Goal: Task Accomplishment & Management: Use online tool/utility

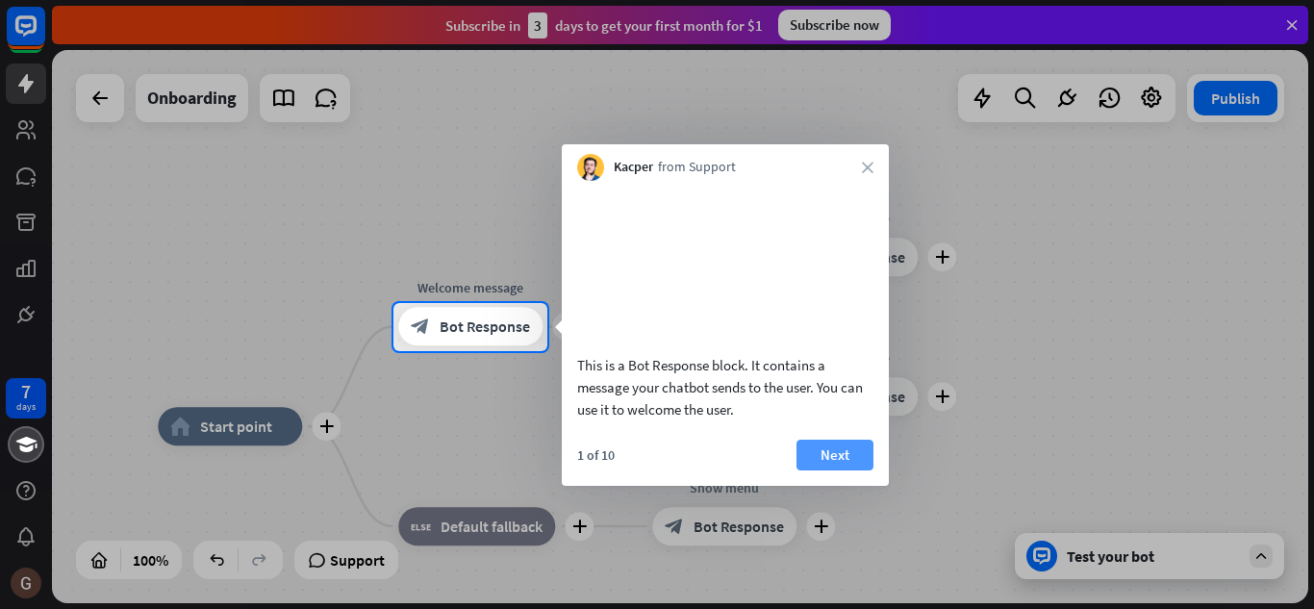
click at [842, 470] on button "Next" at bounding box center [834, 455] width 77 height 31
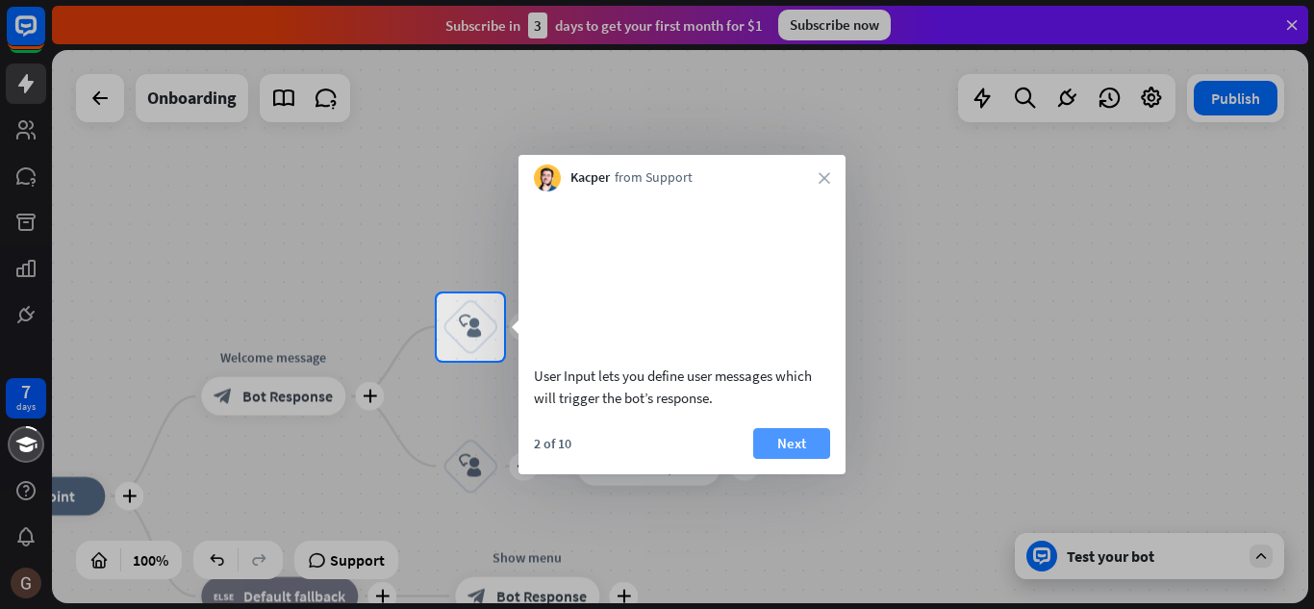
click at [799, 454] on button "Next" at bounding box center [791, 443] width 77 height 31
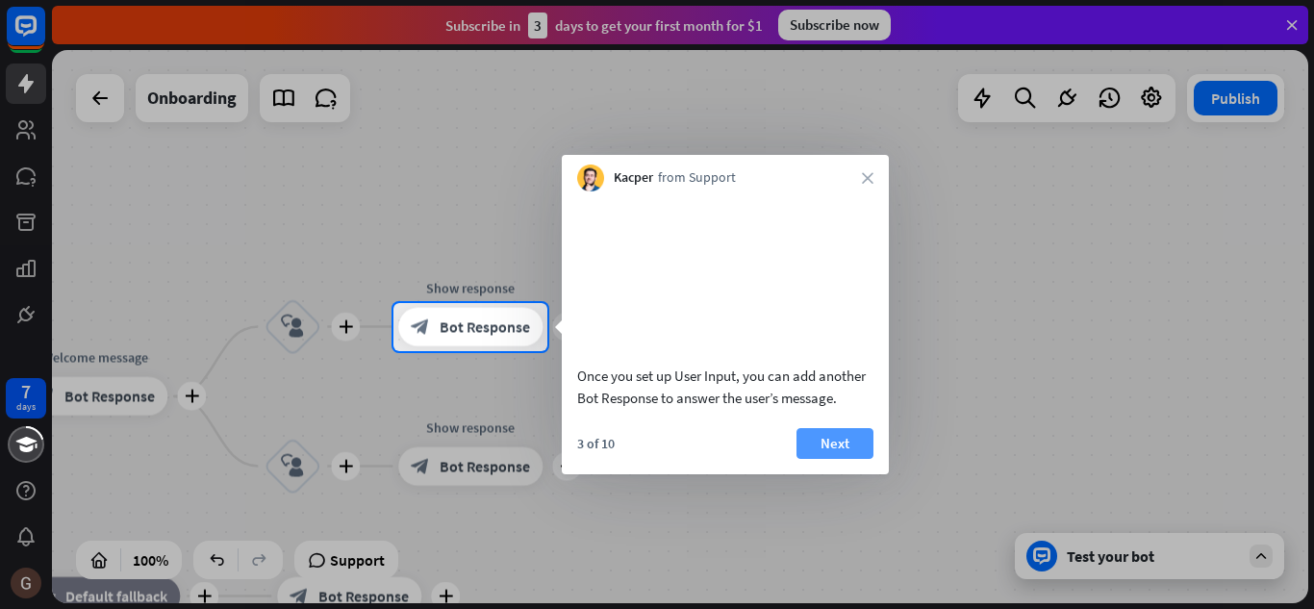
click at [838, 459] on button "Next" at bounding box center [834, 443] width 77 height 31
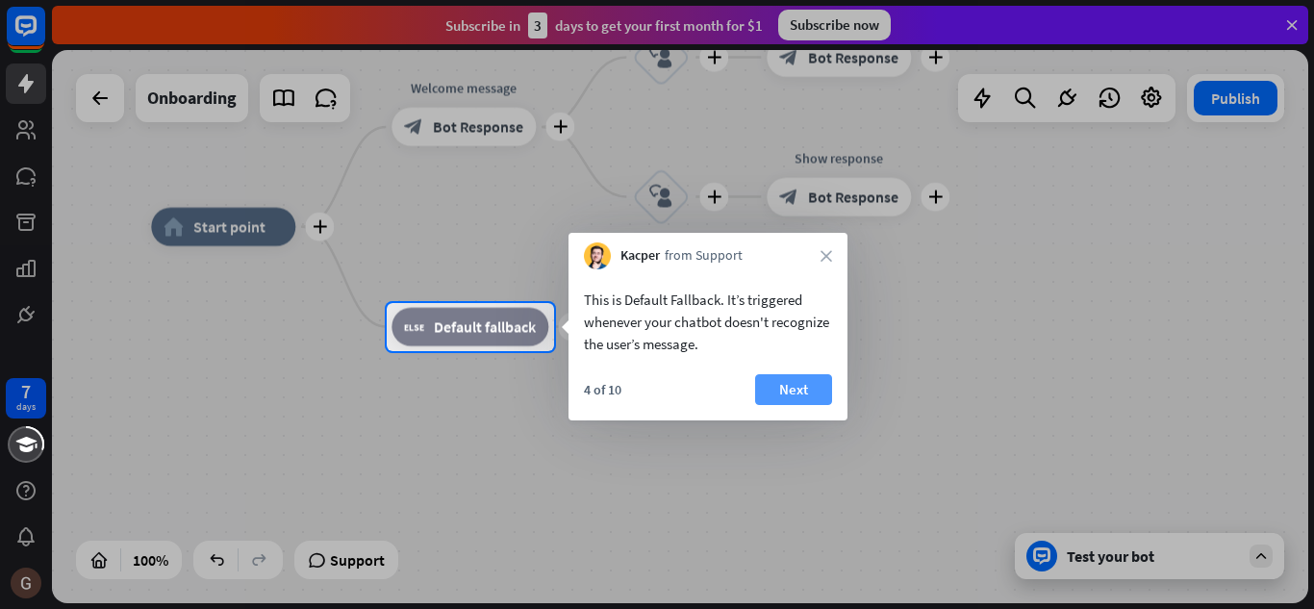
click at [799, 384] on button "Next" at bounding box center [793, 389] width 77 height 31
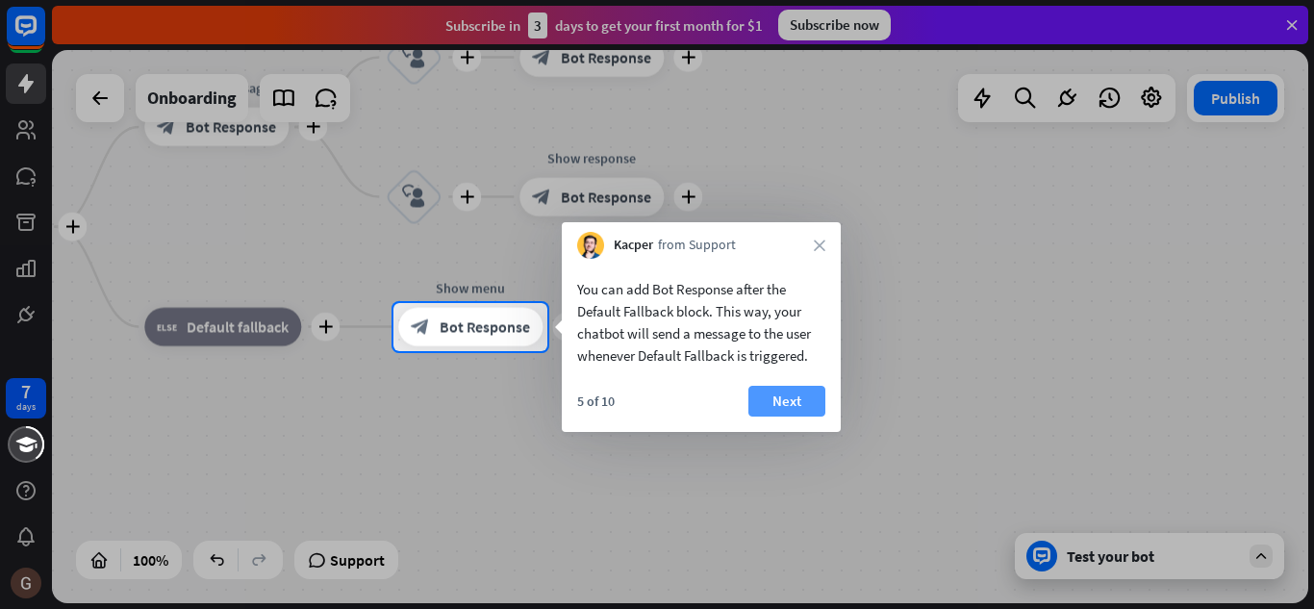
click at [791, 399] on button "Next" at bounding box center [786, 401] width 77 height 31
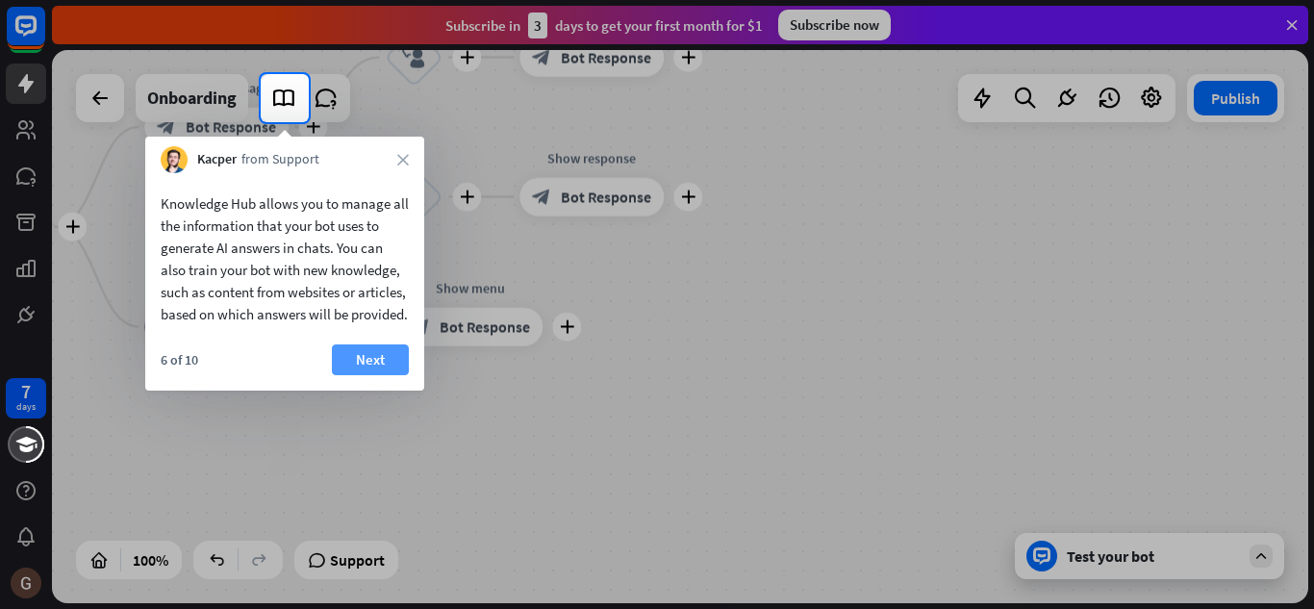
click at [394, 375] on button "Next" at bounding box center [370, 359] width 77 height 31
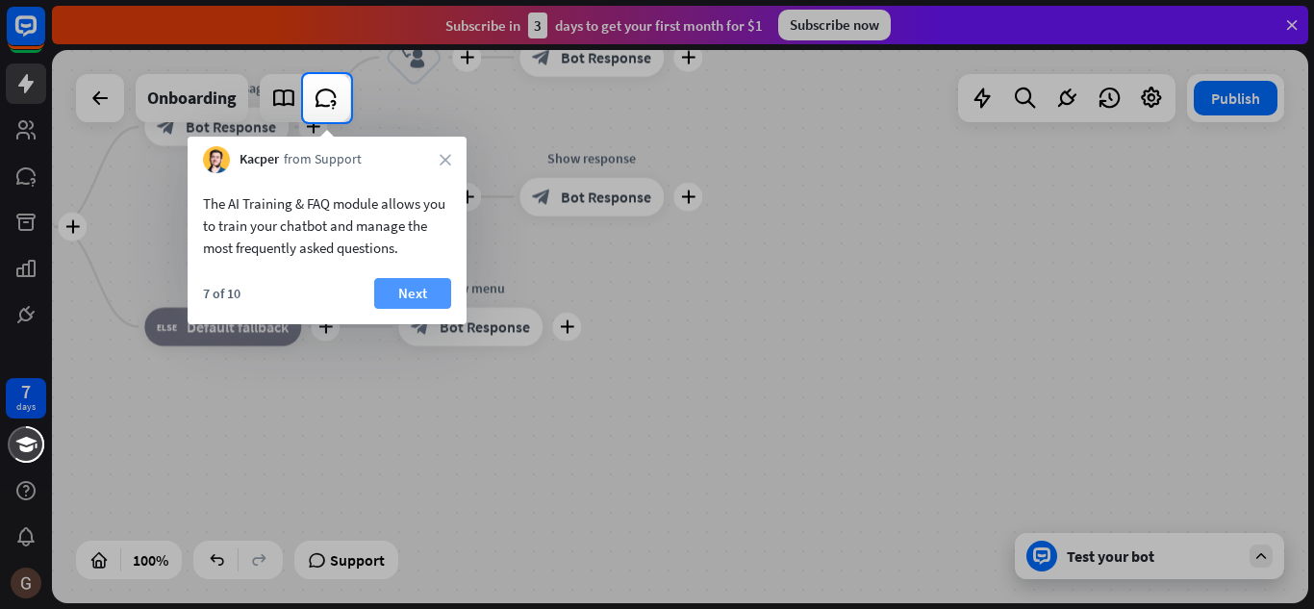
click at [400, 290] on button "Next" at bounding box center [412, 293] width 77 height 31
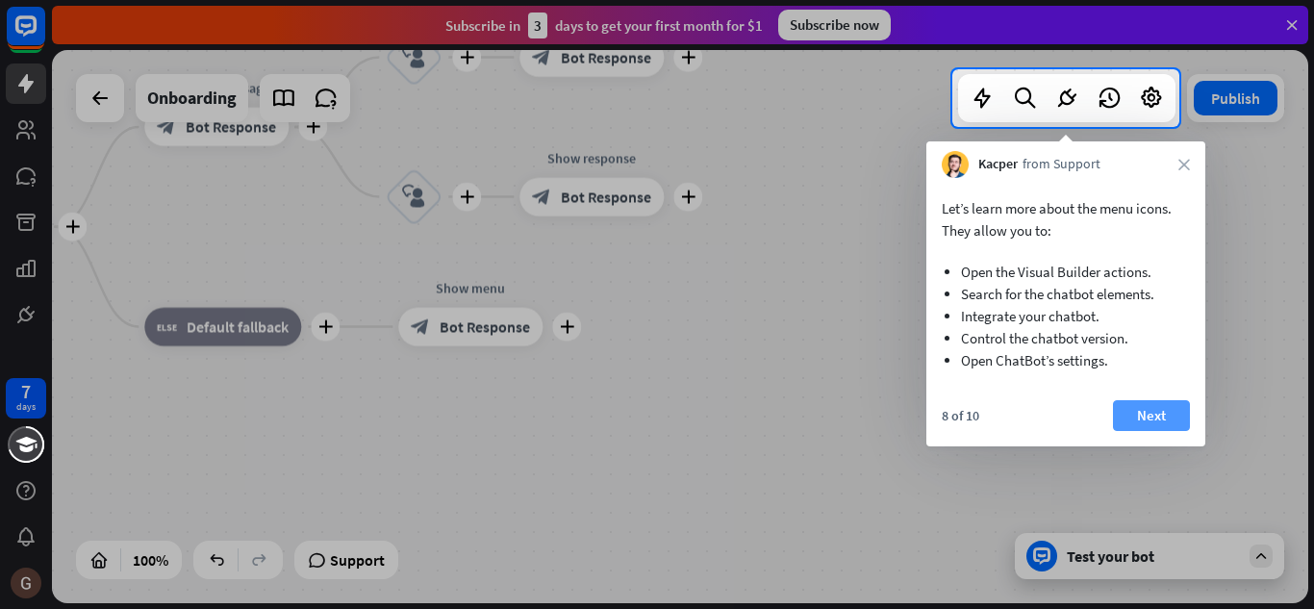
click at [1141, 411] on button "Next" at bounding box center [1151, 415] width 77 height 31
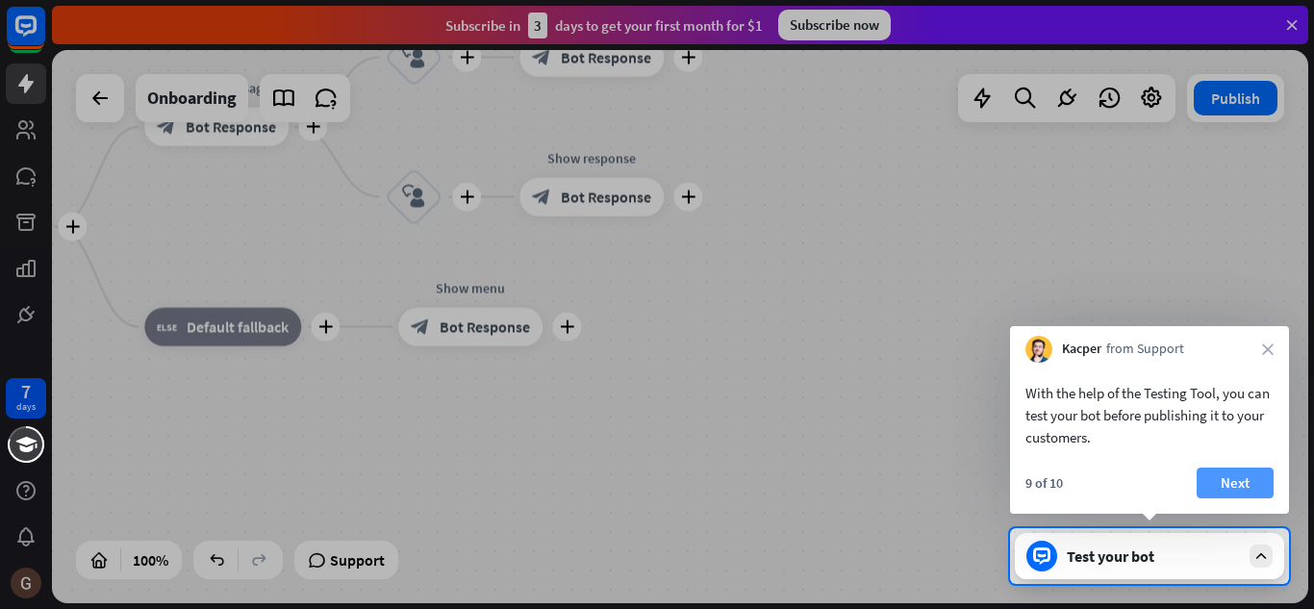
click at [1232, 476] on button "Next" at bounding box center [1234, 482] width 77 height 31
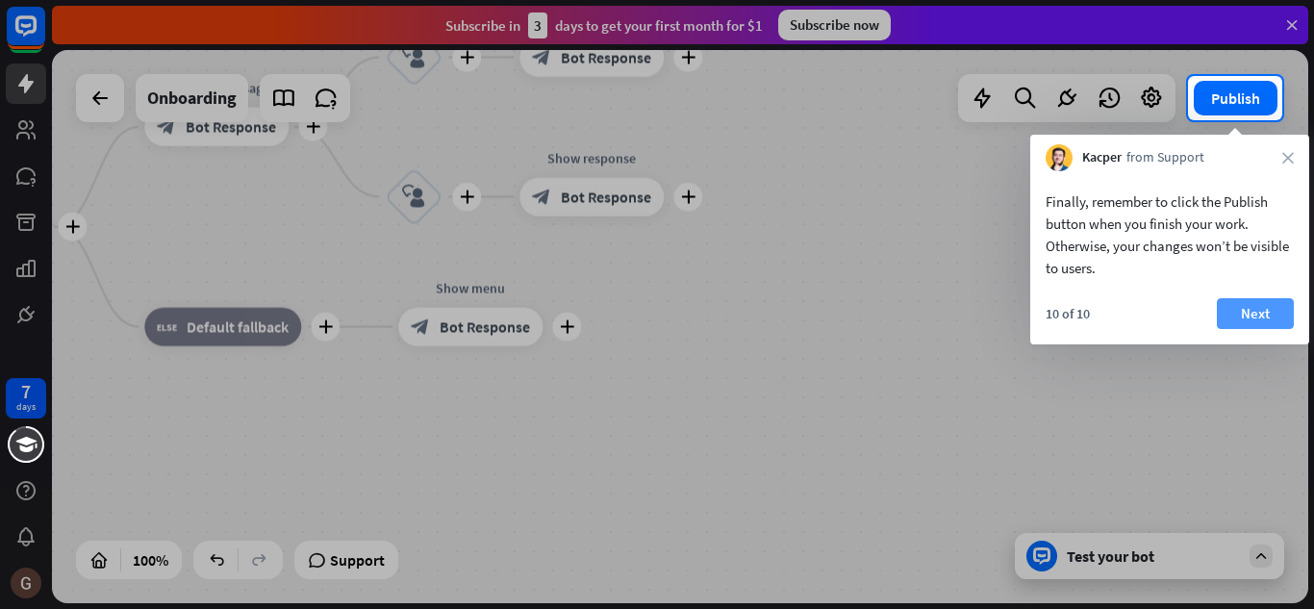
click at [1248, 312] on button "Next" at bounding box center [1255, 313] width 77 height 31
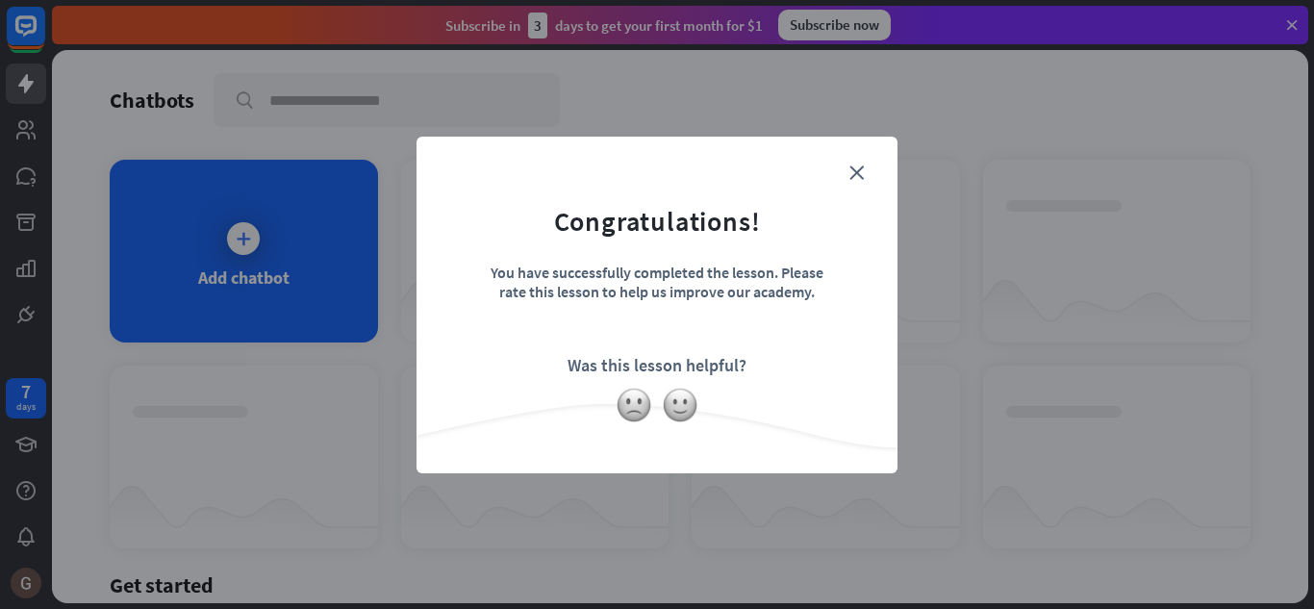
click at [247, 237] on div "close Congratulations! You have successfully completed the lesson. Please rate …" at bounding box center [657, 304] width 1314 height 609
click at [686, 405] on img at bounding box center [680, 405] width 37 height 37
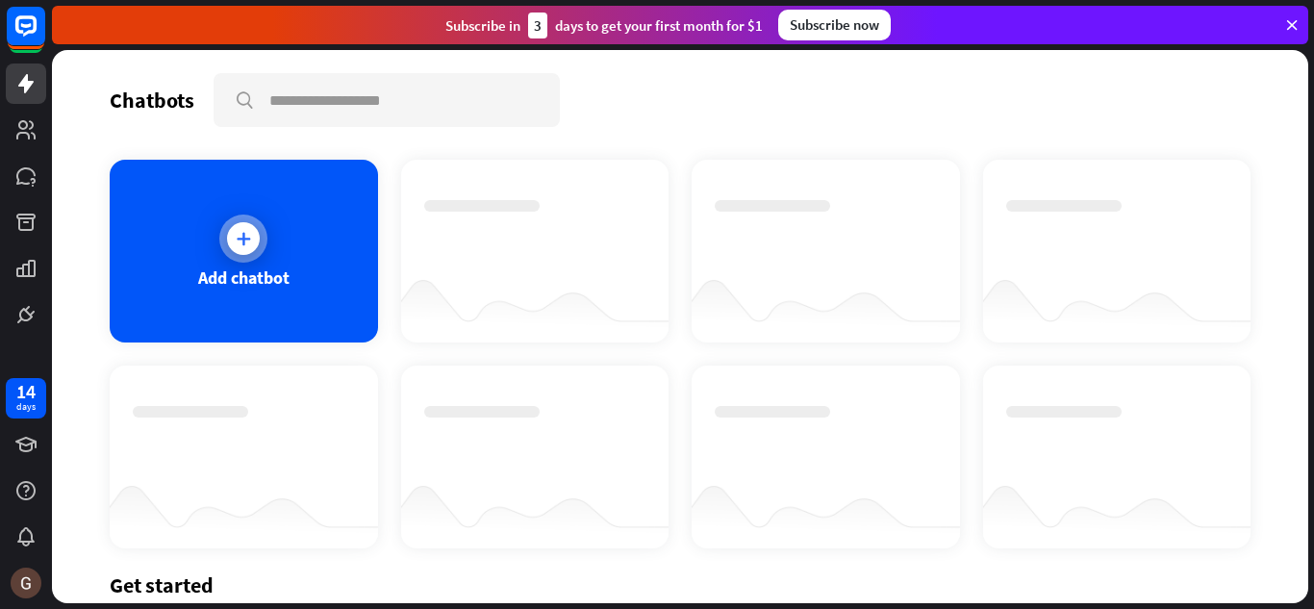
click at [248, 239] on icon at bounding box center [243, 238] width 19 height 19
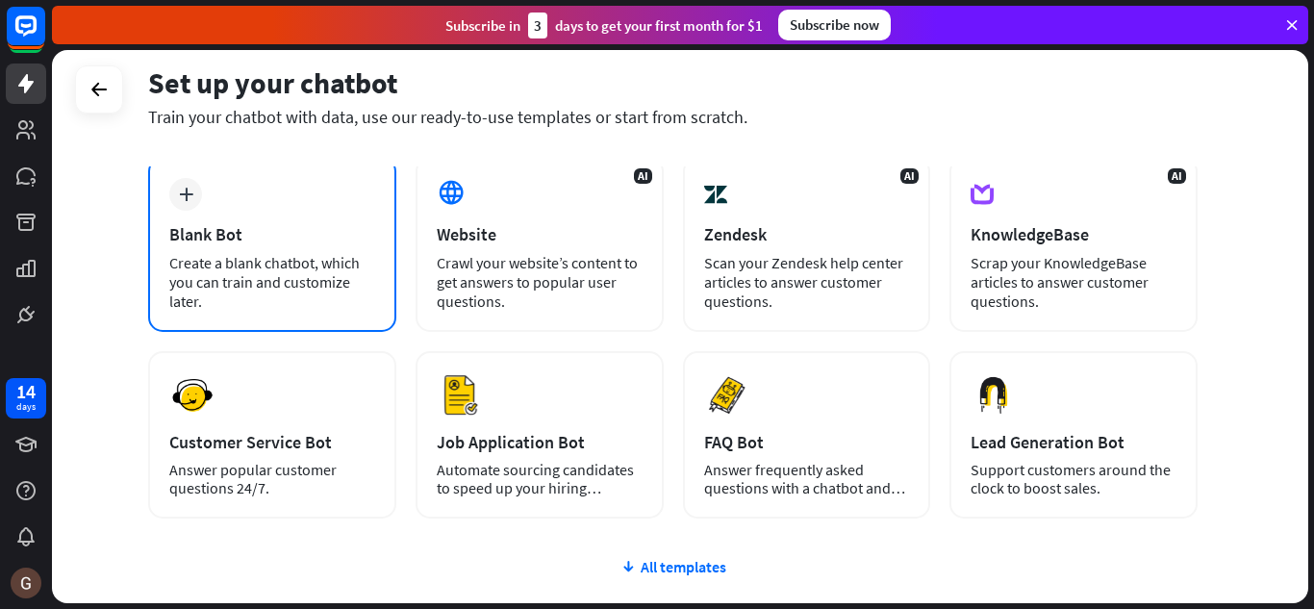
scroll to position [192, 0]
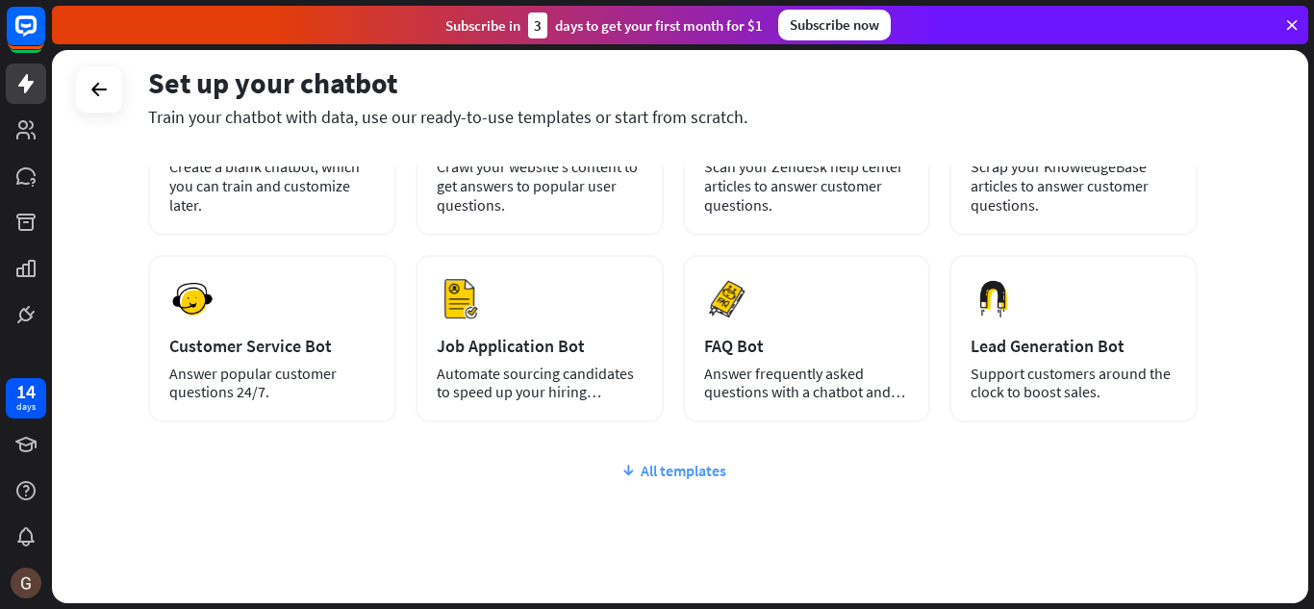
click at [652, 471] on div "All templates" at bounding box center [672, 470] width 1049 height 19
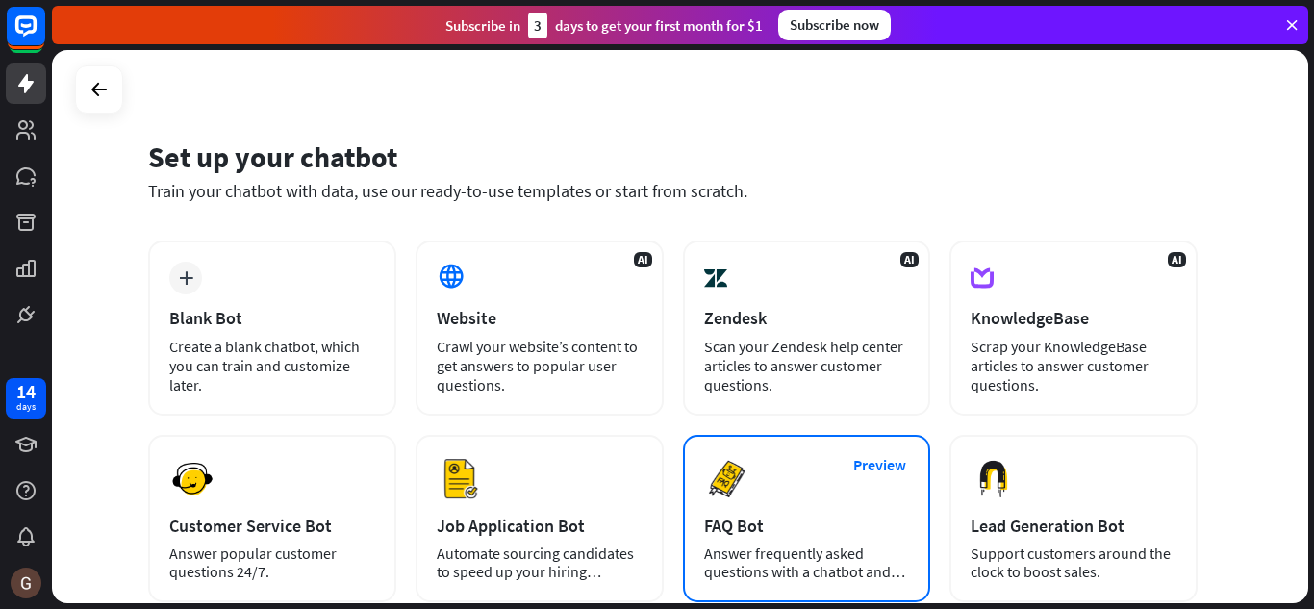
scroll to position [0, 0]
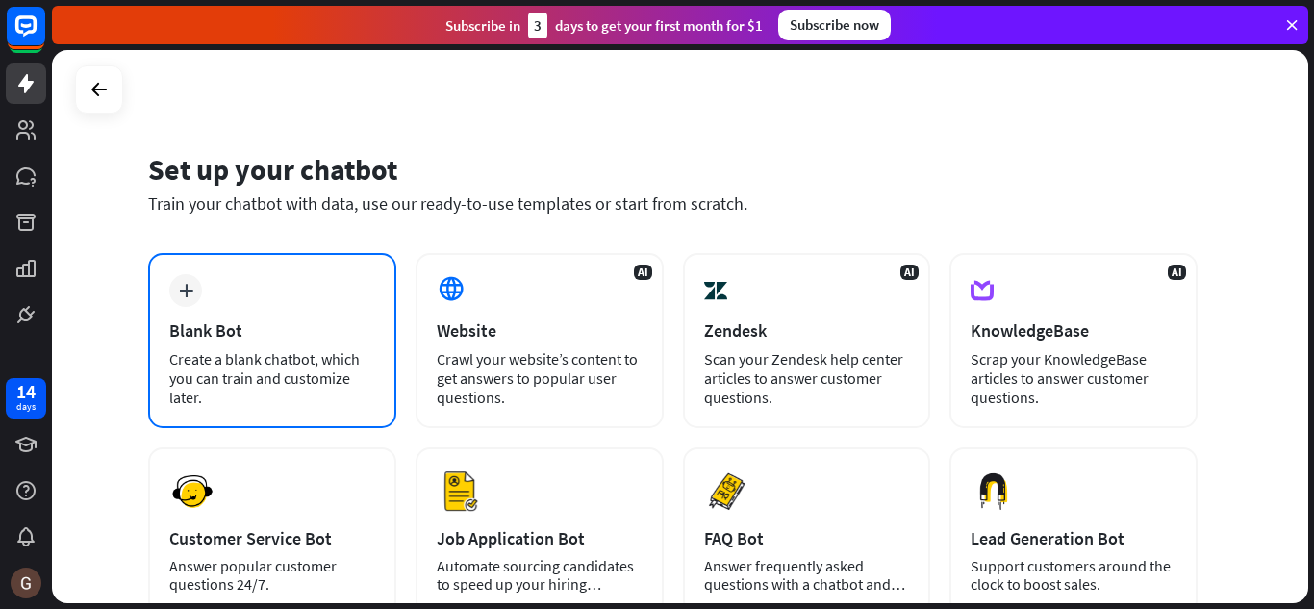
click at [180, 290] on icon "plus" at bounding box center [186, 290] width 14 height 13
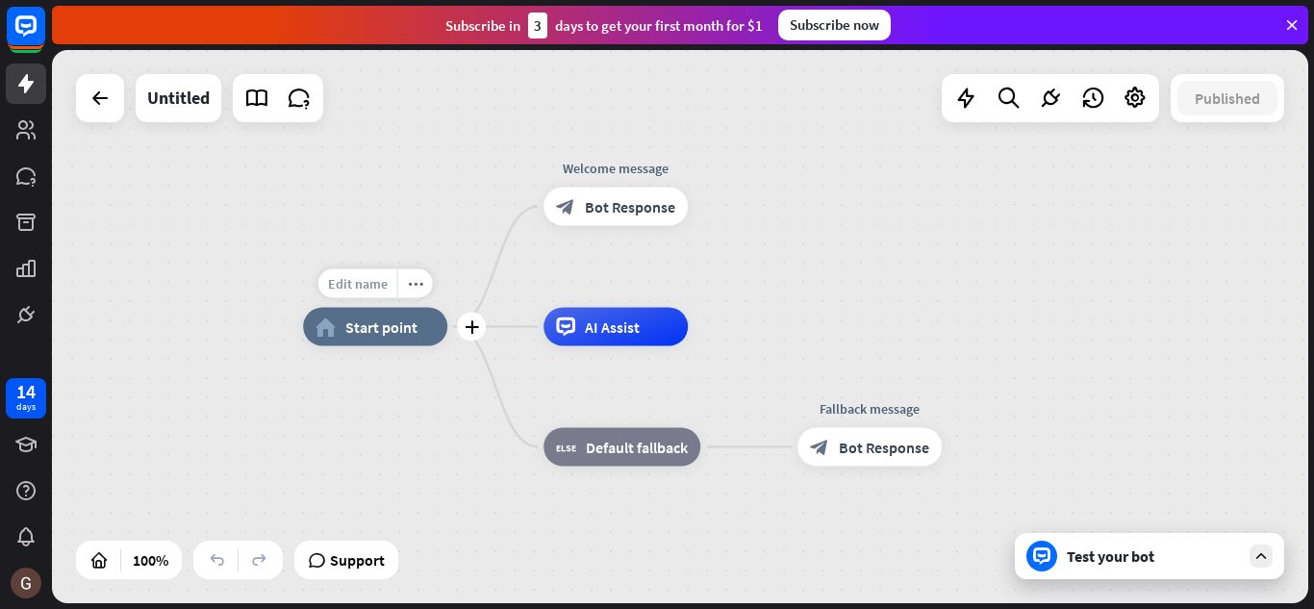
click at [358, 280] on span "Edit name" at bounding box center [358, 283] width 60 height 17
type input "**********"
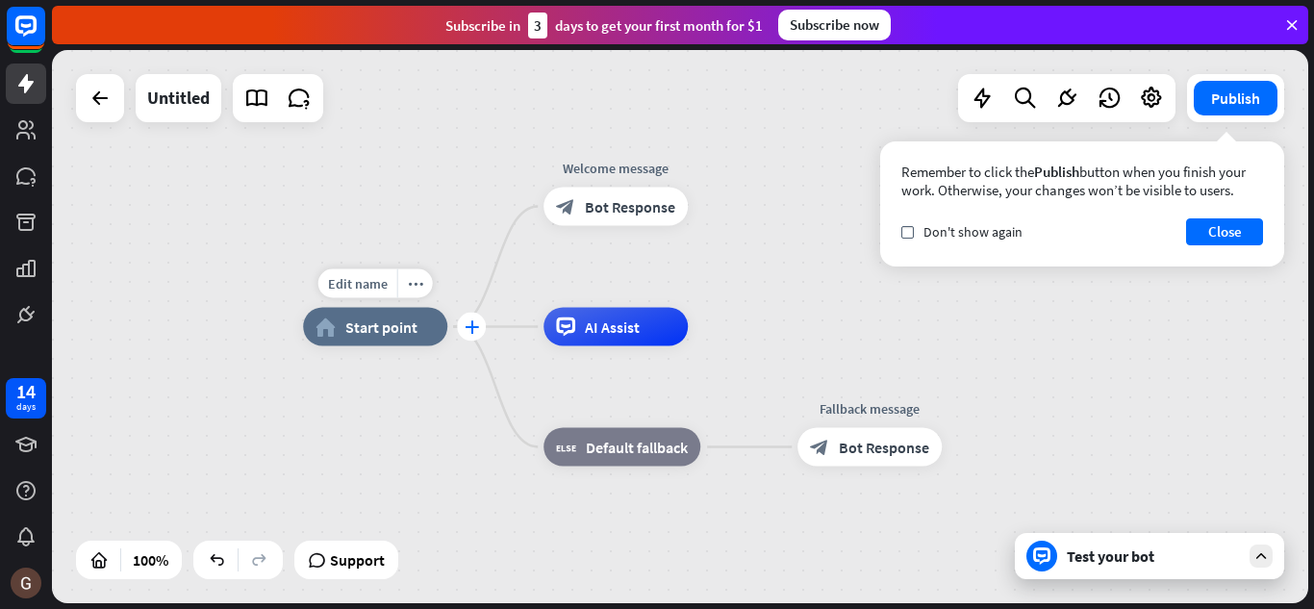
click at [472, 329] on icon "plus" at bounding box center [472, 326] width 14 height 13
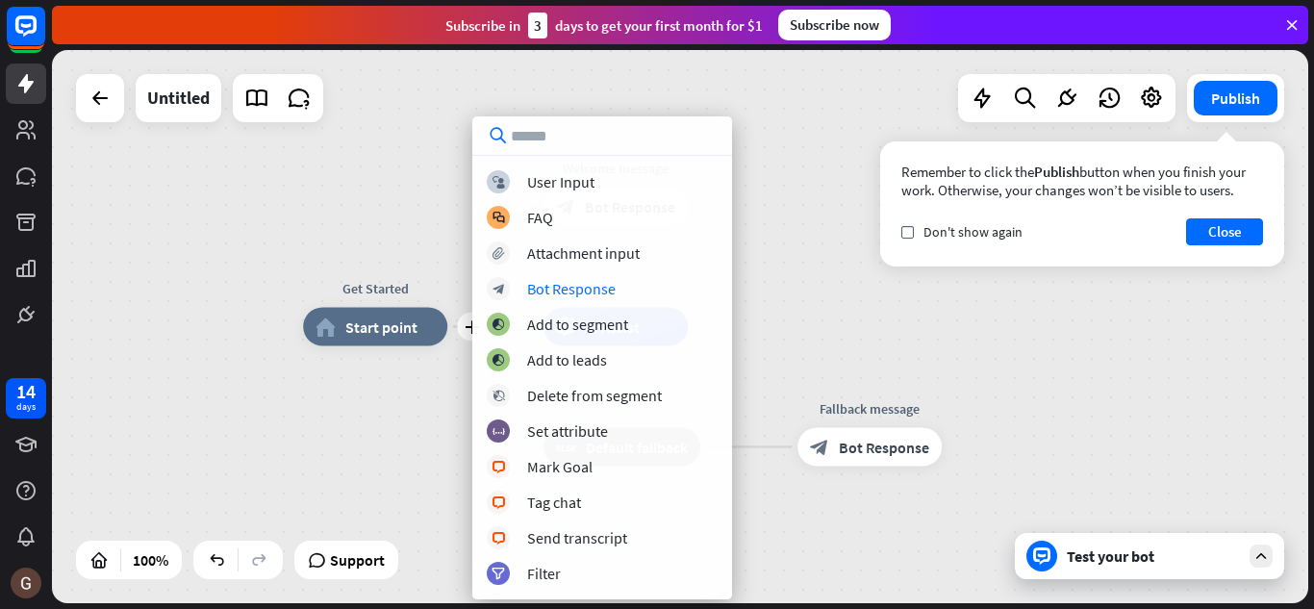
click at [777, 259] on div "plus Get Started home_2 Start point Welcome message block_bot_response Bot Resp…" at bounding box center [680, 326] width 1256 height 553
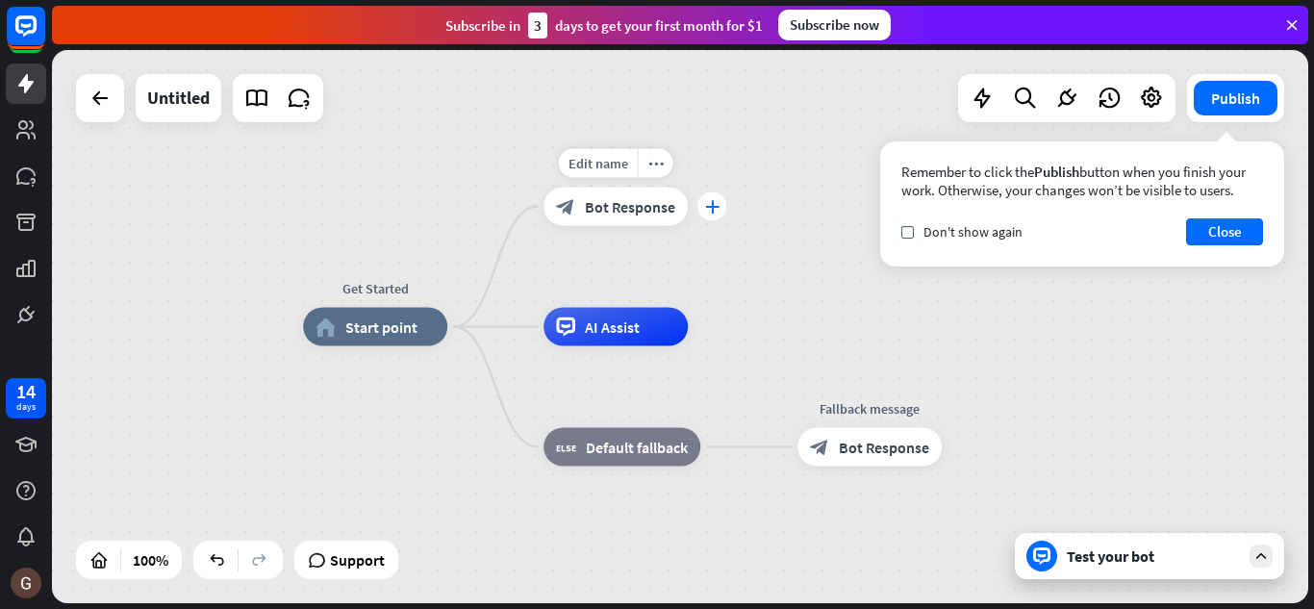
click at [716, 208] on icon "plus" at bounding box center [712, 206] width 14 height 13
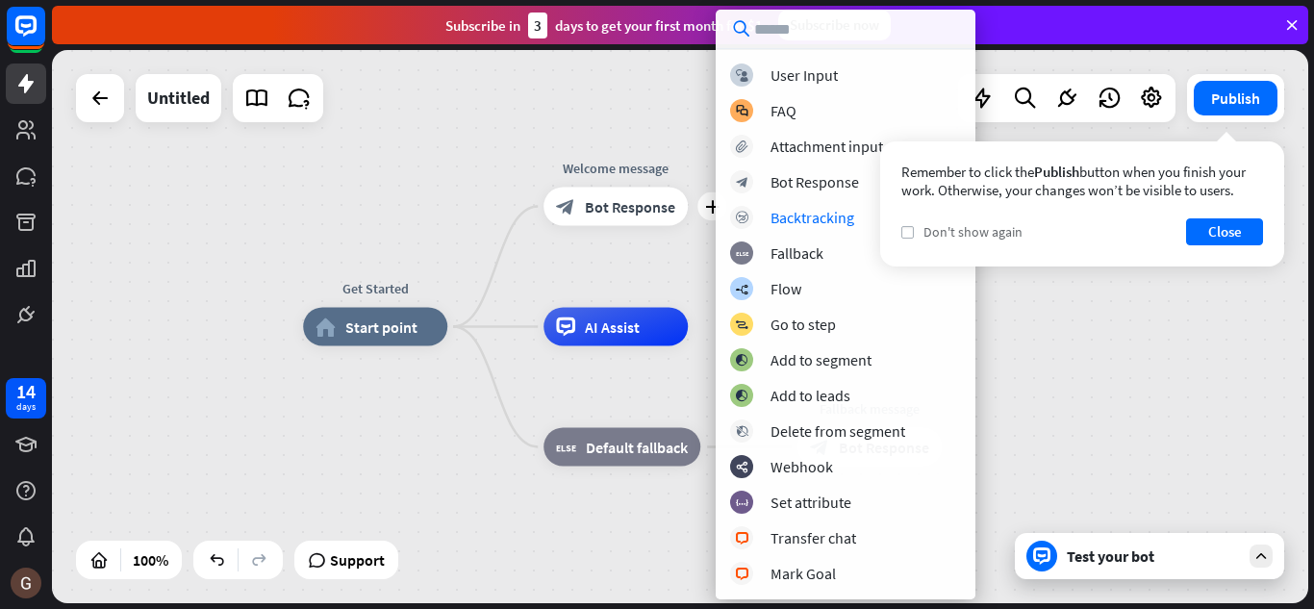
click at [905, 238] on label "check" at bounding box center [907, 232] width 13 height 13
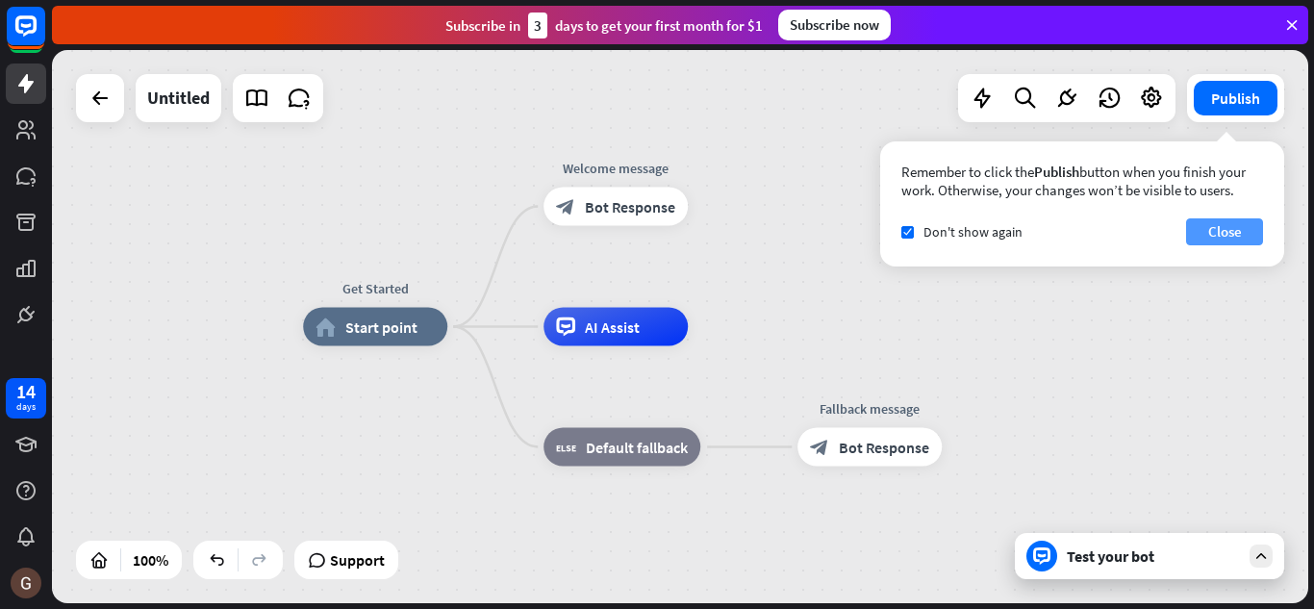
click at [1221, 233] on button "Close" at bounding box center [1224, 231] width 77 height 27
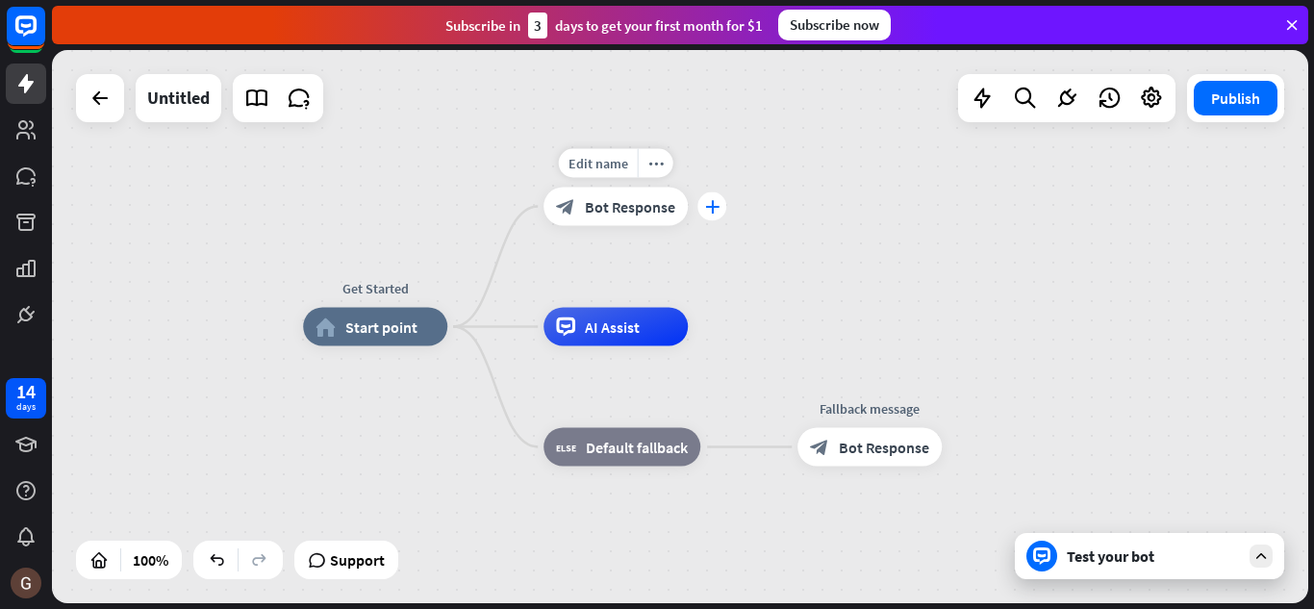
click at [711, 206] on icon "plus" at bounding box center [712, 206] width 14 height 13
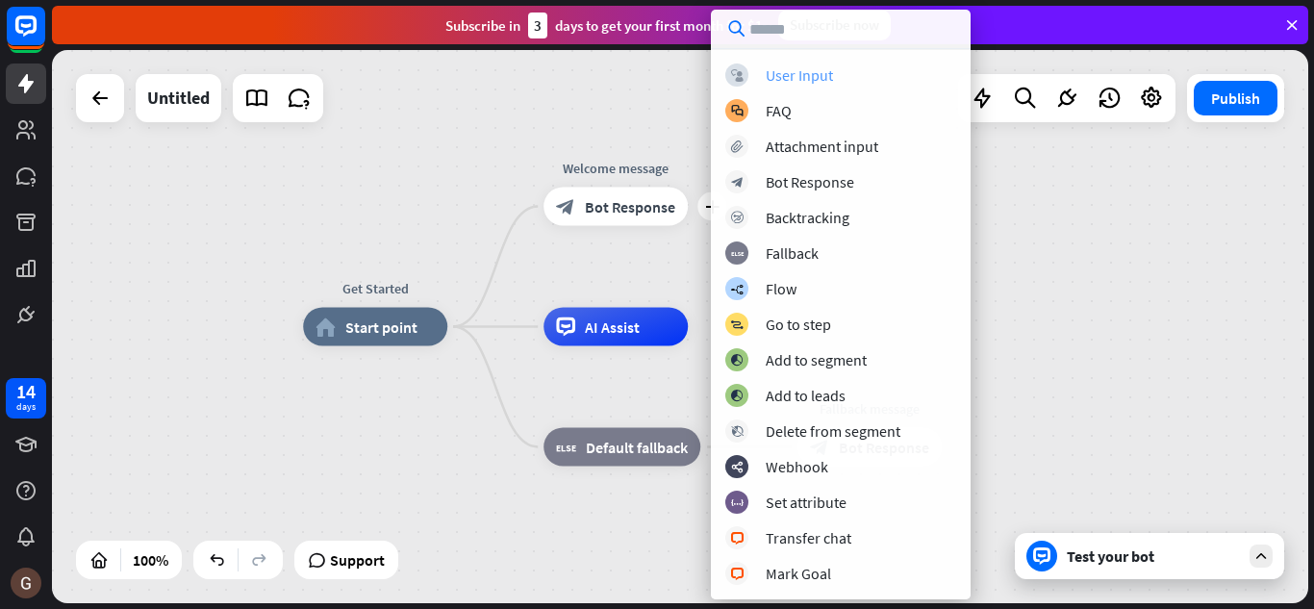
click at [782, 80] on div "User Input" at bounding box center [799, 74] width 67 height 19
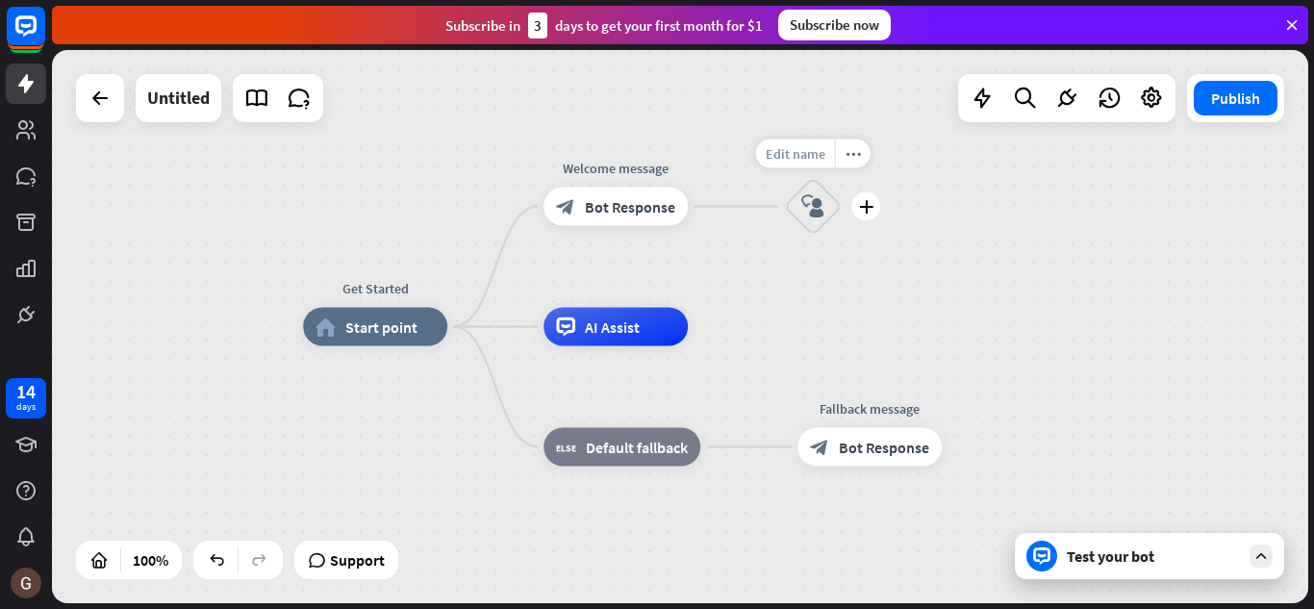
click at [802, 153] on span "Edit name" at bounding box center [796, 153] width 60 height 17
click at [855, 161] on input "text" at bounding box center [812, 154] width 135 height 27
click at [656, 159] on icon "more_horiz" at bounding box center [655, 163] width 15 height 14
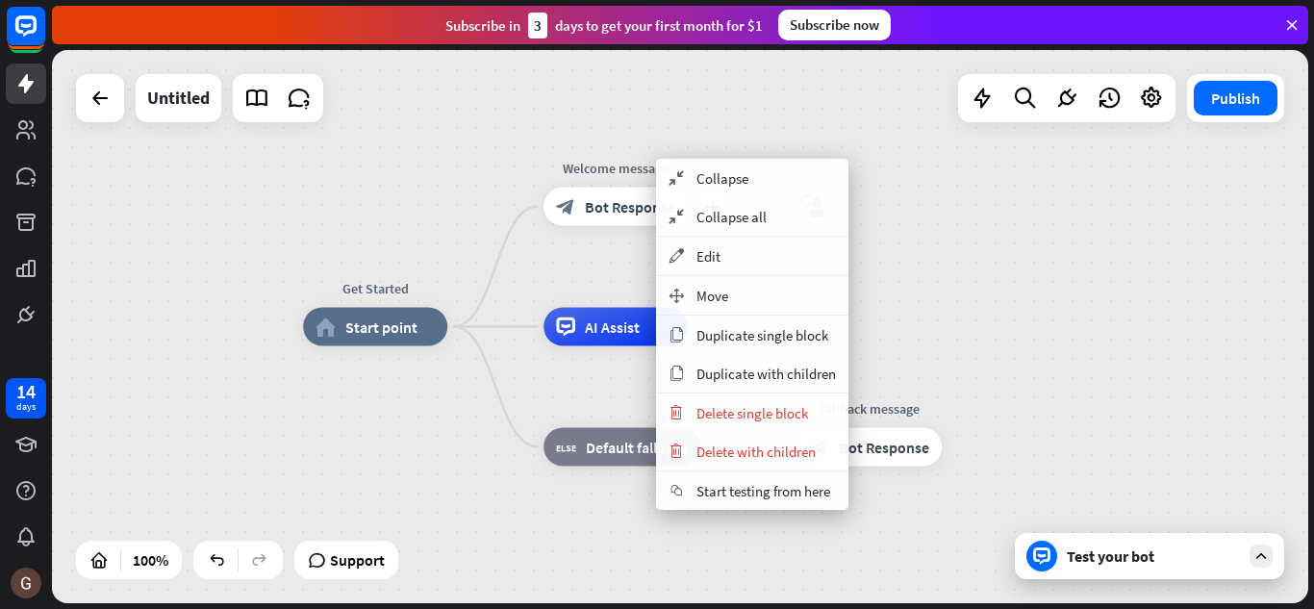
click at [599, 160] on div "Welcome message" at bounding box center [615, 168] width 173 height 19
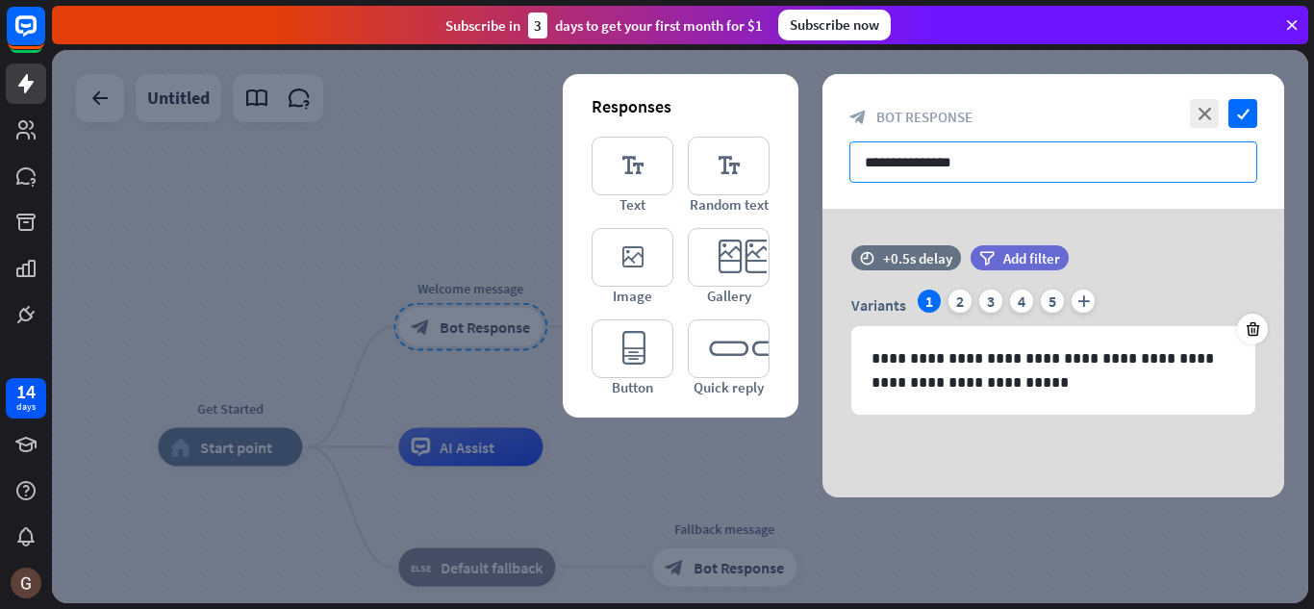
drag, startPoint x: 991, startPoint y: 167, endPoint x: 837, endPoint y: 174, distance: 154.0
click at [854, 179] on input "**********" at bounding box center [1053, 161] width 408 height 41
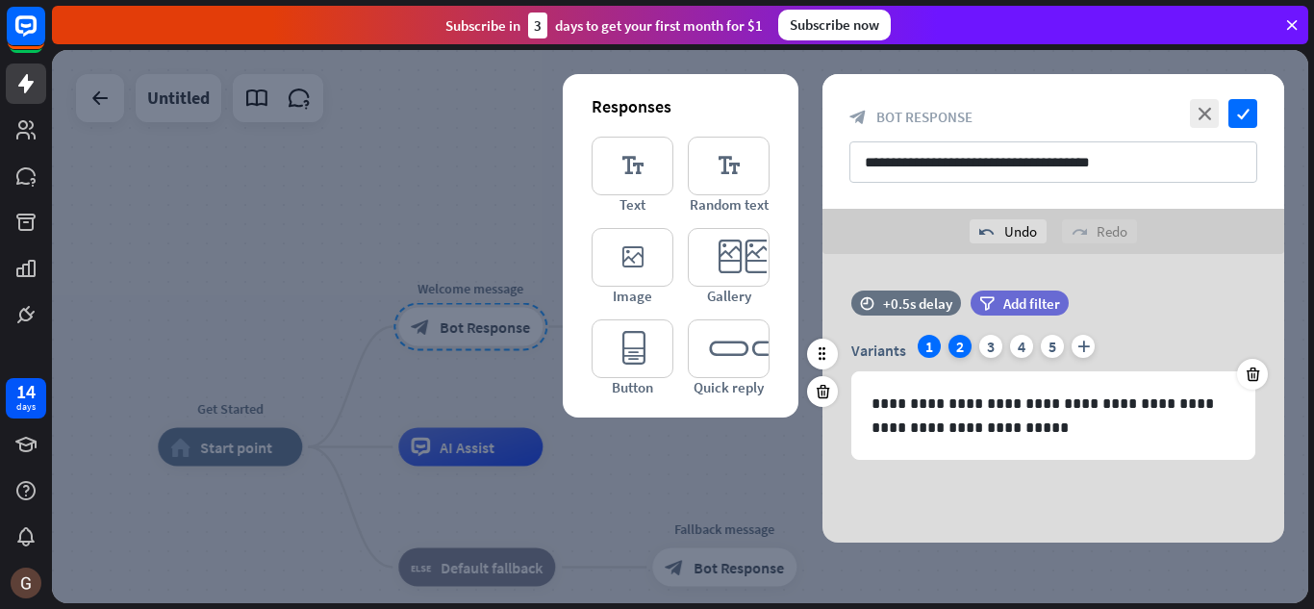
click at [959, 347] on div "2" at bounding box center [959, 346] width 23 height 23
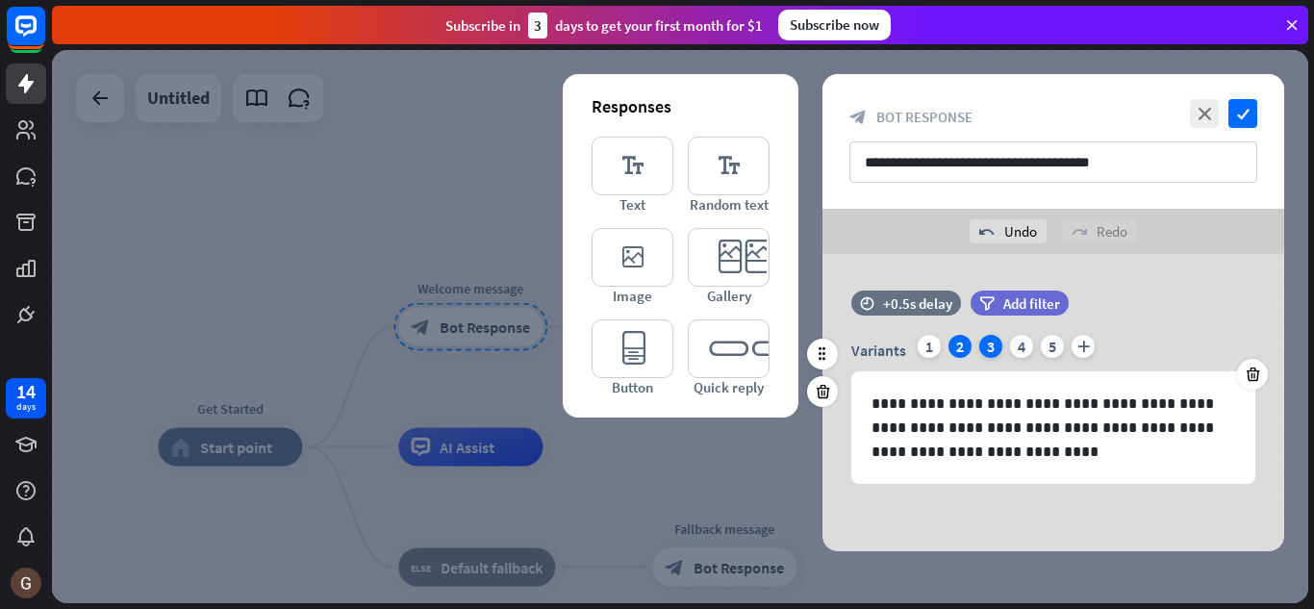
click at [997, 348] on div "3" at bounding box center [990, 346] width 23 height 23
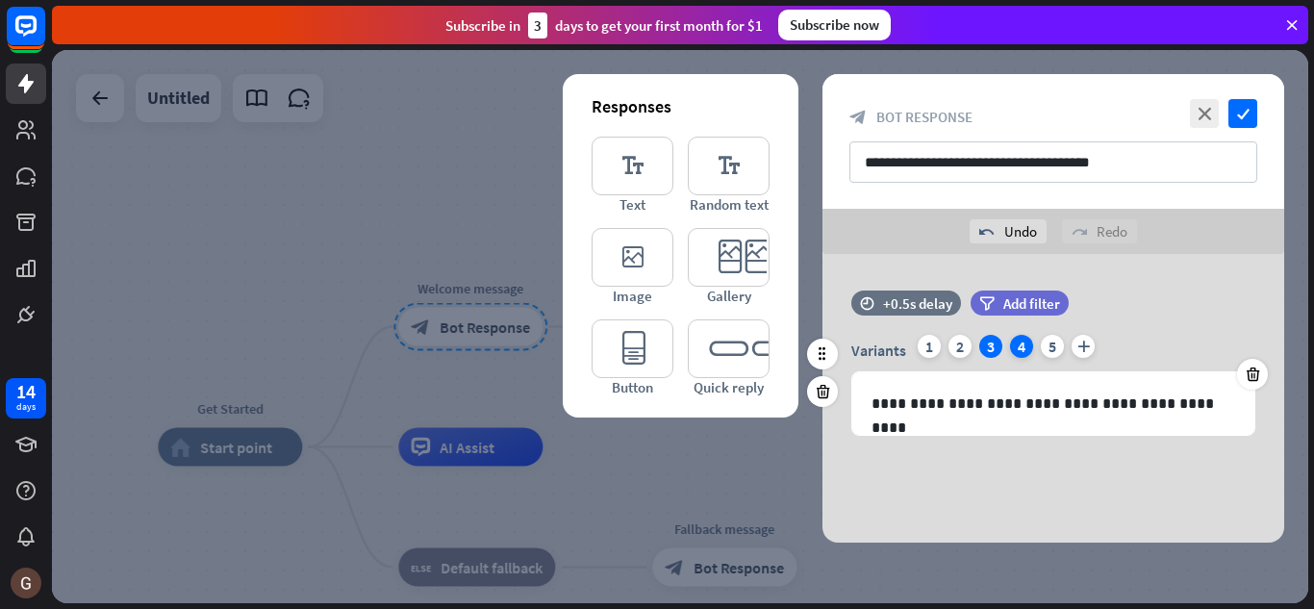
click at [1023, 347] on div "4" at bounding box center [1021, 346] width 23 height 23
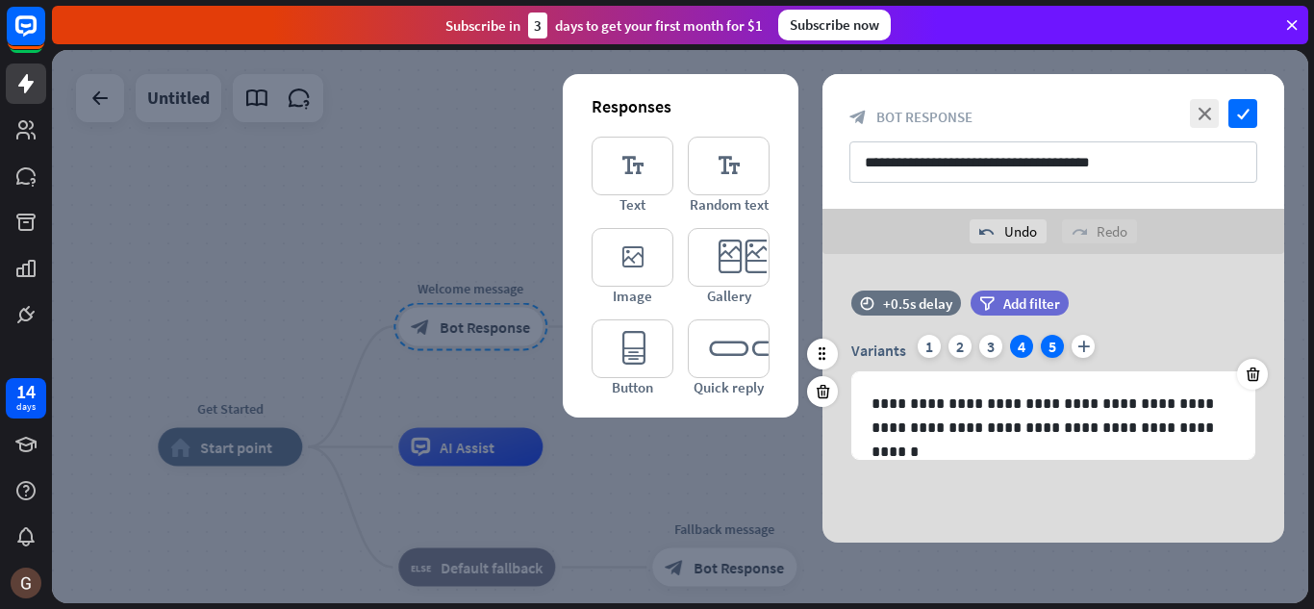
click at [1057, 346] on div "5" at bounding box center [1052, 346] width 23 height 23
click at [926, 347] on div "1" at bounding box center [929, 346] width 23 height 23
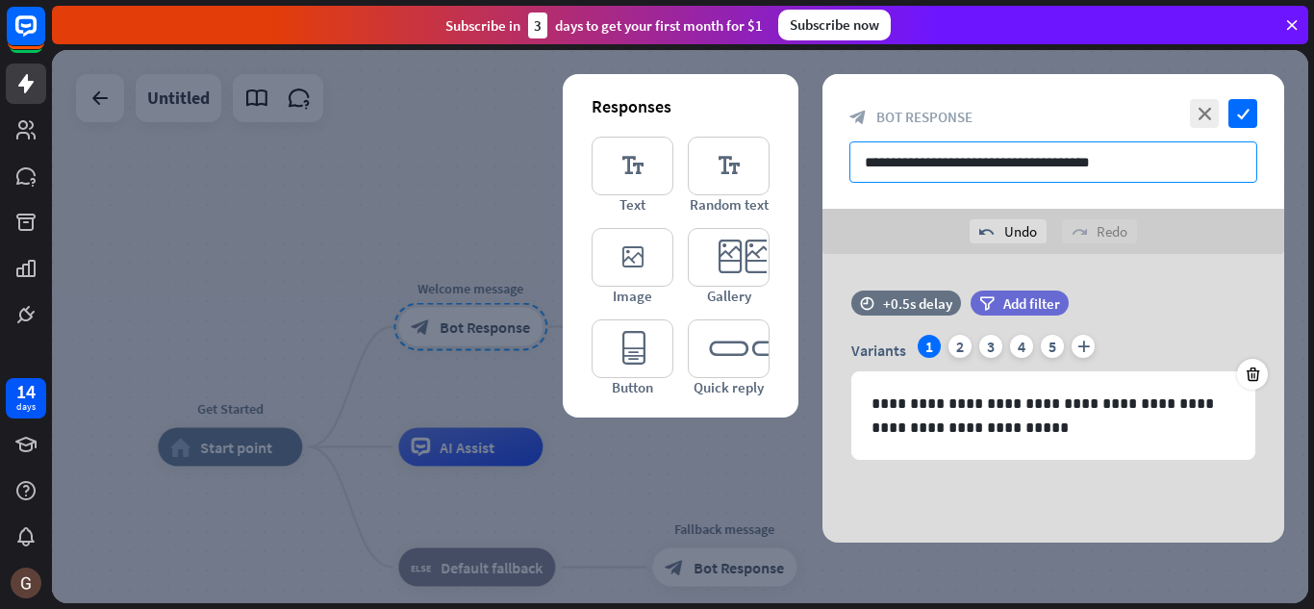
click at [1173, 166] on input "**********" at bounding box center [1053, 161] width 408 height 41
click at [1073, 162] on input "**********" at bounding box center [1053, 161] width 408 height 41
type input "**********"
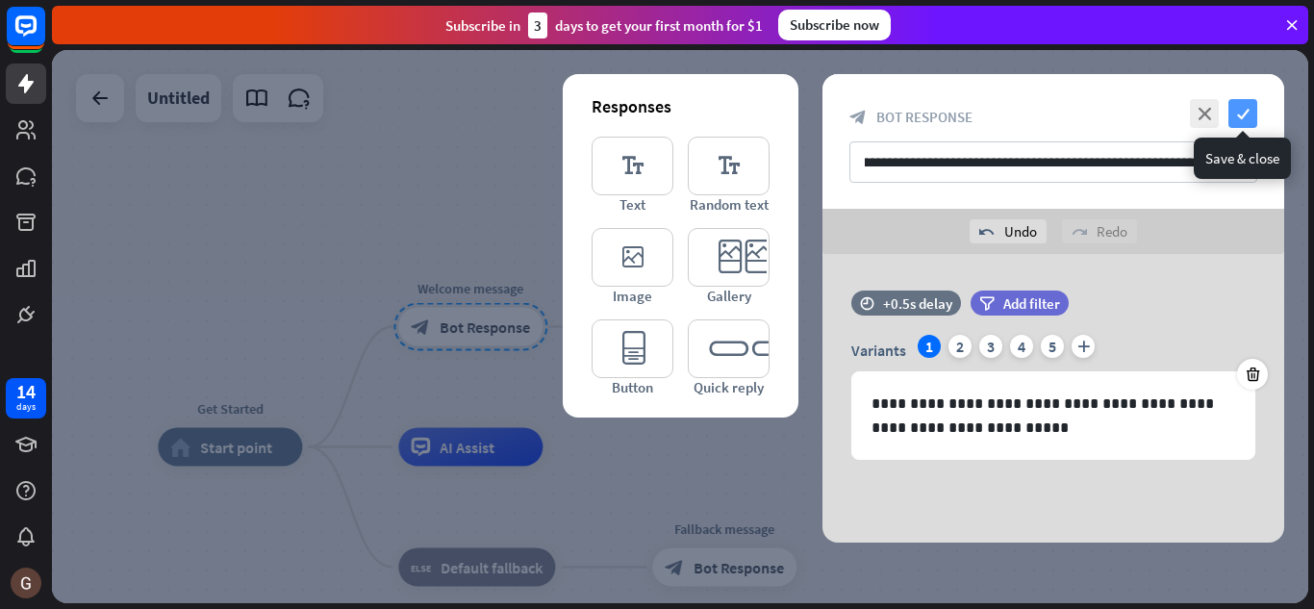
click at [1244, 118] on icon "check" at bounding box center [1242, 113] width 29 height 29
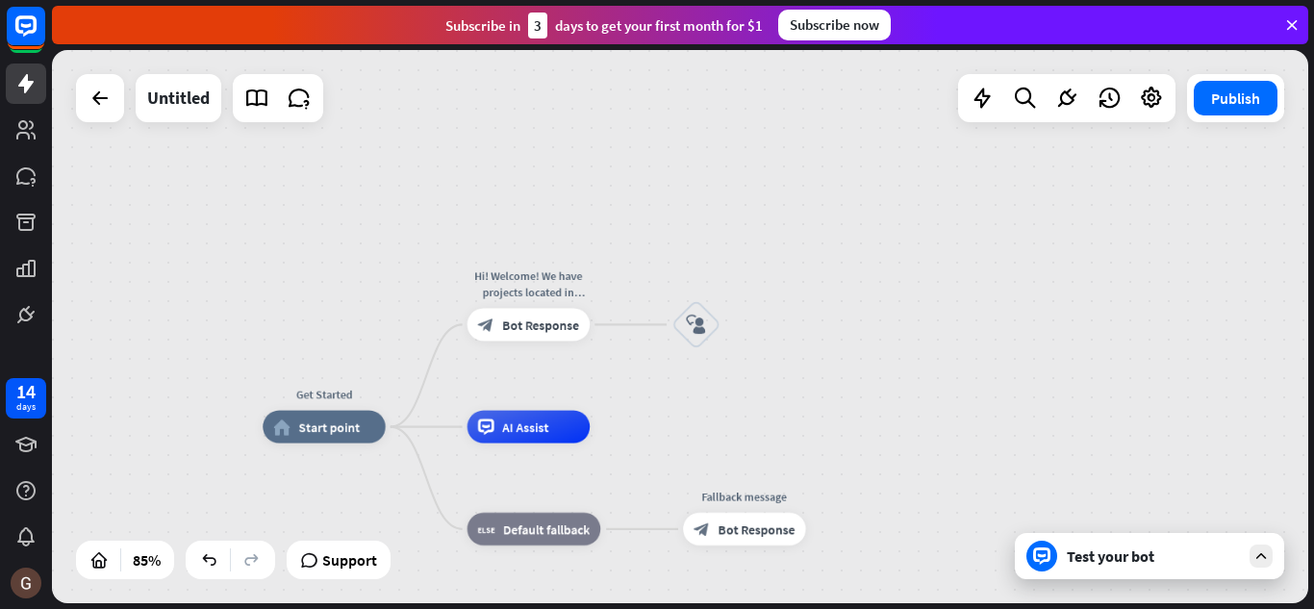
click at [1295, 21] on icon at bounding box center [1291, 24] width 17 height 17
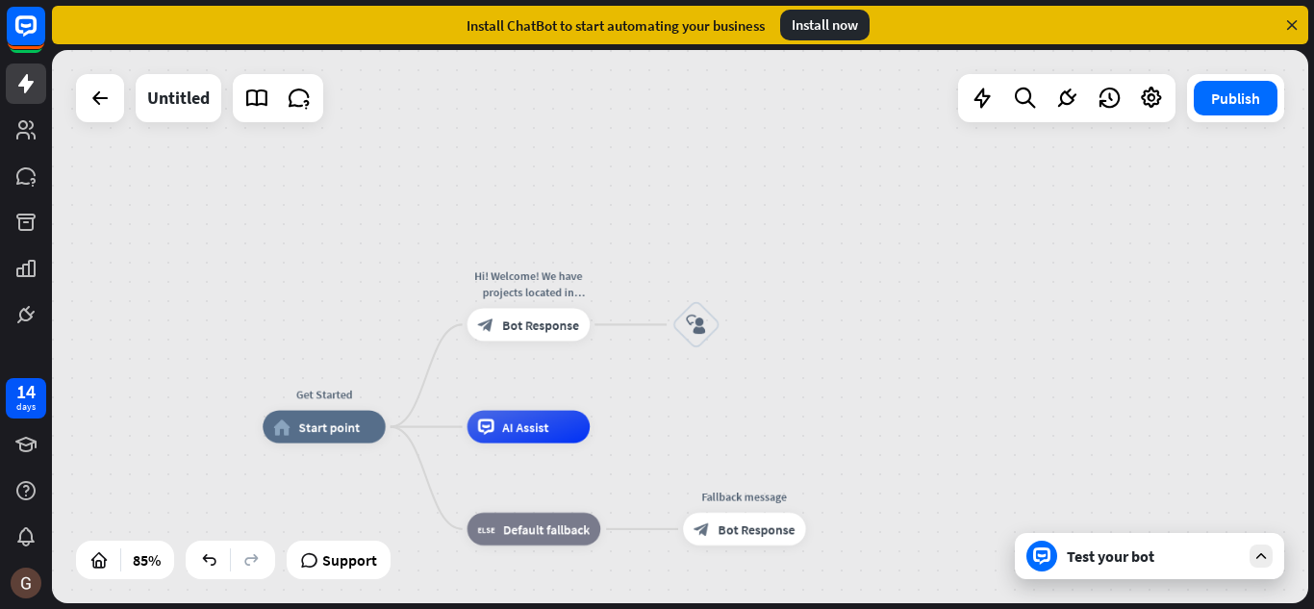
click at [1294, 20] on icon at bounding box center [1291, 24] width 17 height 17
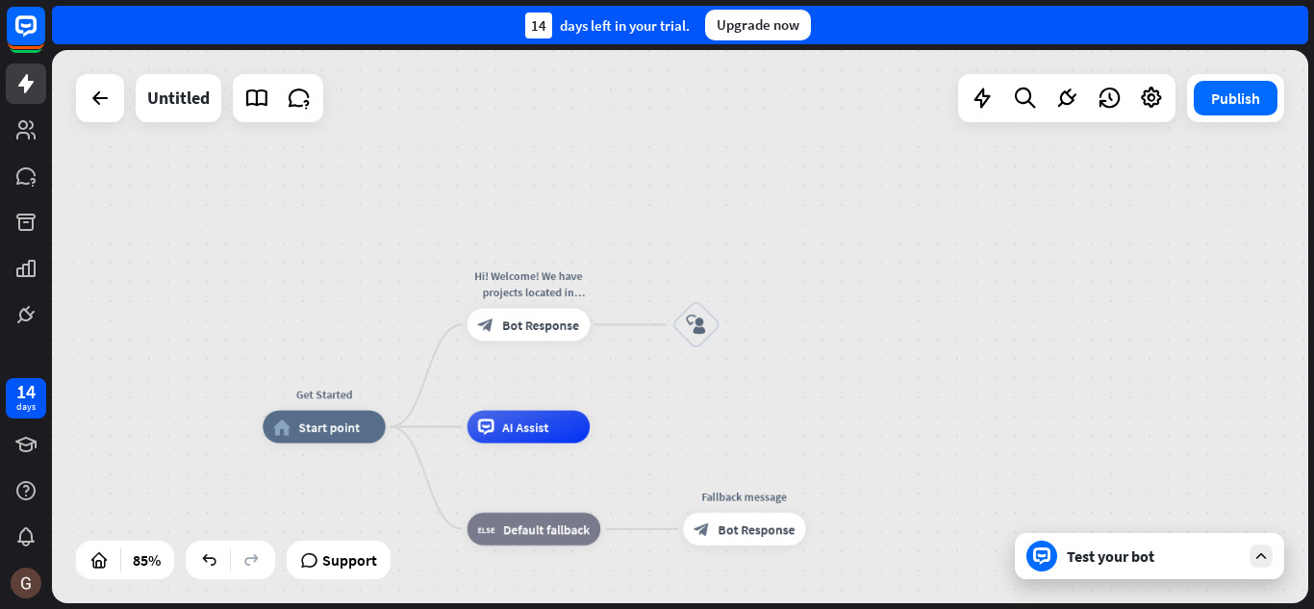
click at [793, 190] on div "Get Started home_2 Start point Hi! Welcome! We have projects located in [GEOGRA…" at bounding box center [680, 326] width 1256 height 553
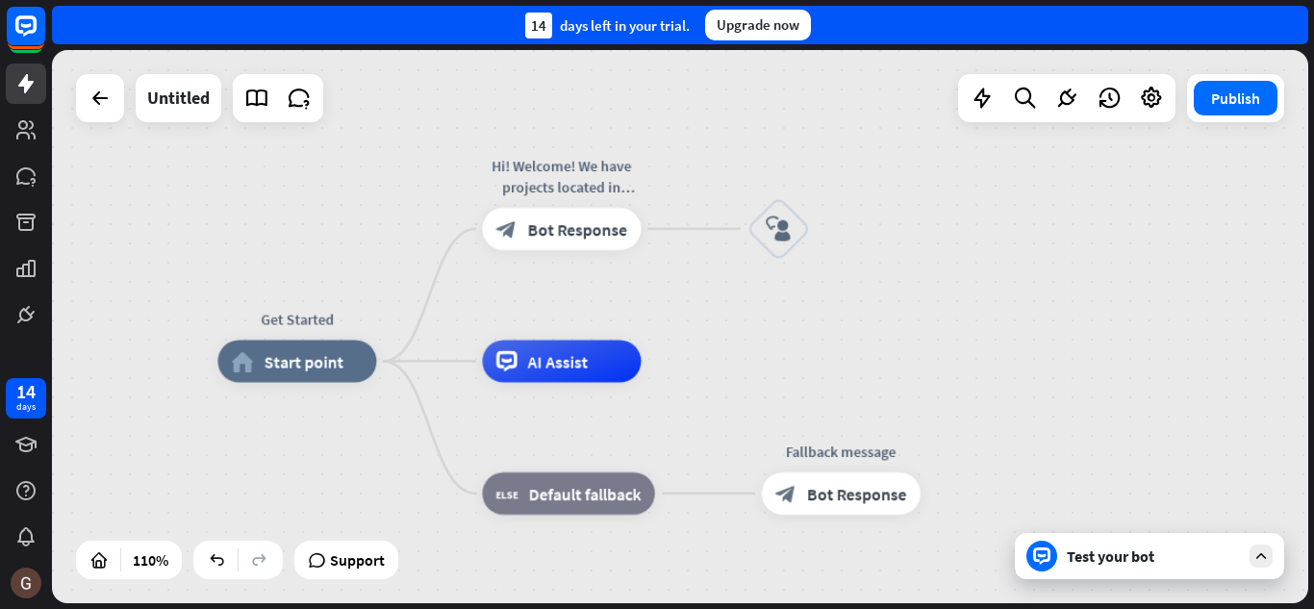
drag, startPoint x: 830, startPoint y: 383, endPoint x: 955, endPoint y: 276, distance: 164.4
click at [955, 276] on div "Get Started home_2 Start point Hi! Welcome! We have projects located in [GEOGRA…" at bounding box center [680, 326] width 1256 height 553
click at [780, 224] on icon "block_user_input" at bounding box center [778, 228] width 25 height 25
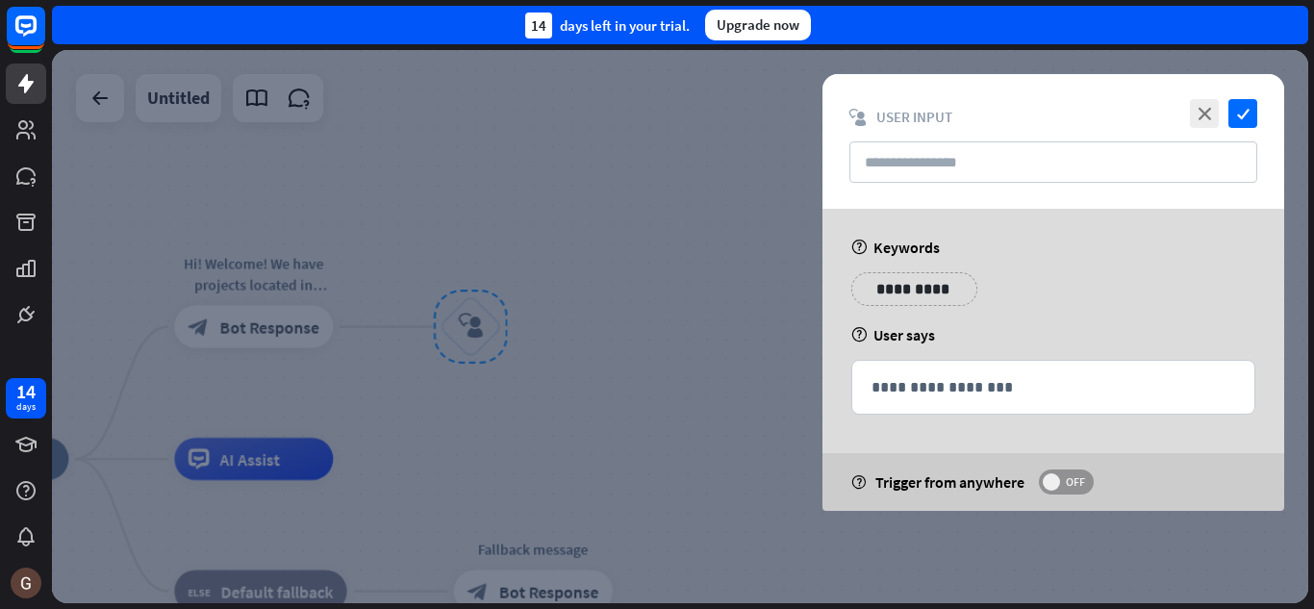
click at [1076, 480] on span "OFF" at bounding box center [1075, 481] width 30 height 15
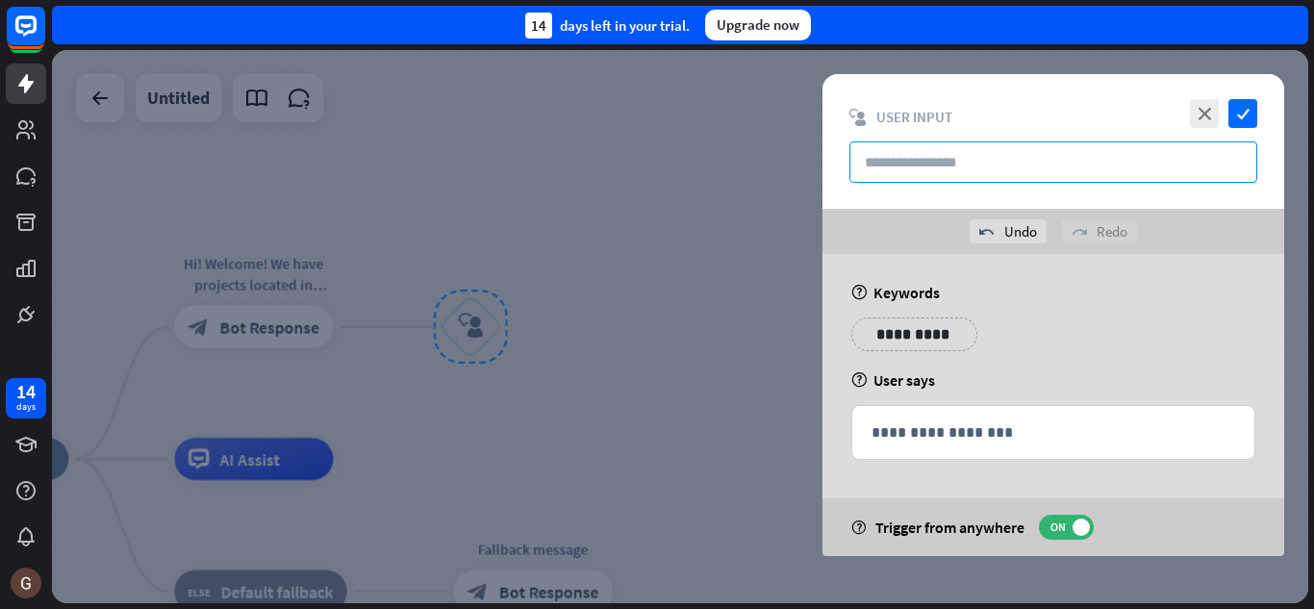
click at [957, 169] on input "text" at bounding box center [1053, 161] width 408 height 41
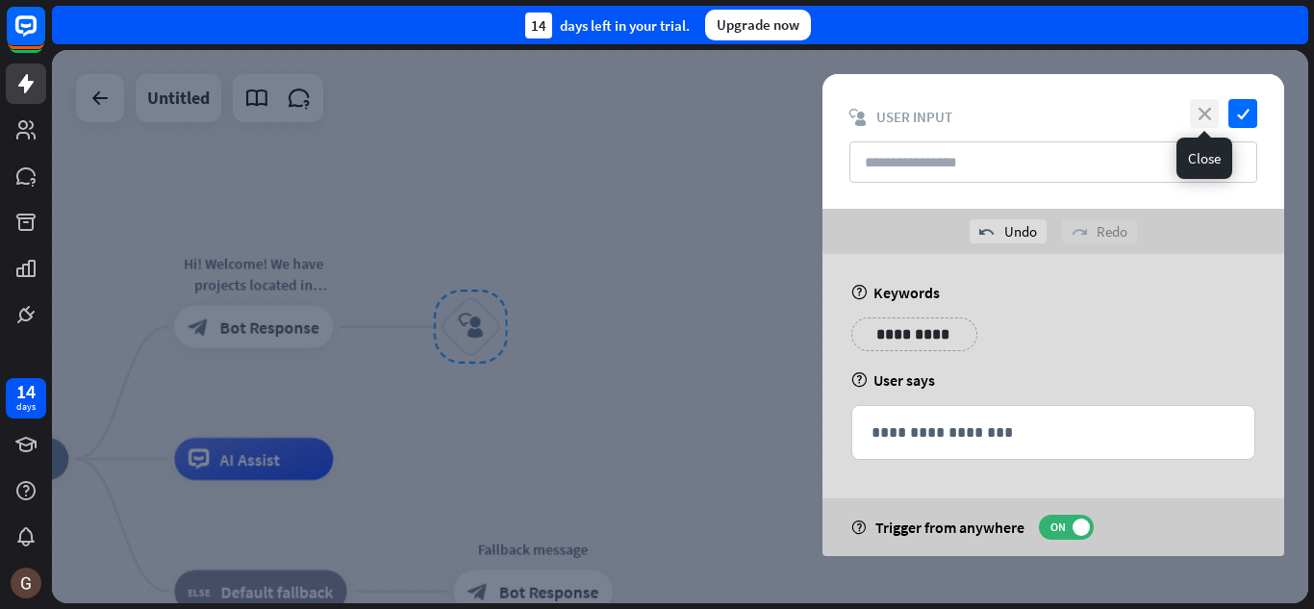
click at [1206, 116] on icon "close" at bounding box center [1204, 113] width 29 height 29
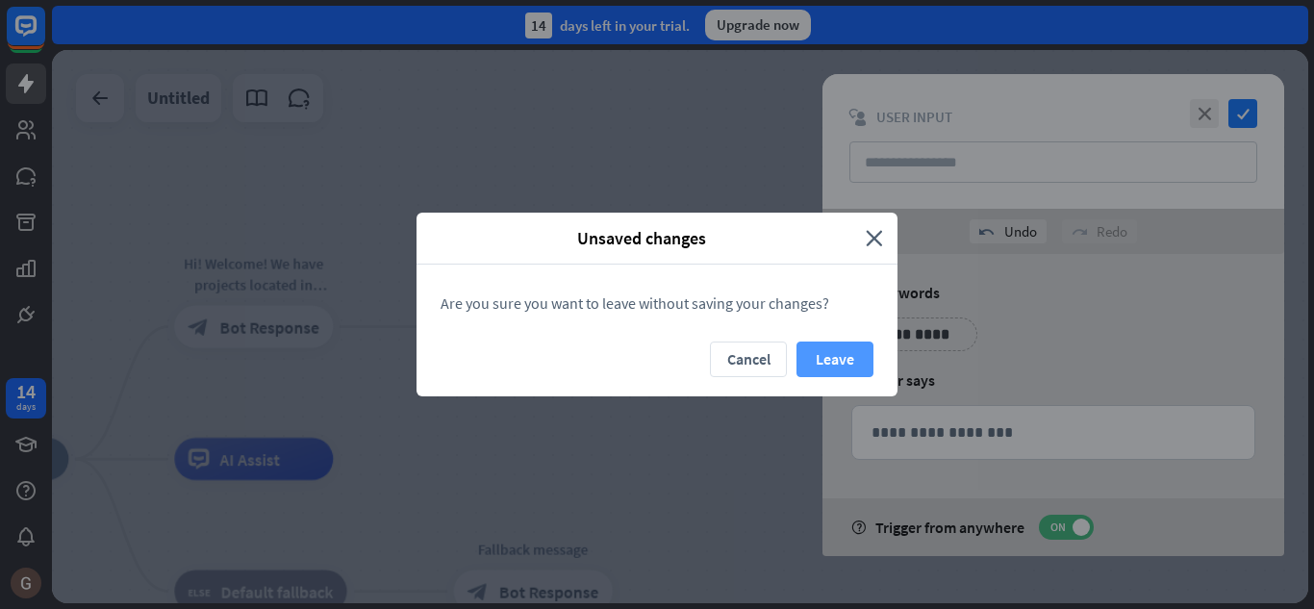
click at [843, 359] on button "Leave" at bounding box center [834, 359] width 77 height 36
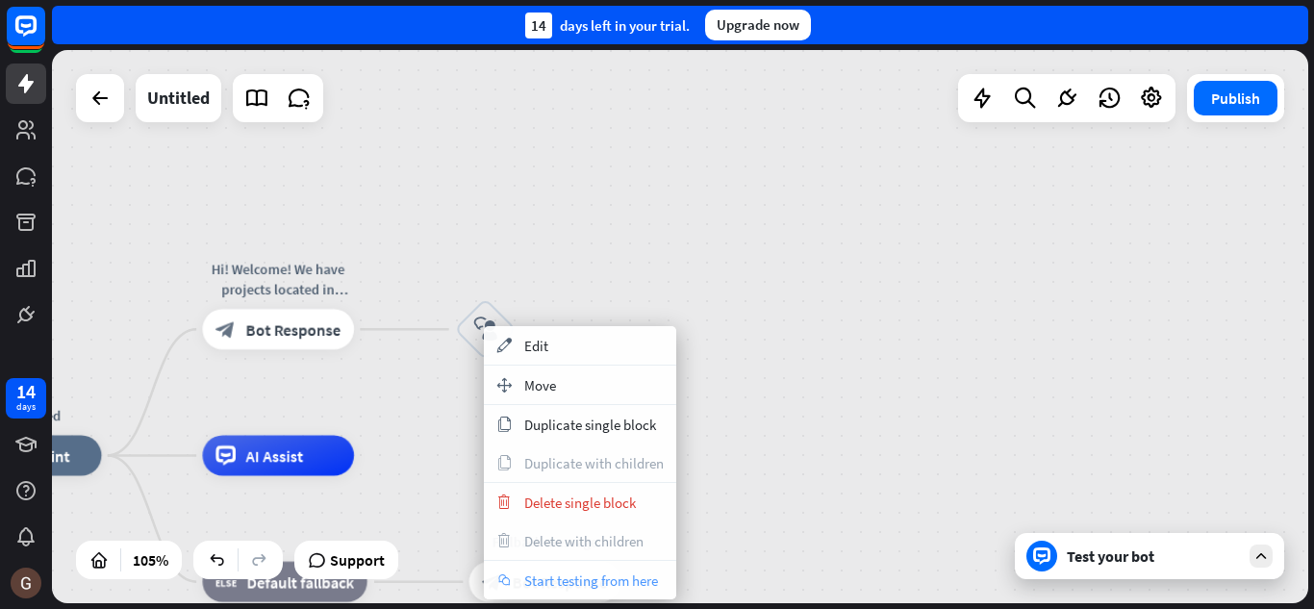
click at [581, 579] on span "Start testing from here" at bounding box center [591, 580] width 134 height 18
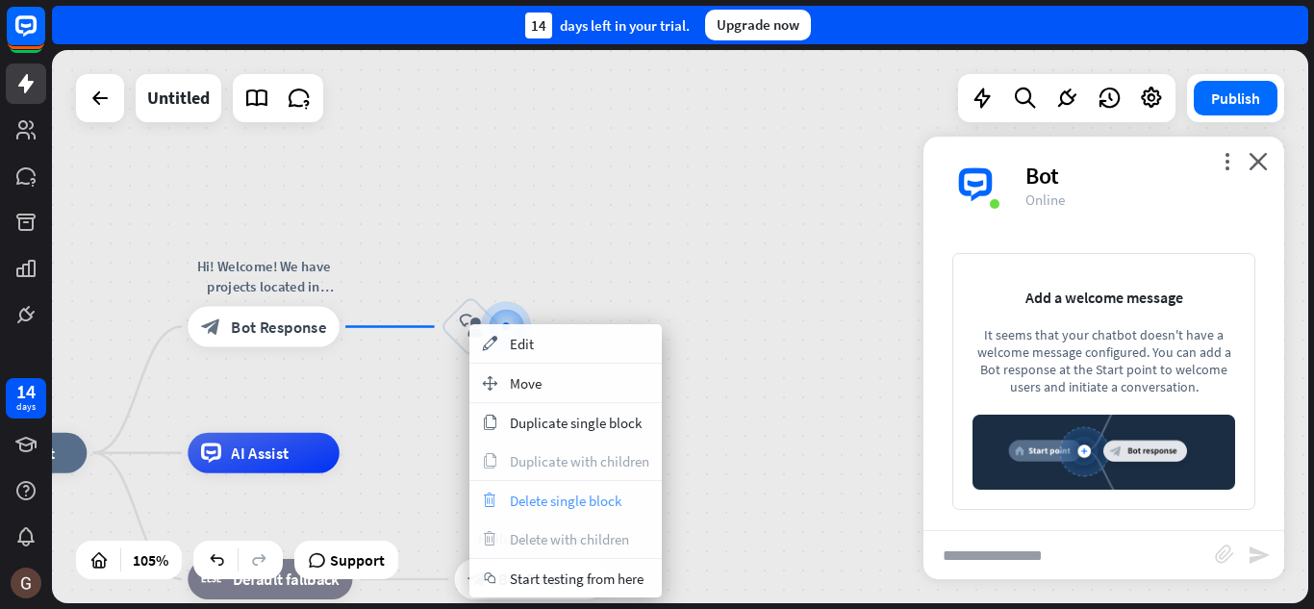
click at [592, 503] on span "Delete single block" at bounding box center [566, 500] width 112 height 18
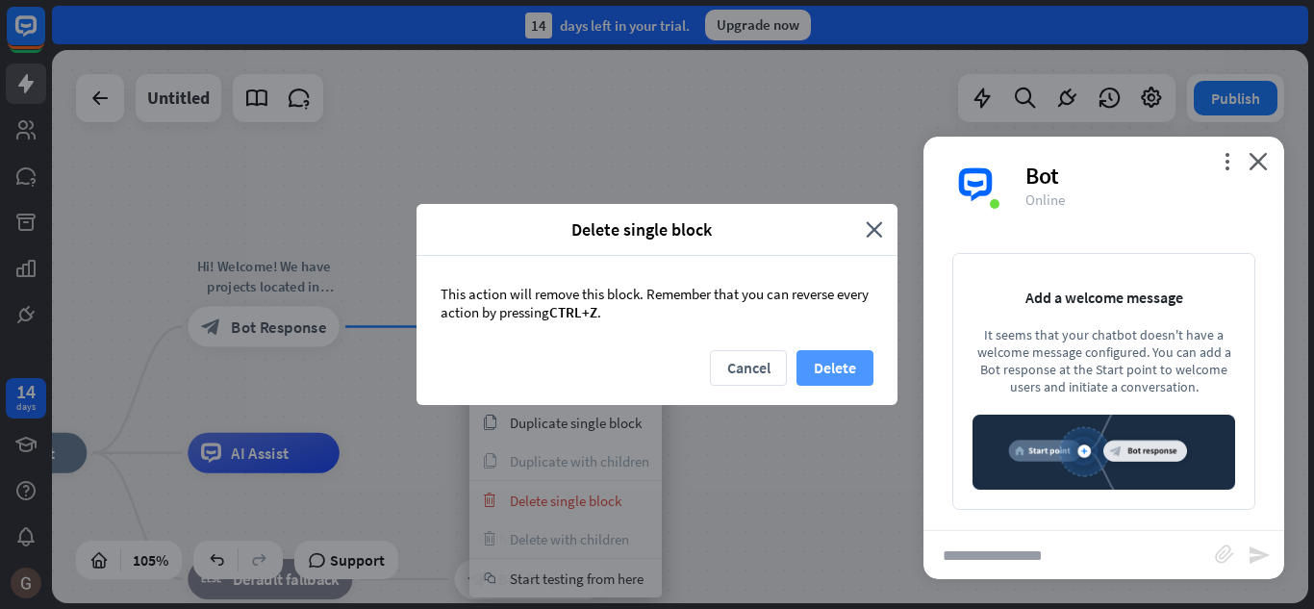
click at [804, 370] on button "Delete" at bounding box center [834, 368] width 77 height 36
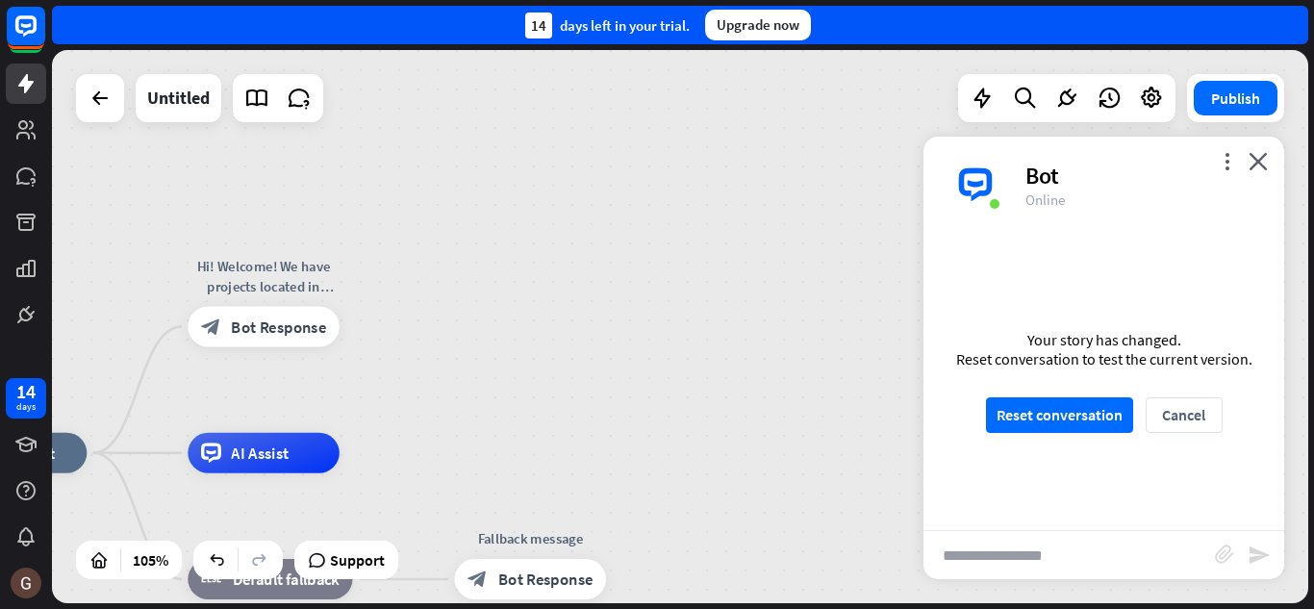
drag, startPoint x: 470, startPoint y: 324, endPoint x: 858, endPoint y: 410, distance: 396.9
click at [858, 410] on div "Get Started home_2 Start point Hi! Welcome! We have projects located in [GEOGRA…" at bounding box center [680, 326] width 1256 height 553
click at [1042, 422] on button "Reset conversation" at bounding box center [1059, 415] width 147 height 36
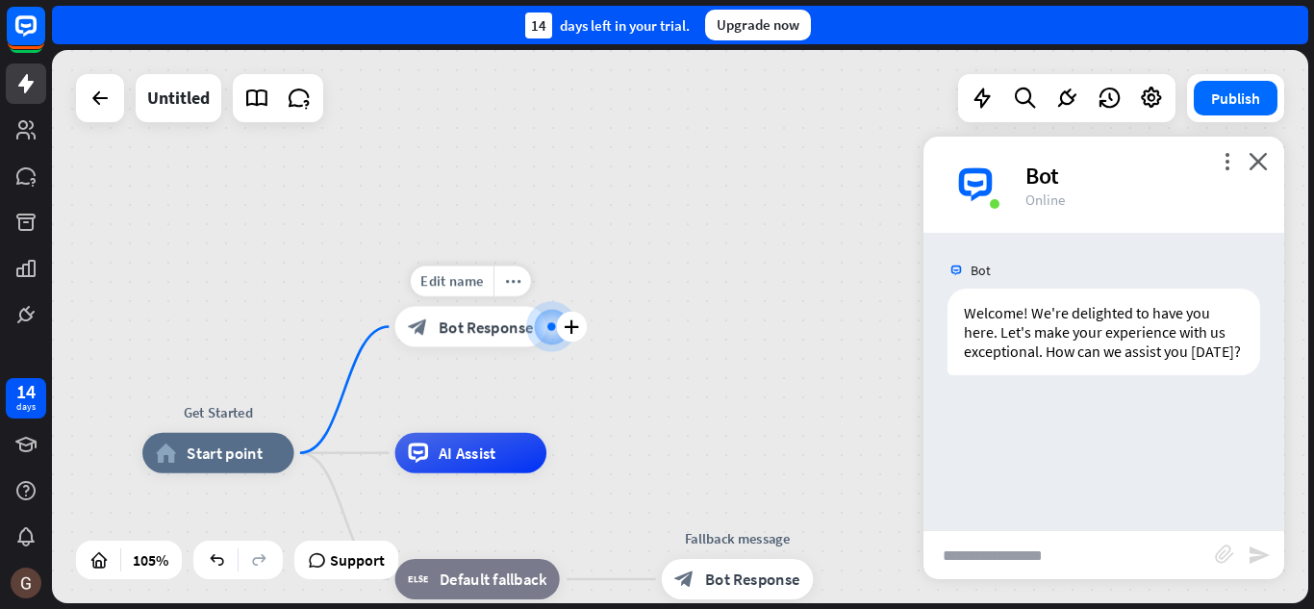
click at [472, 323] on span "Bot Response" at bounding box center [486, 326] width 95 height 20
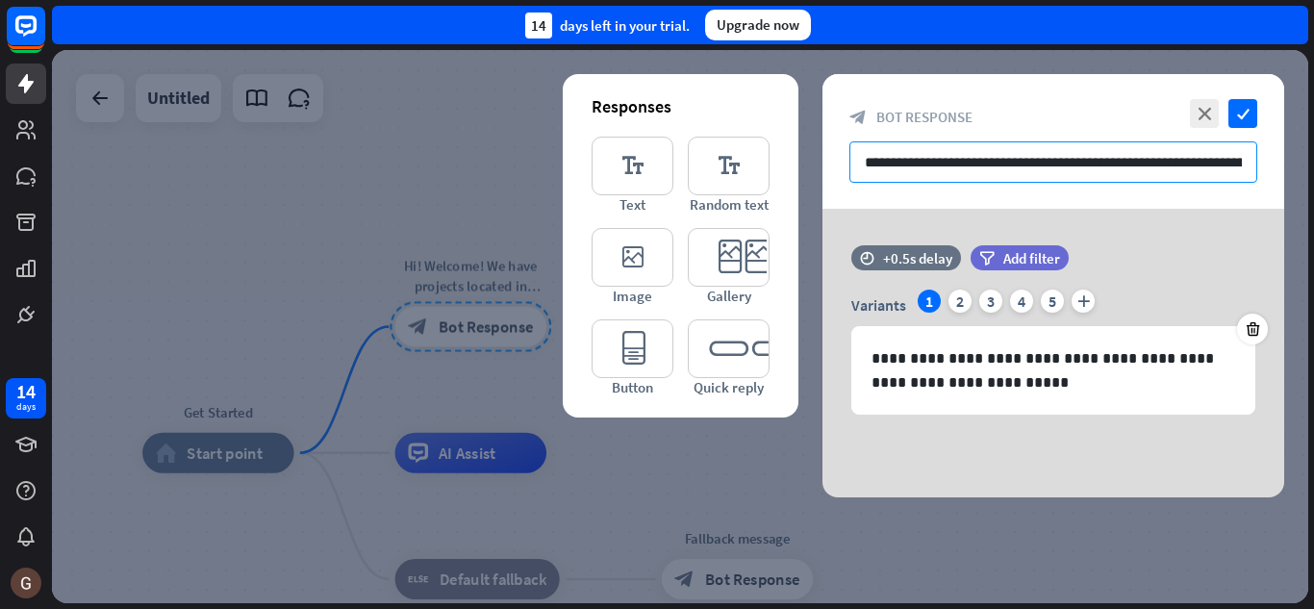
click at [915, 161] on input "**********" at bounding box center [1053, 161] width 408 height 41
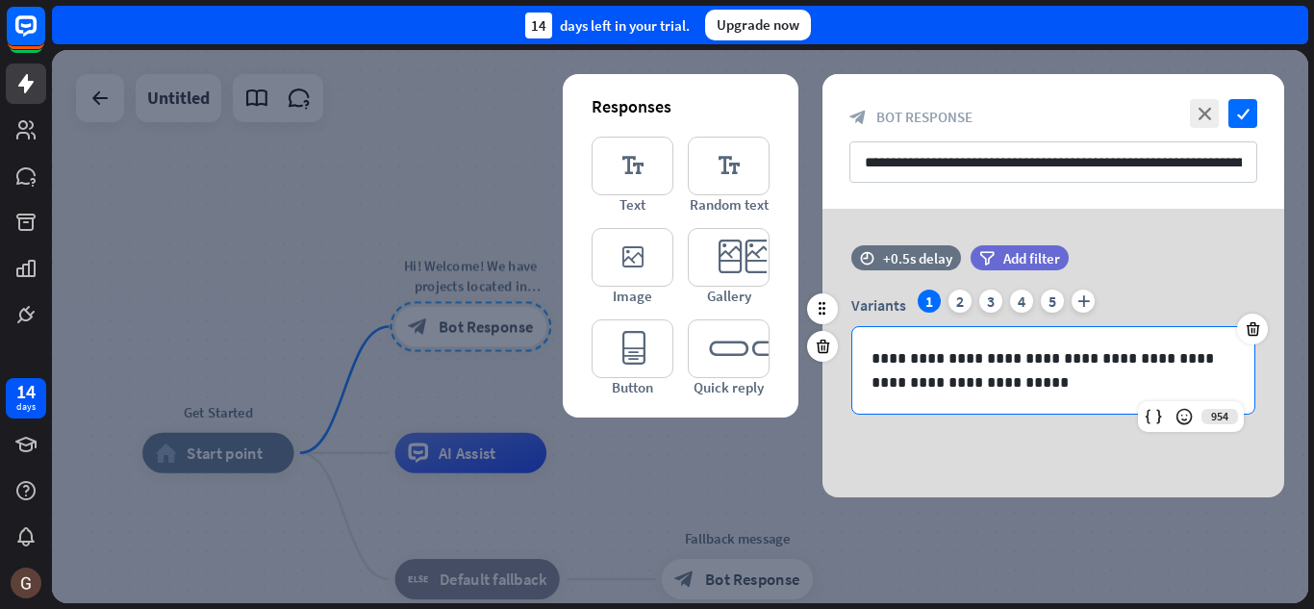
click at [985, 368] on p "**********" at bounding box center [1053, 370] width 364 height 48
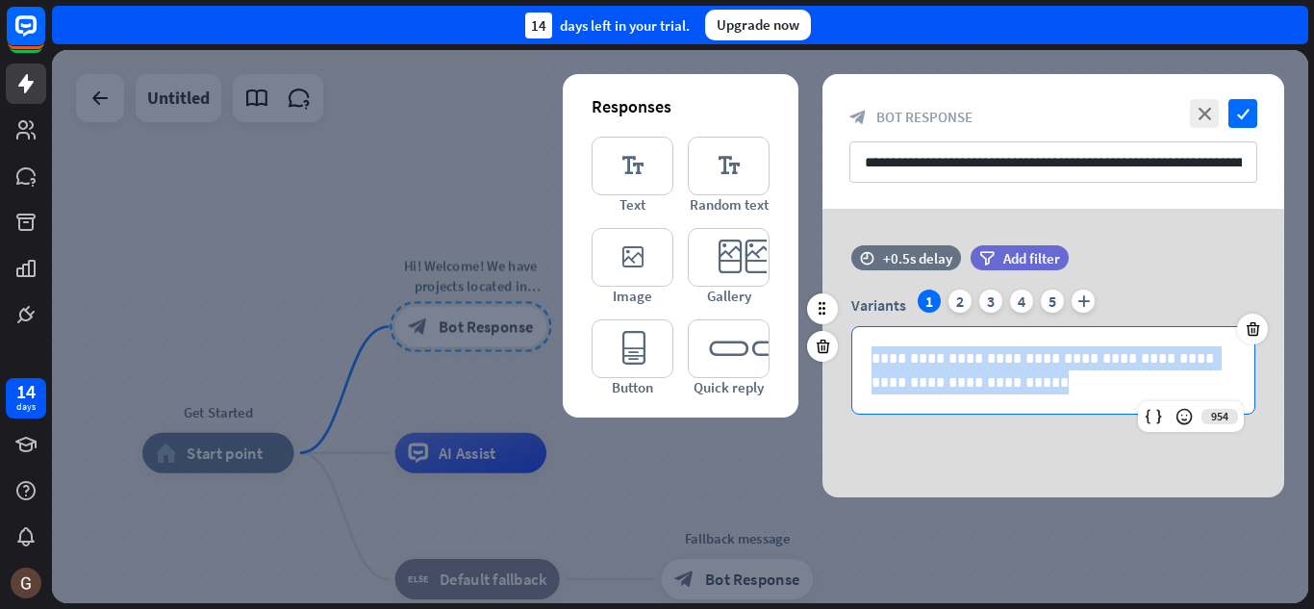
drag, startPoint x: 984, startPoint y: 383, endPoint x: 856, endPoint y: 351, distance: 131.8
click at [856, 351] on div "**********" at bounding box center [1053, 370] width 402 height 87
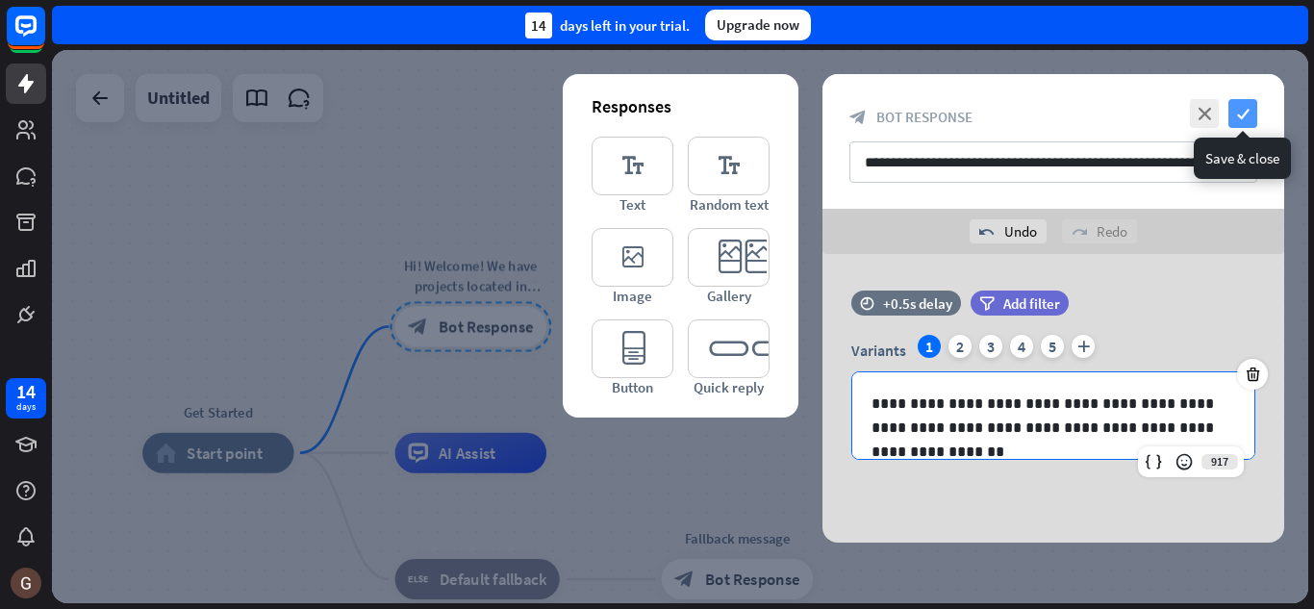
click at [1242, 113] on icon "check" at bounding box center [1242, 113] width 29 height 29
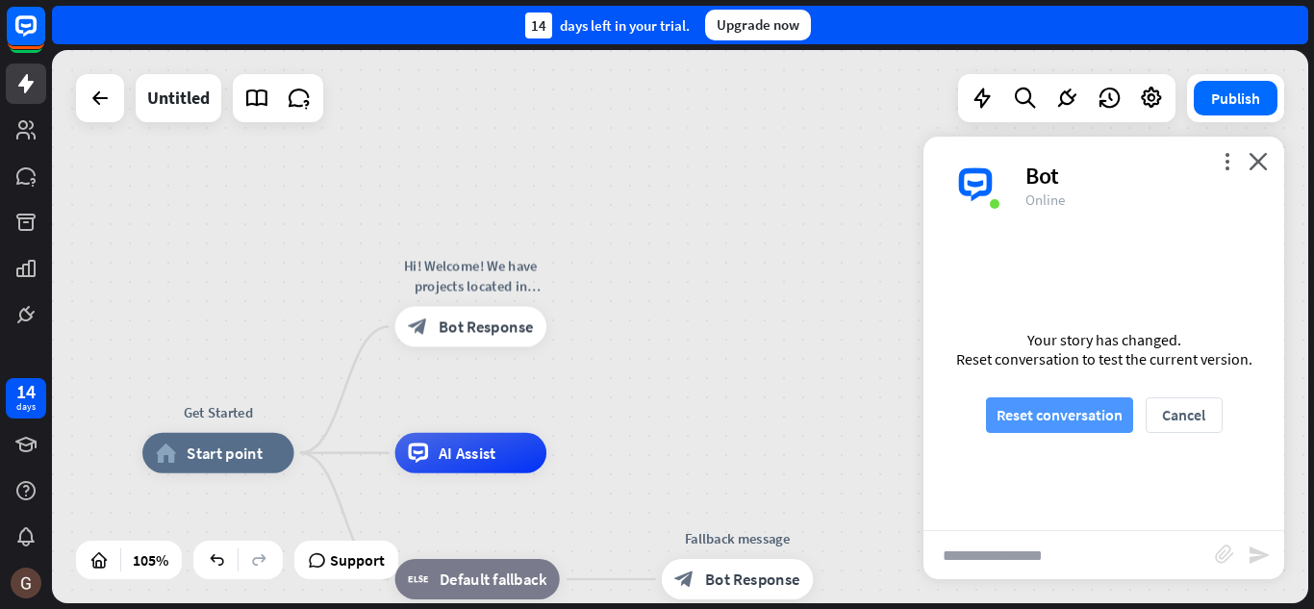
click at [1034, 407] on button "Reset conversation" at bounding box center [1059, 415] width 147 height 36
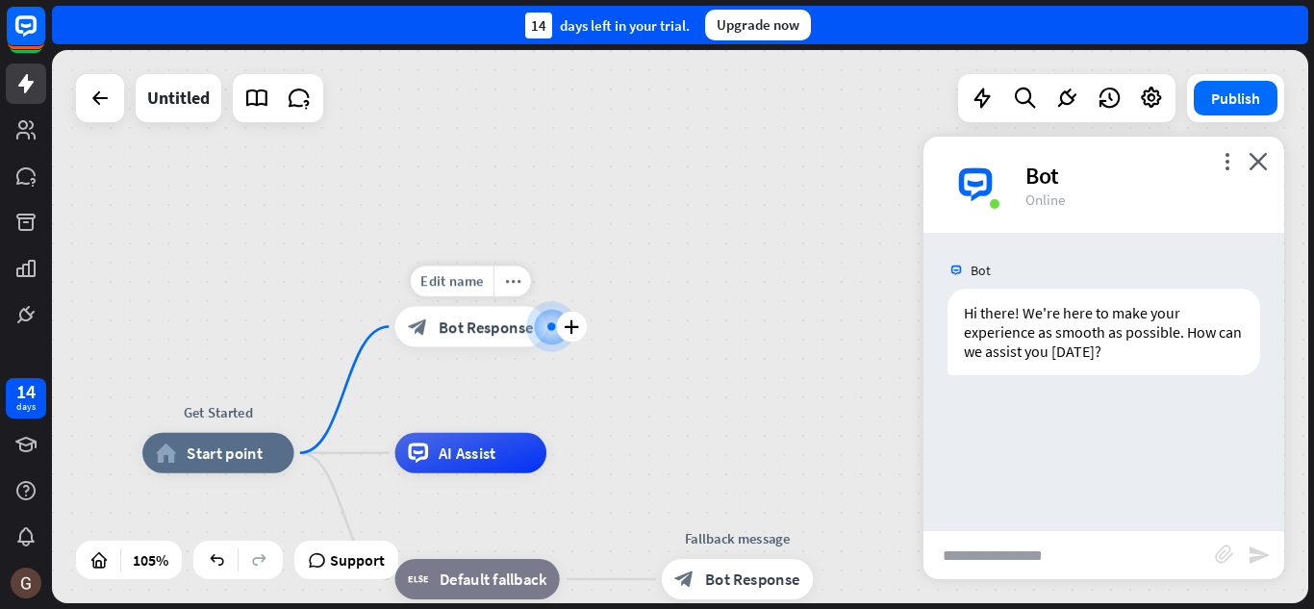
click at [503, 329] on span "Bot Response" at bounding box center [486, 326] width 95 height 20
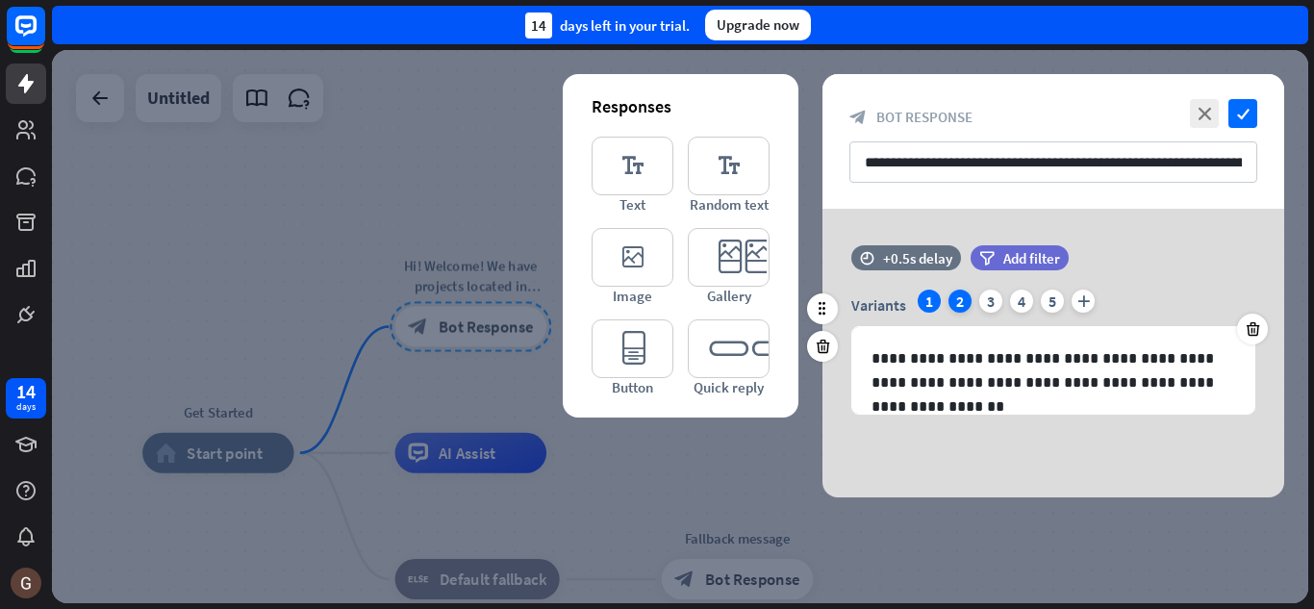
click at [960, 306] on div "2" at bounding box center [959, 300] width 23 height 23
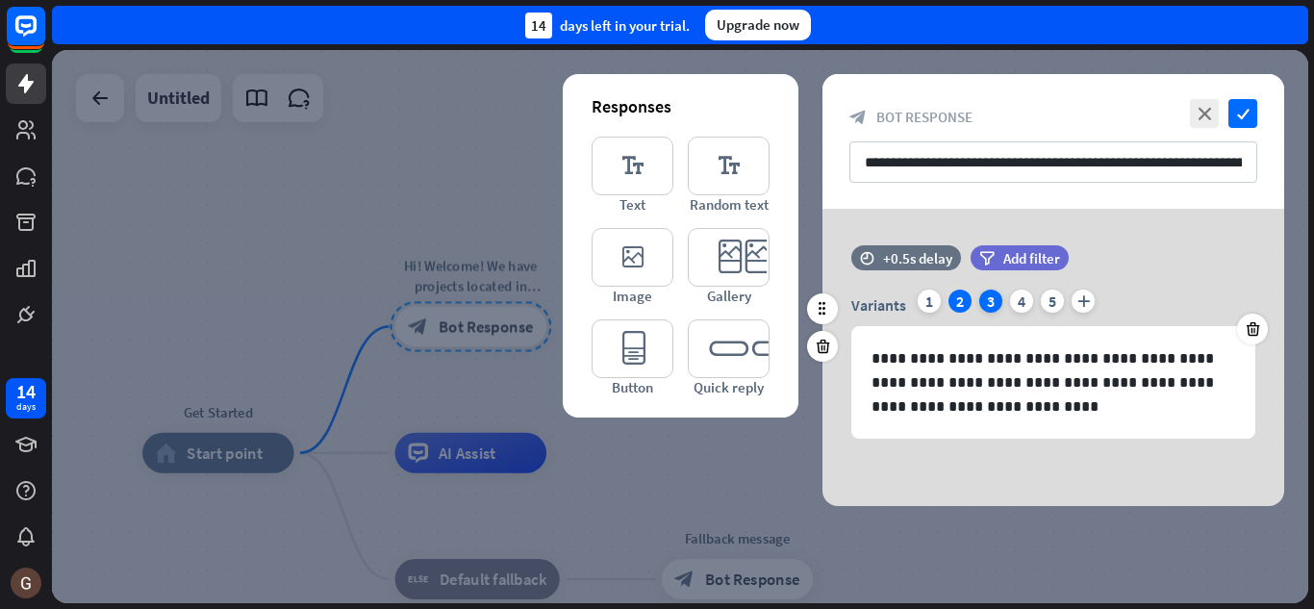
click at [994, 301] on div "3" at bounding box center [990, 300] width 23 height 23
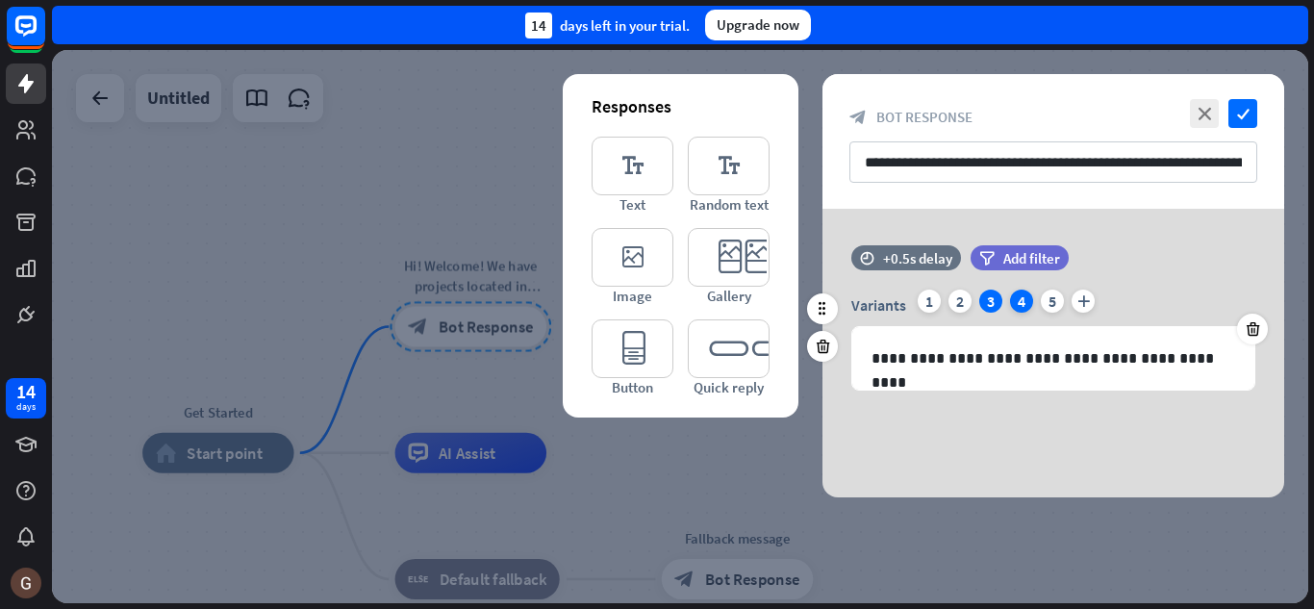
click at [1016, 299] on div "4" at bounding box center [1021, 300] width 23 height 23
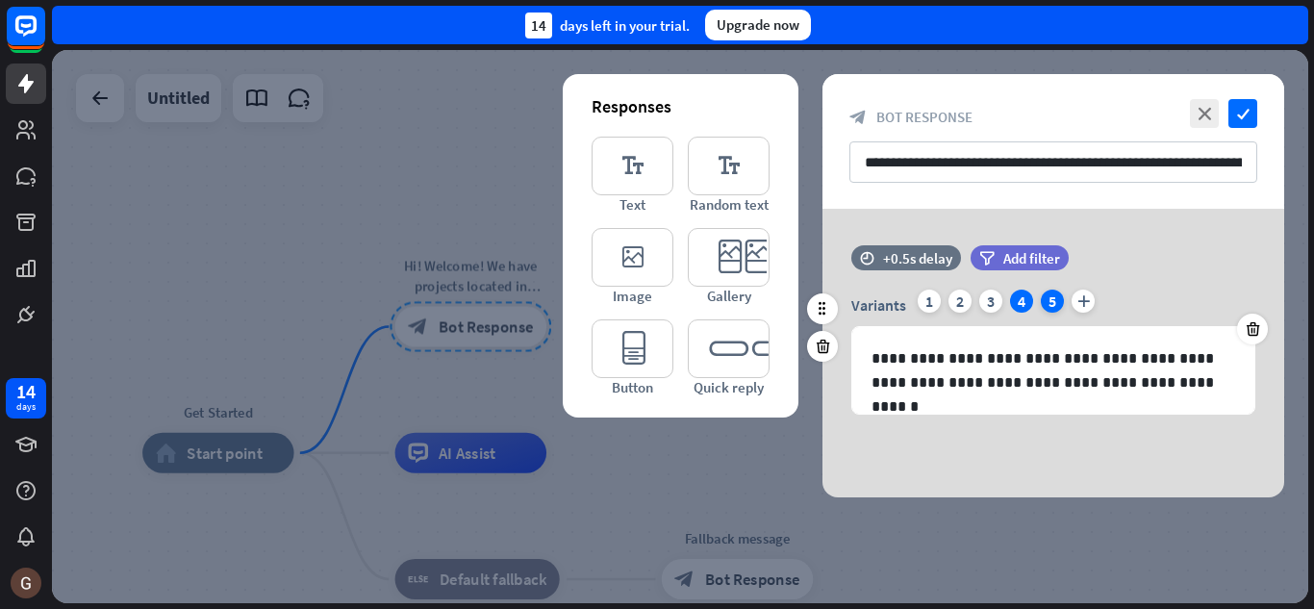
click at [1048, 305] on div "5" at bounding box center [1052, 300] width 23 height 23
click at [926, 308] on div "1" at bounding box center [929, 300] width 23 height 23
click at [1254, 322] on icon at bounding box center [1253, 328] width 18 height 17
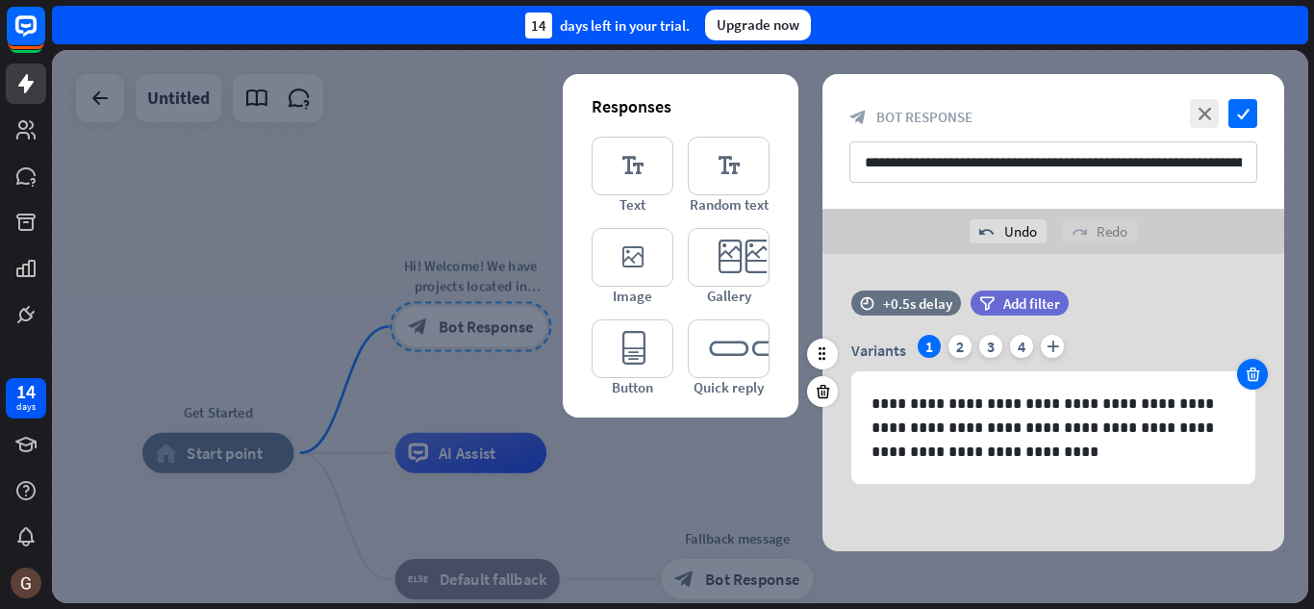
click at [1258, 369] on icon at bounding box center [1253, 373] width 18 height 17
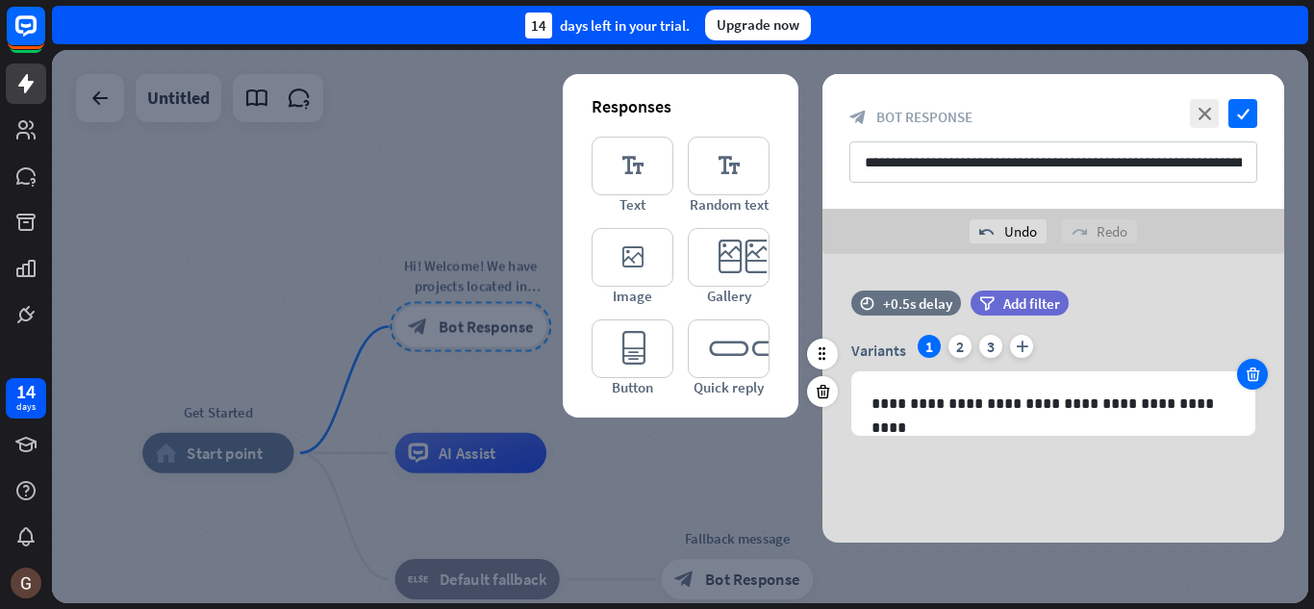
click at [1253, 374] on icon at bounding box center [1253, 373] width 18 height 17
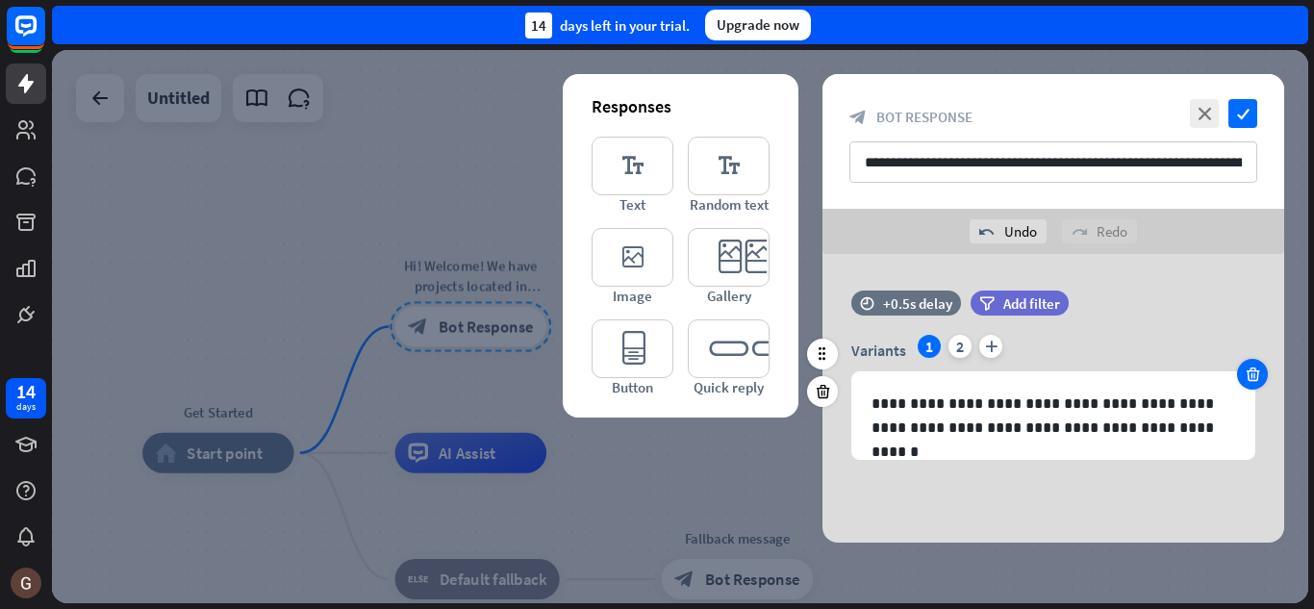
click at [1253, 373] on icon at bounding box center [1253, 373] width 18 height 17
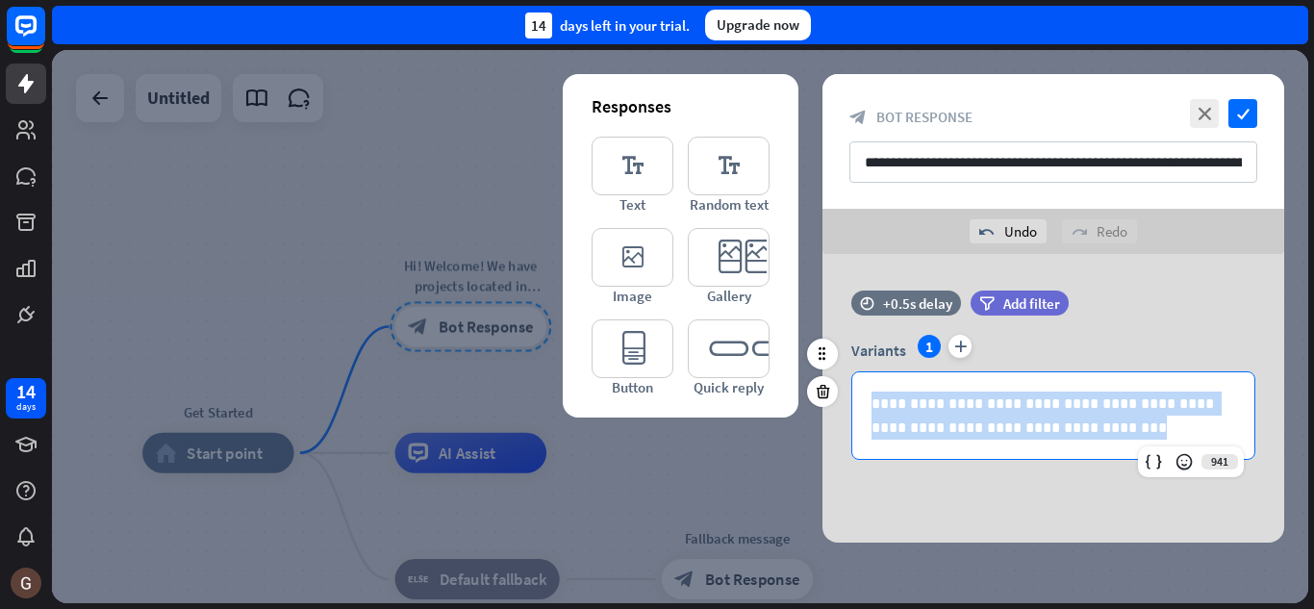
drag, startPoint x: 1076, startPoint y: 430, endPoint x: 861, endPoint y: 390, distance: 219.2
click at [861, 390] on div "**********" at bounding box center [1053, 415] width 402 height 87
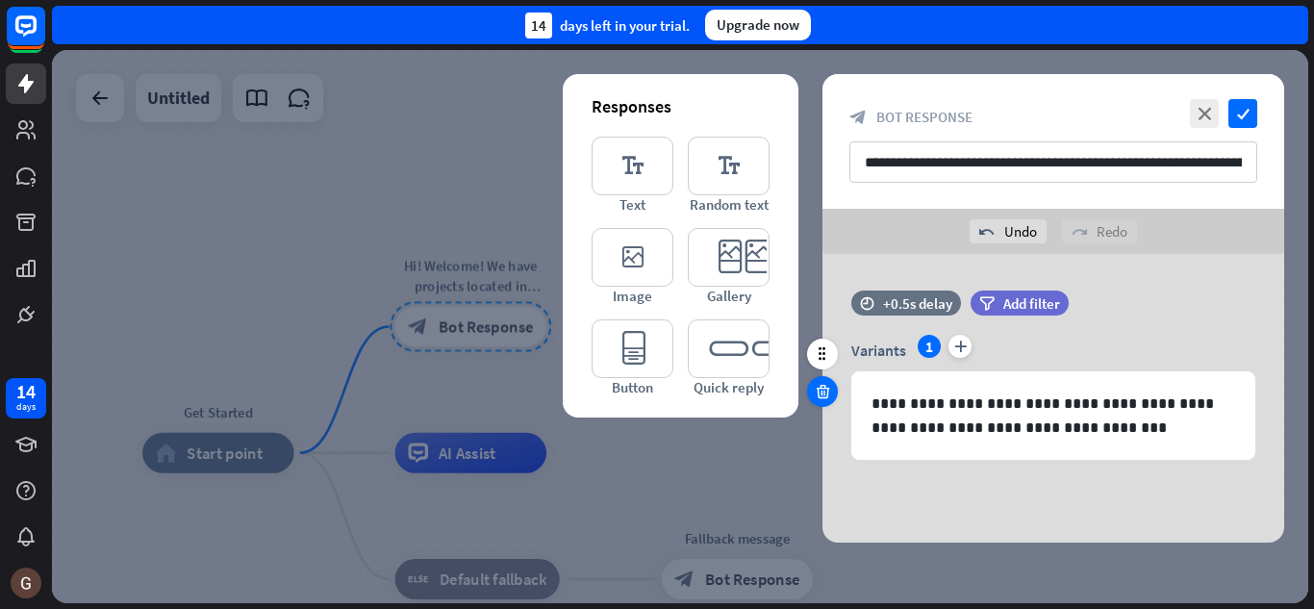
click at [829, 396] on icon at bounding box center [823, 391] width 18 height 17
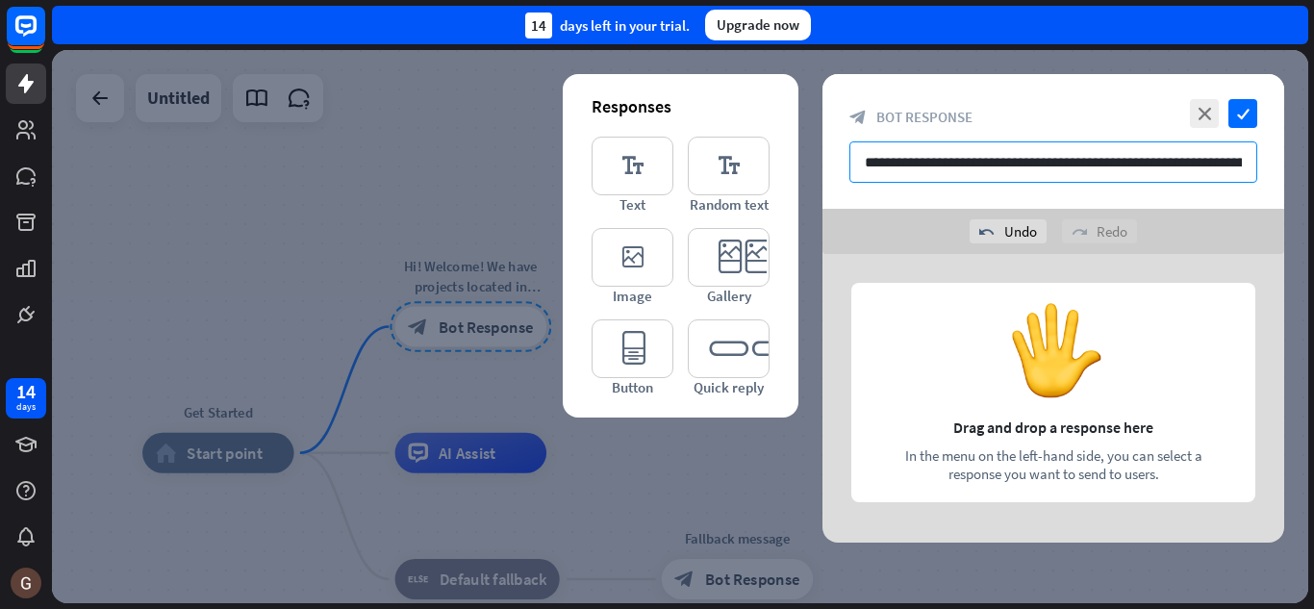
click at [998, 164] on input "**********" at bounding box center [1053, 161] width 408 height 41
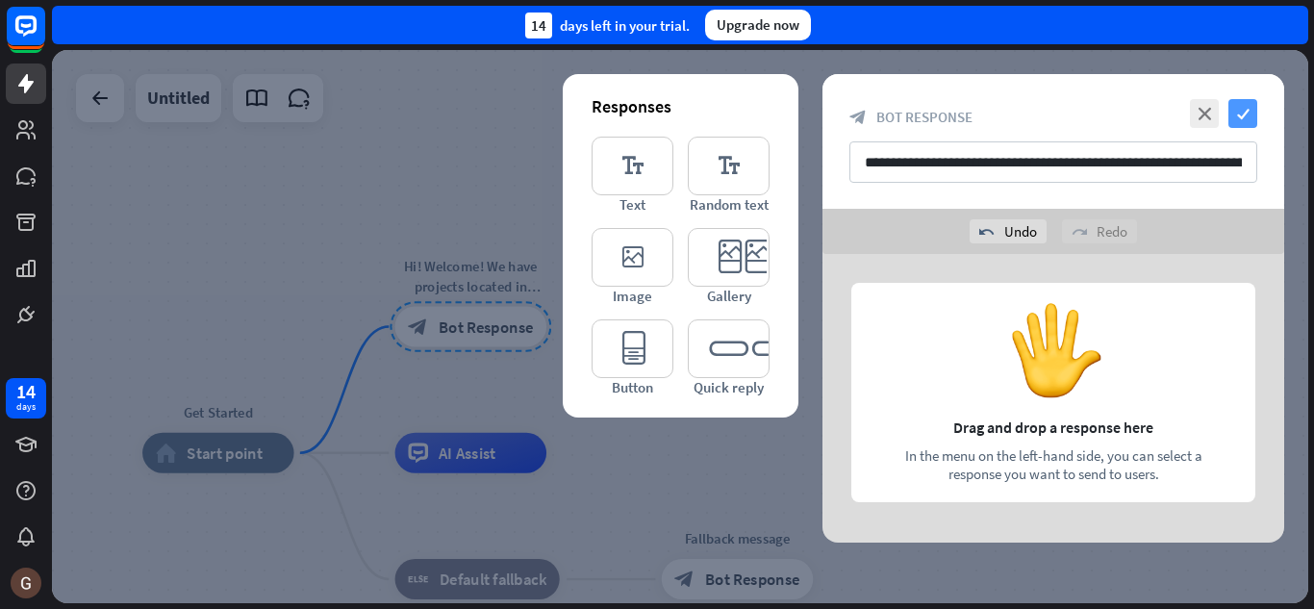
click at [1238, 106] on icon "check" at bounding box center [1242, 113] width 29 height 29
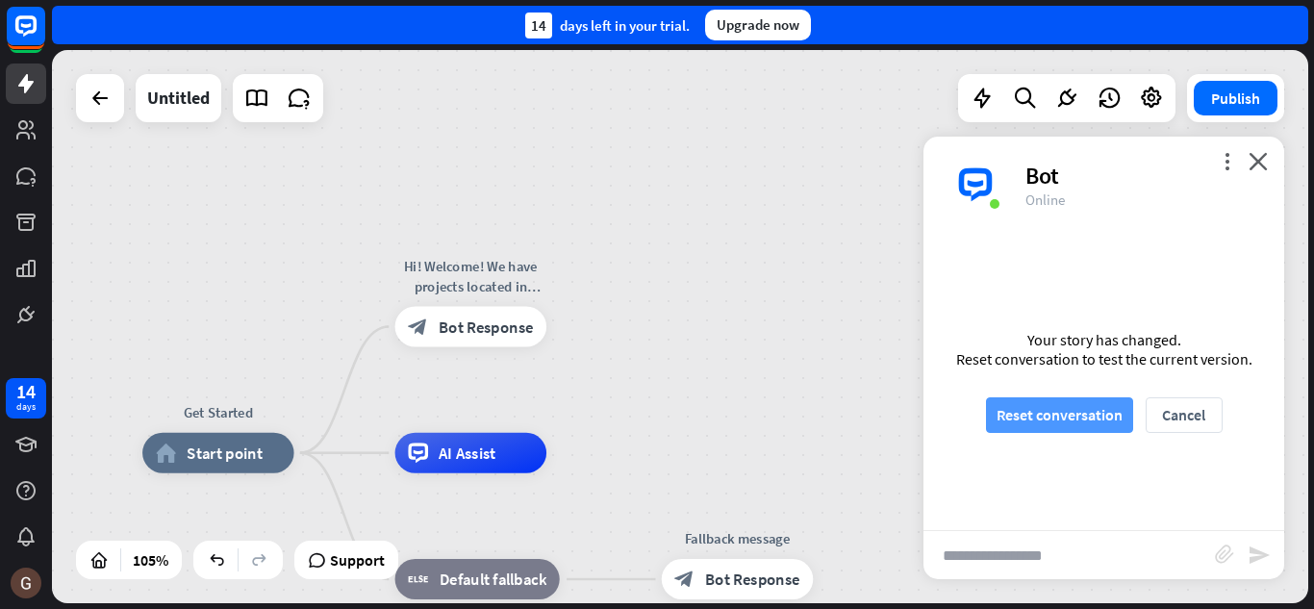
click at [1046, 413] on button "Reset conversation" at bounding box center [1059, 415] width 147 height 36
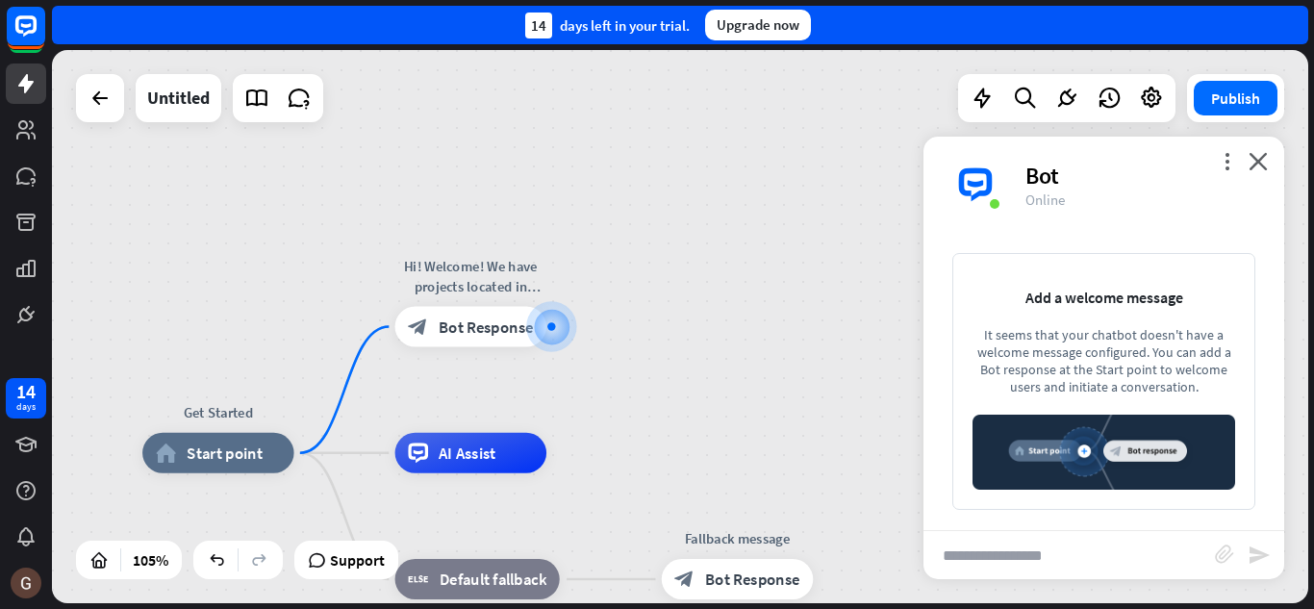
click at [1032, 420] on img at bounding box center [1103, 452] width 263 height 75
click at [481, 330] on span "Bot Response" at bounding box center [486, 326] width 95 height 20
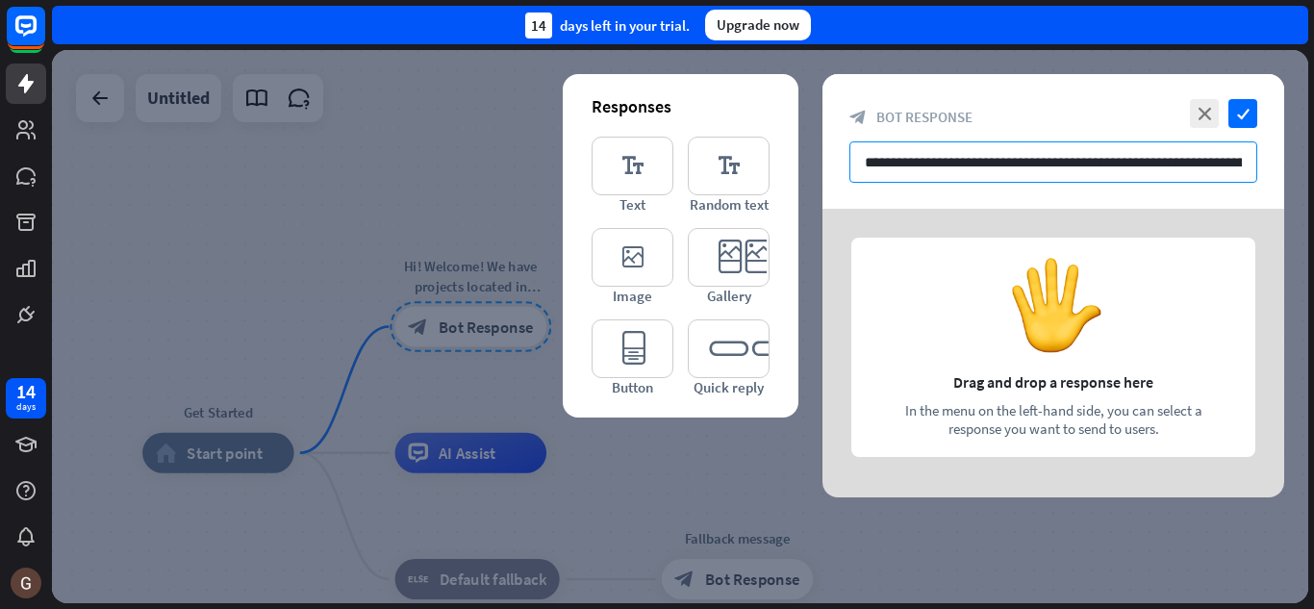
click at [923, 156] on input "**********" at bounding box center [1053, 161] width 408 height 41
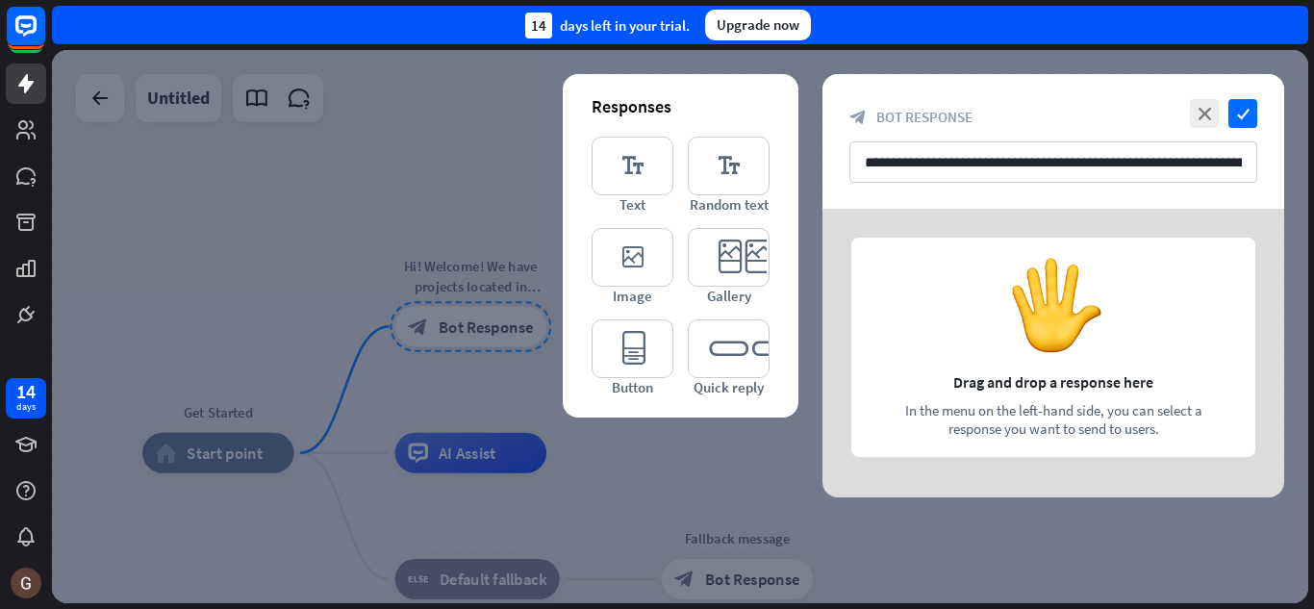
click at [1014, 365] on div at bounding box center [1053, 353] width 462 height 289
click at [631, 174] on icon "editor_text" at bounding box center [633, 166] width 82 height 59
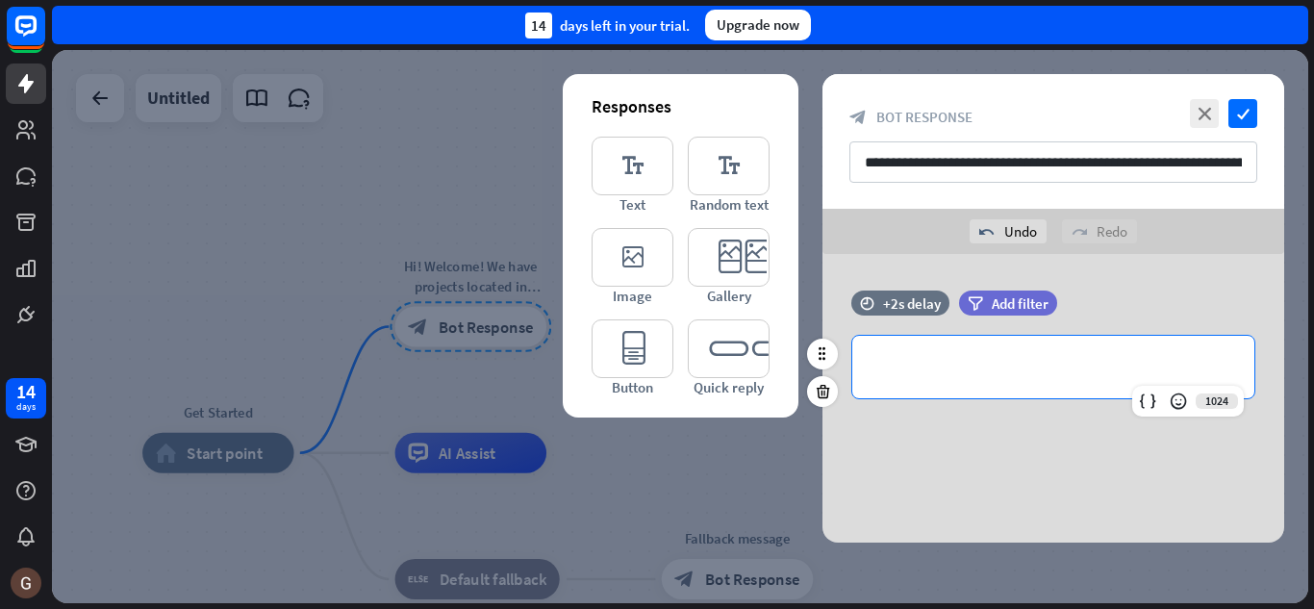
click at [946, 357] on p "**********" at bounding box center [1053, 367] width 364 height 24
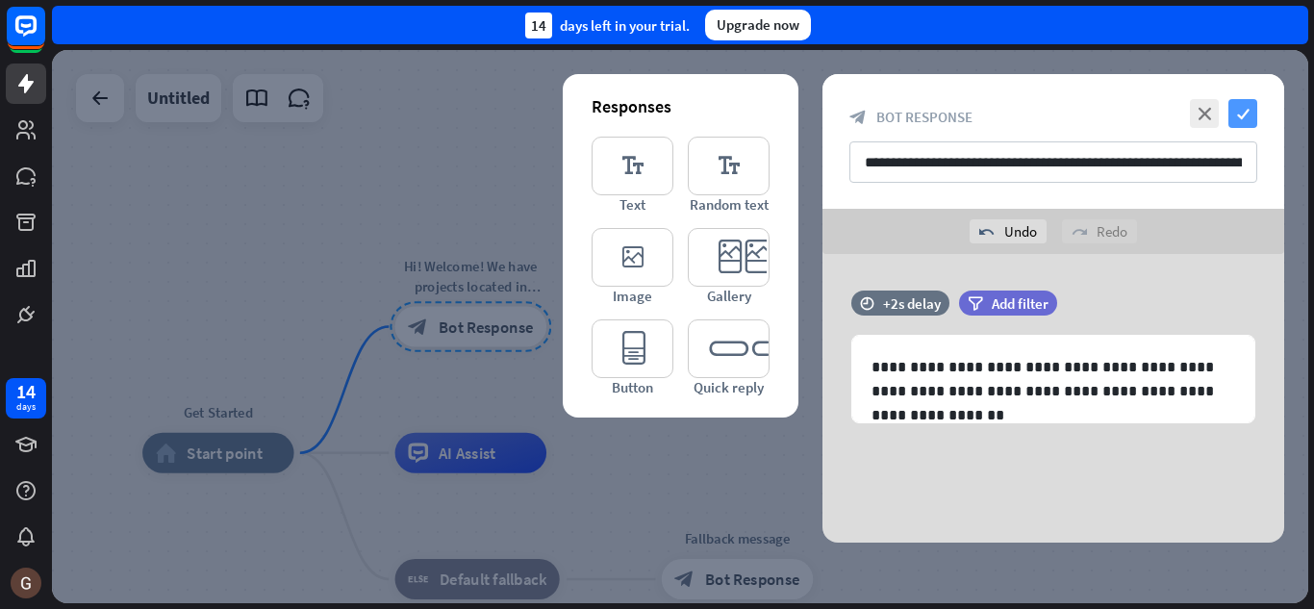
click at [1244, 111] on icon "check" at bounding box center [1242, 113] width 29 height 29
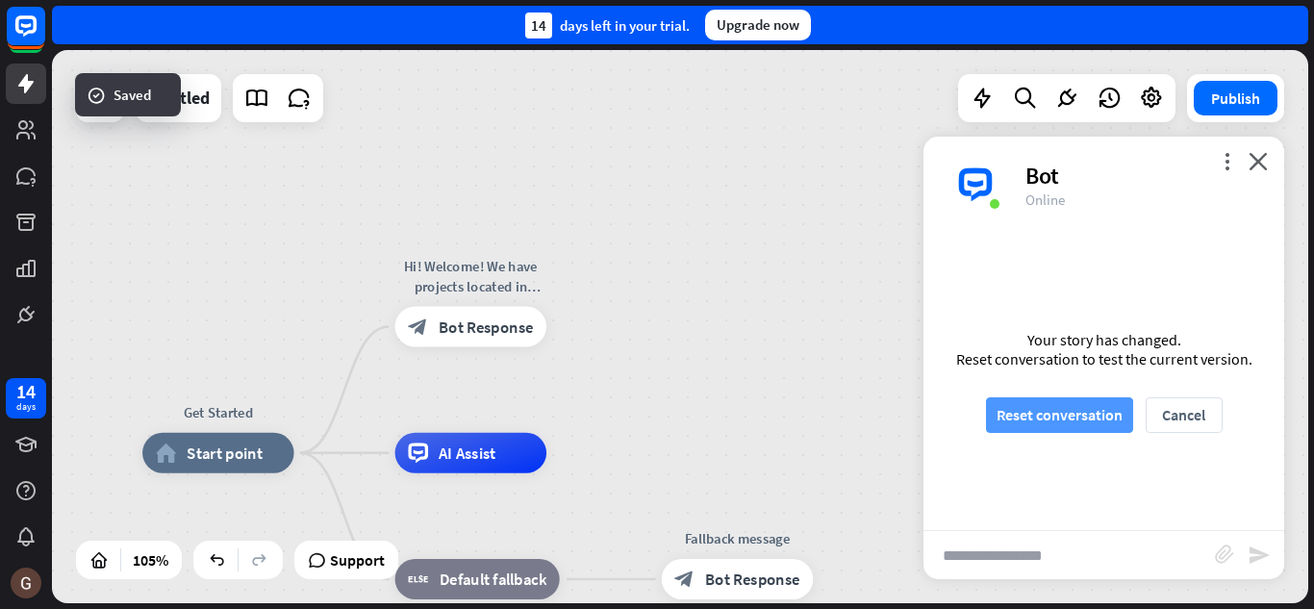
click at [1023, 408] on button "Reset conversation" at bounding box center [1059, 415] width 147 height 36
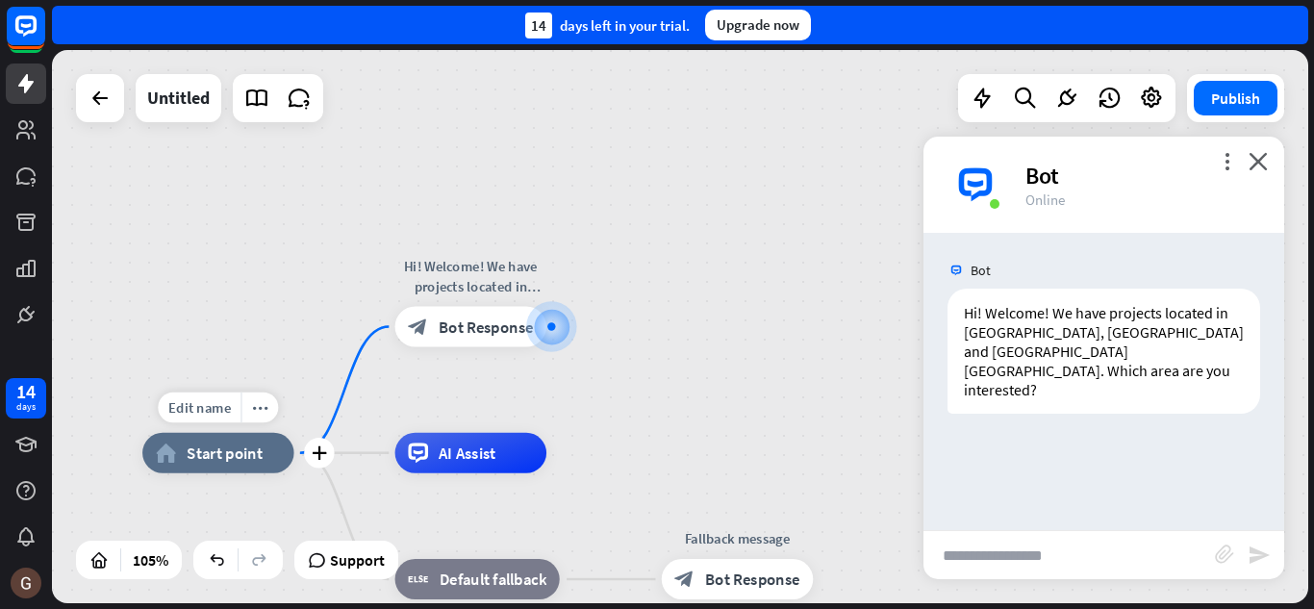
click at [243, 462] on span "Start point" at bounding box center [225, 452] width 76 height 20
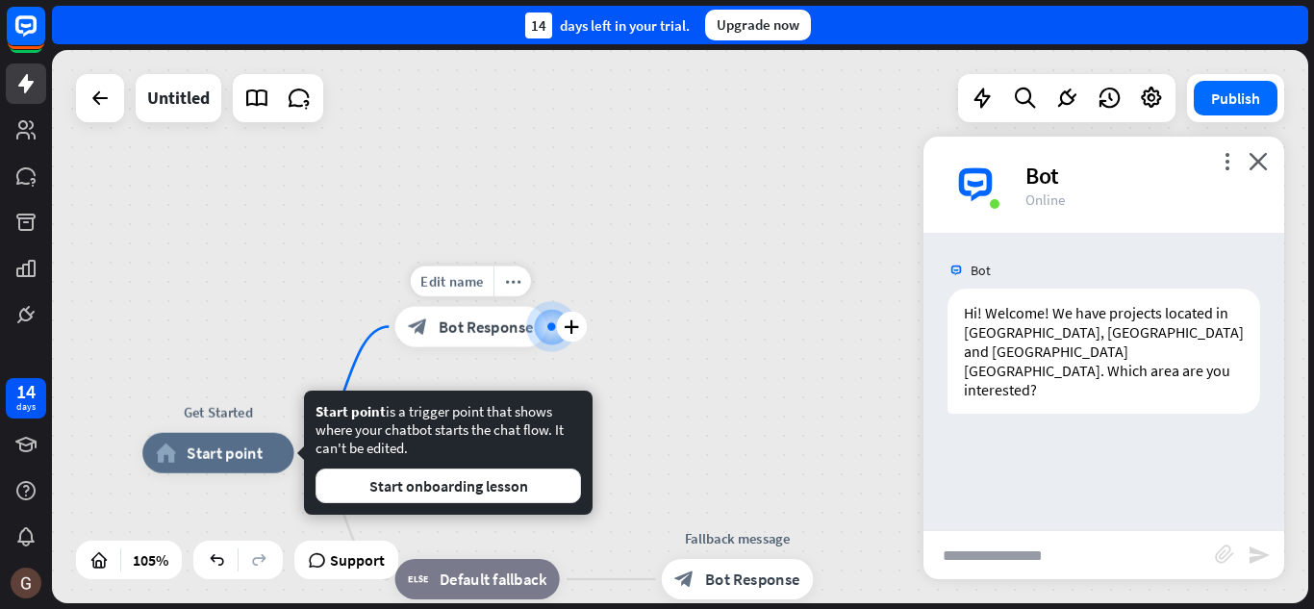
click at [444, 333] on span "Bot Response" at bounding box center [486, 326] width 95 height 20
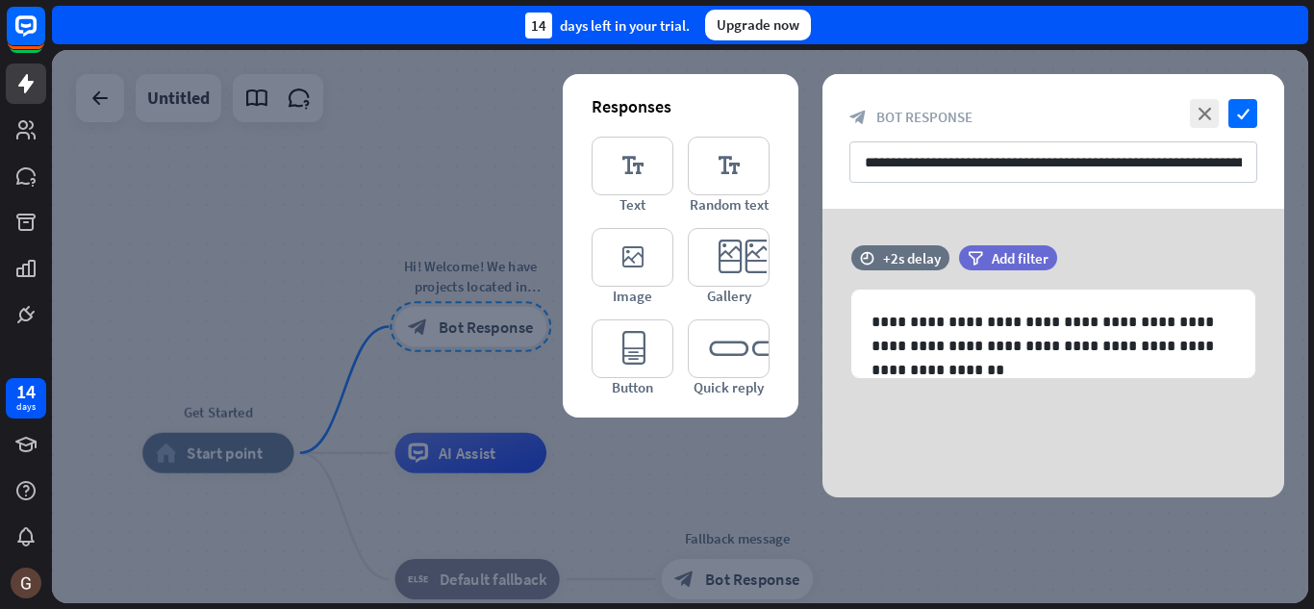
click at [934, 423] on div "**********" at bounding box center [1053, 353] width 462 height 289
click at [1246, 114] on icon "check" at bounding box center [1242, 113] width 29 height 29
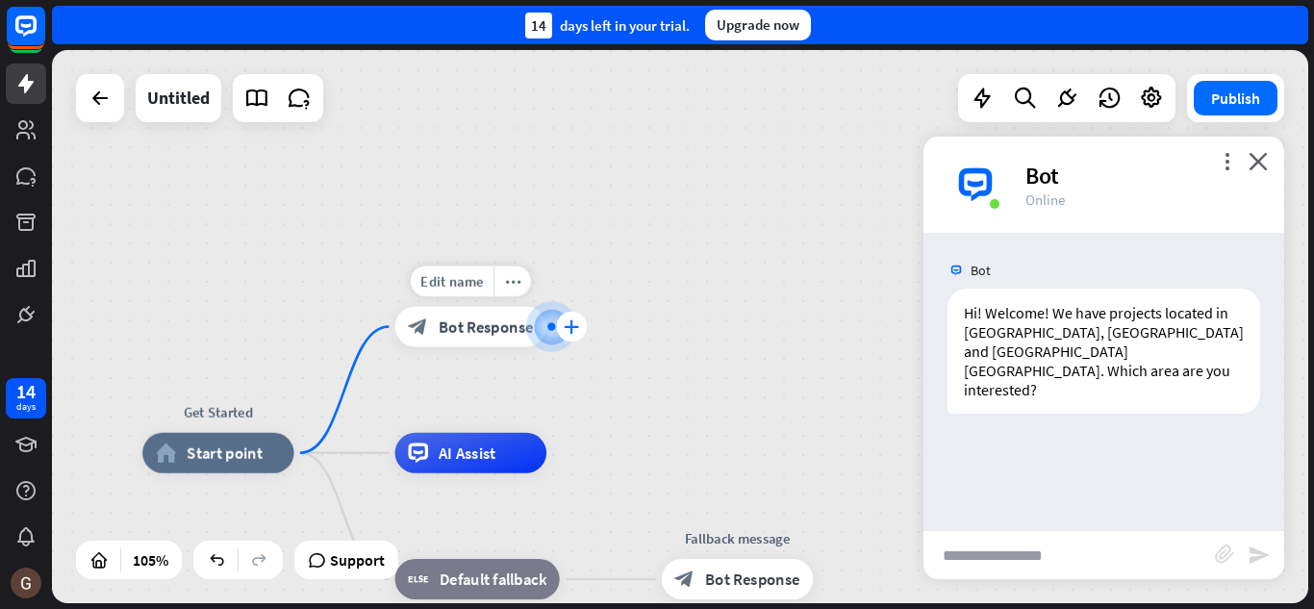
click at [571, 323] on icon "plus" at bounding box center [571, 326] width 15 height 14
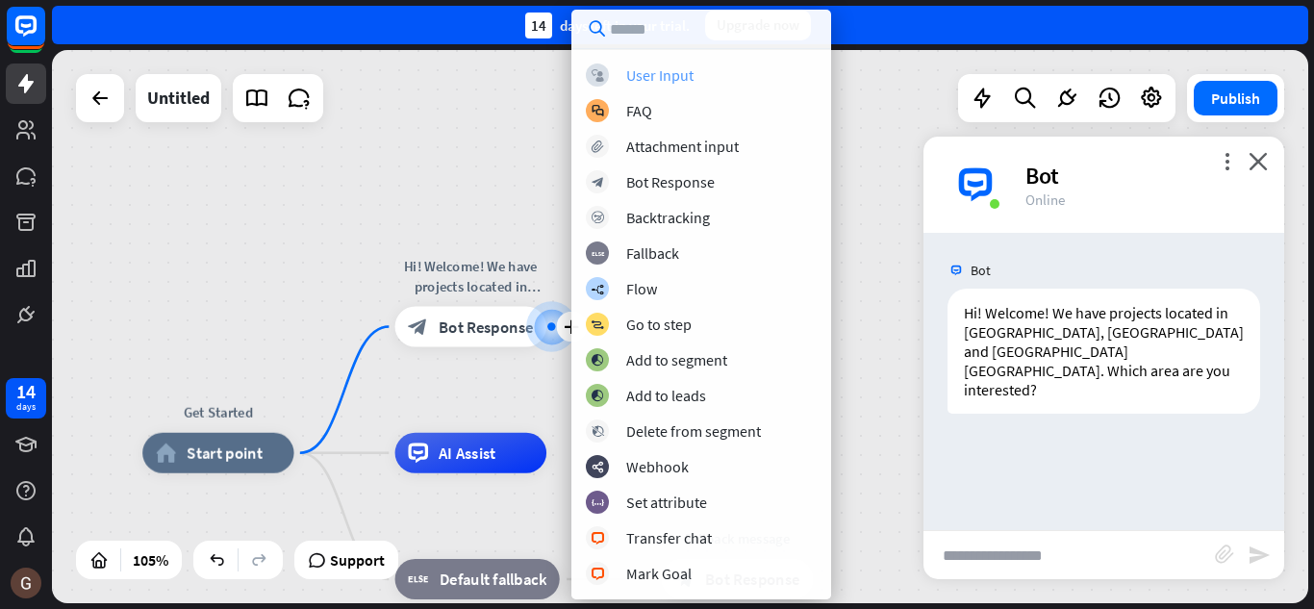
click at [649, 68] on div "User Input" at bounding box center [659, 74] width 67 height 19
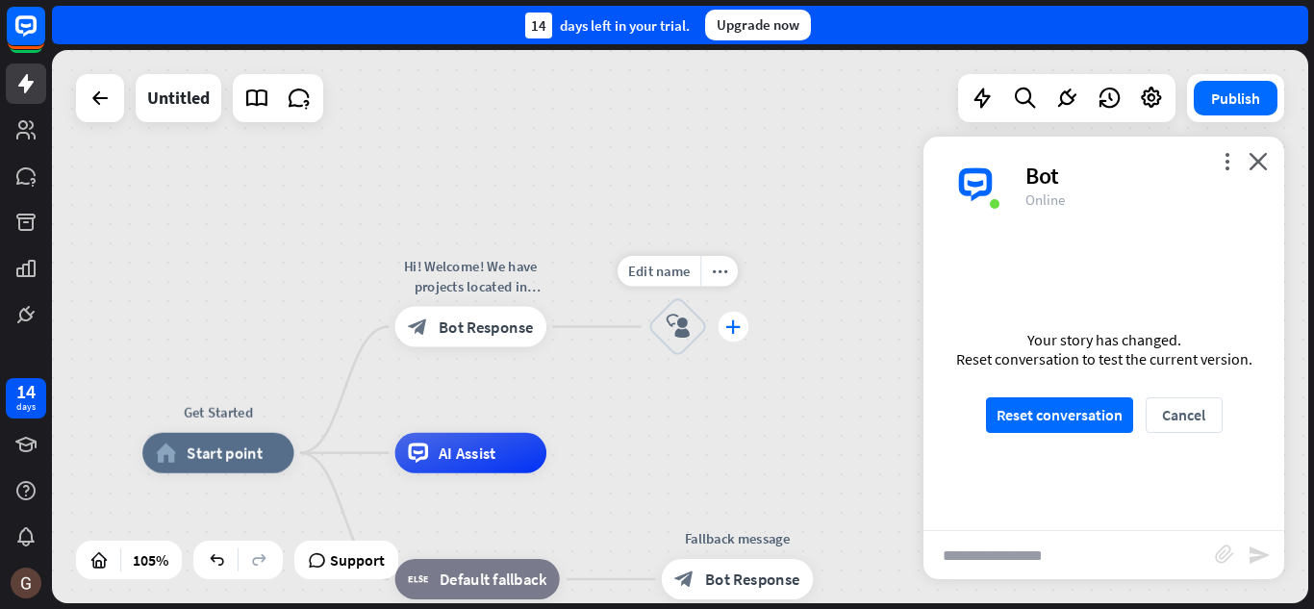
click at [738, 321] on icon "plus" at bounding box center [732, 326] width 15 height 14
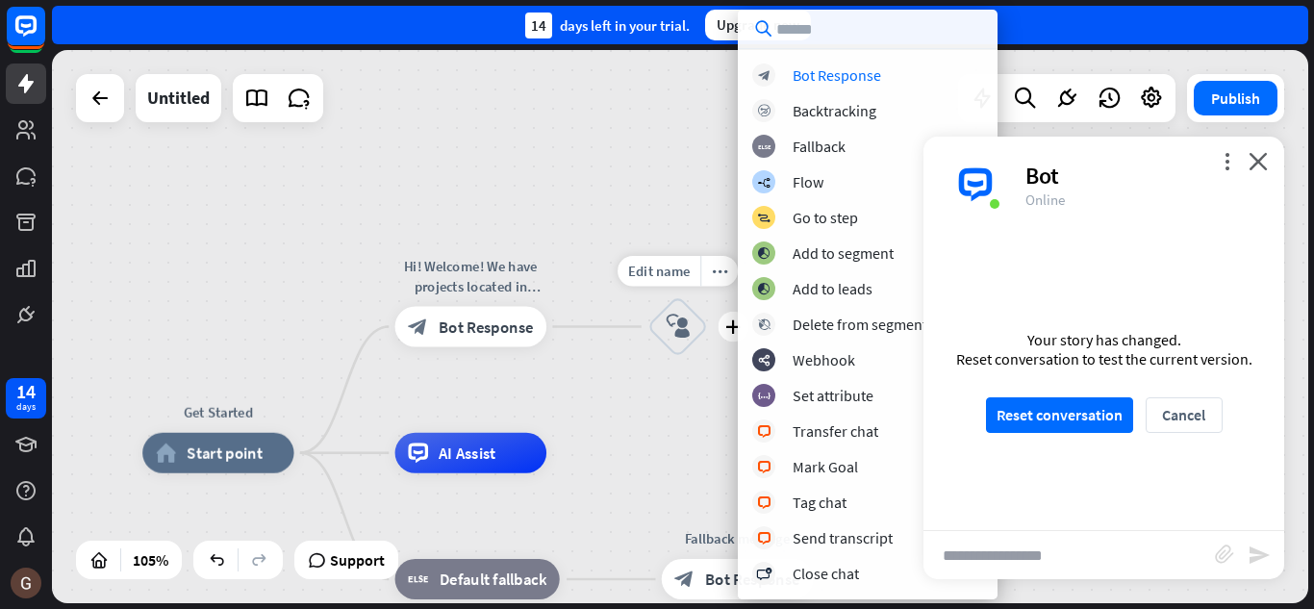
click at [671, 324] on icon "block_user_input" at bounding box center [678, 327] width 24 height 24
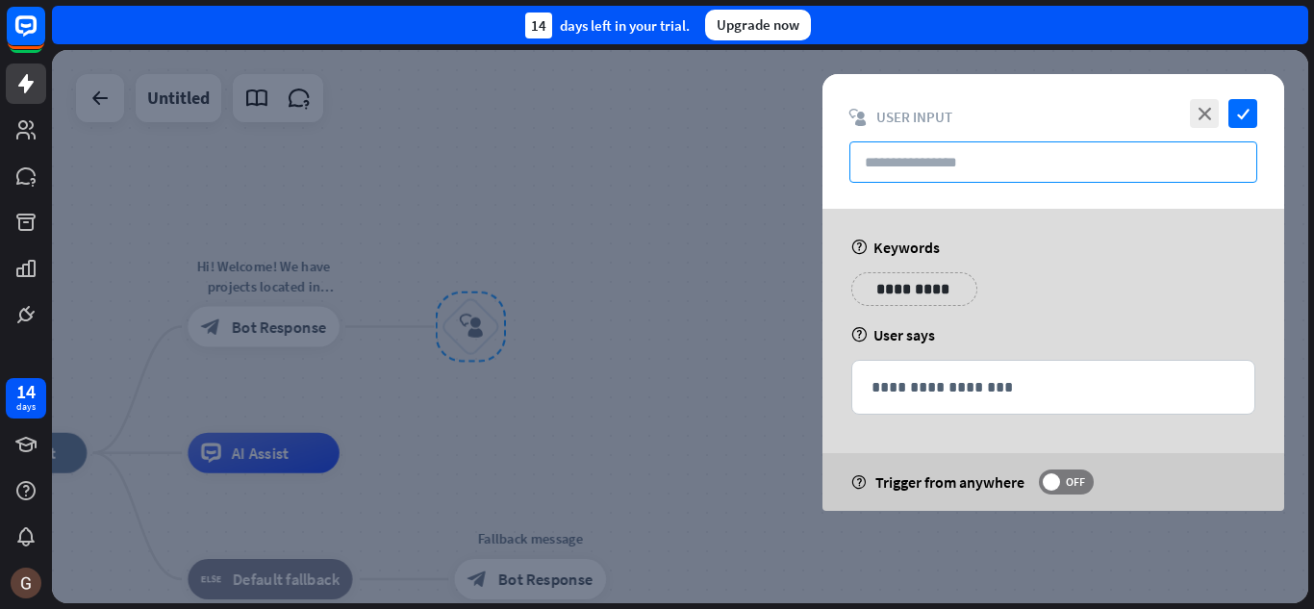
click at [924, 164] on input "text" at bounding box center [1053, 161] width 408 height 41
click at [966, 161] on input "text" at bounding box center [1053, 161] width 408 height 41
type input "*"
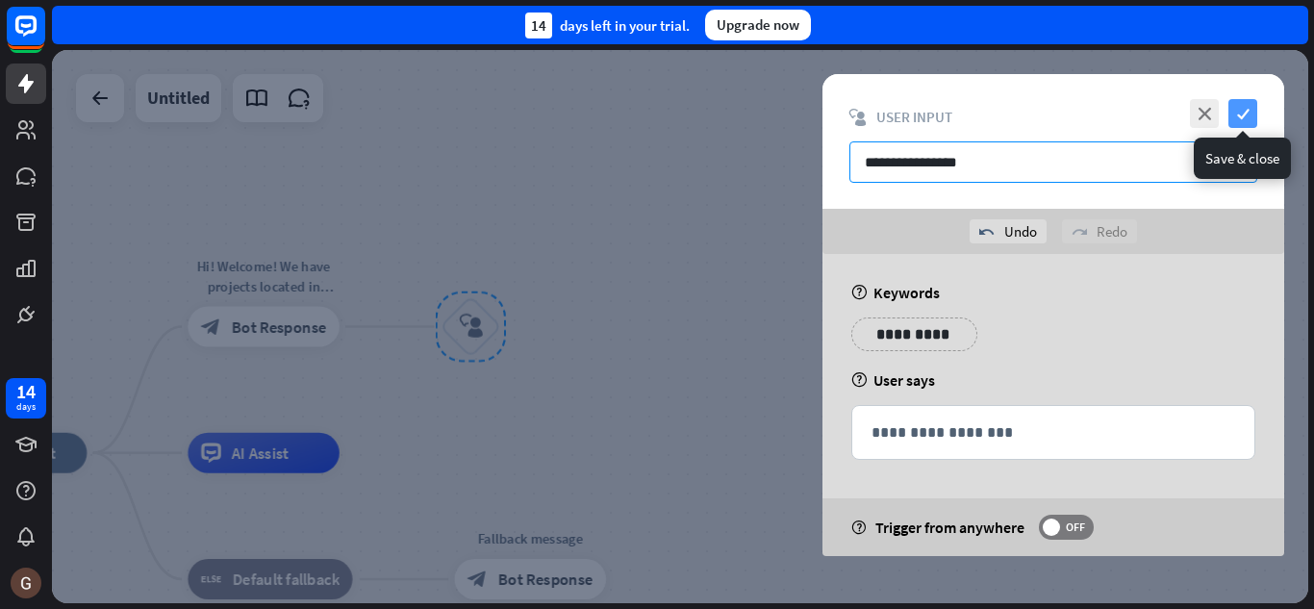
type input "**********"
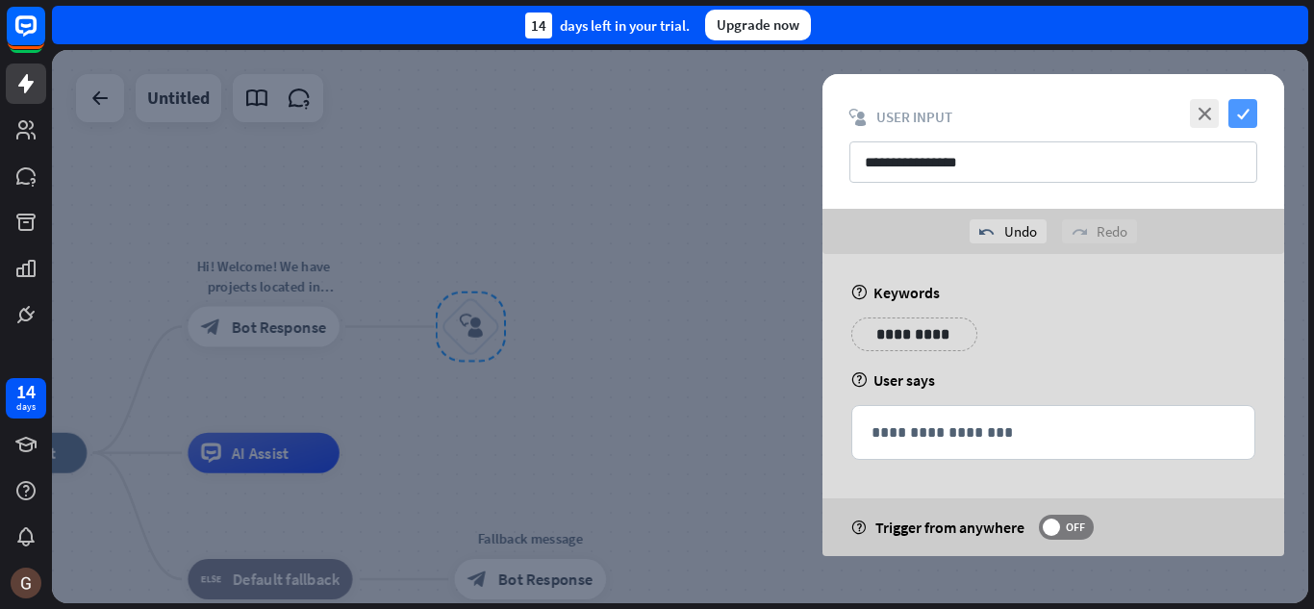
click at [1241, 116] on icon "check" at bounding box center [1242, 113] width 29 height 29
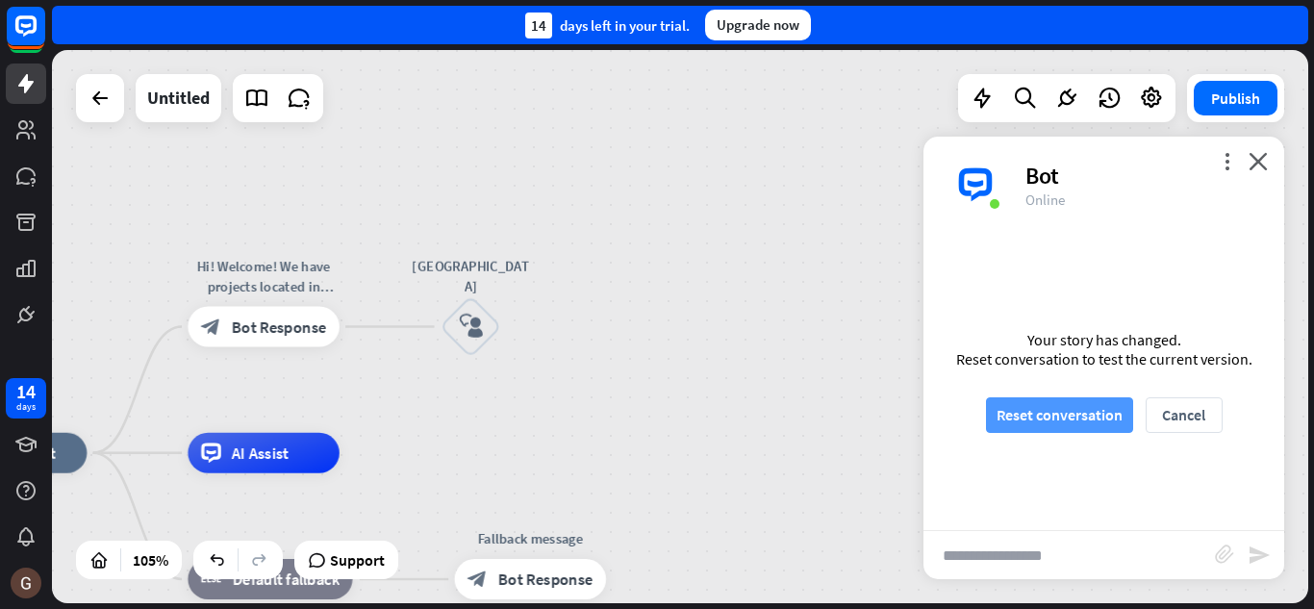
click at [1048, 419] on button "Reset conversation" at bounding box center [1059, 415] width 147 height 36
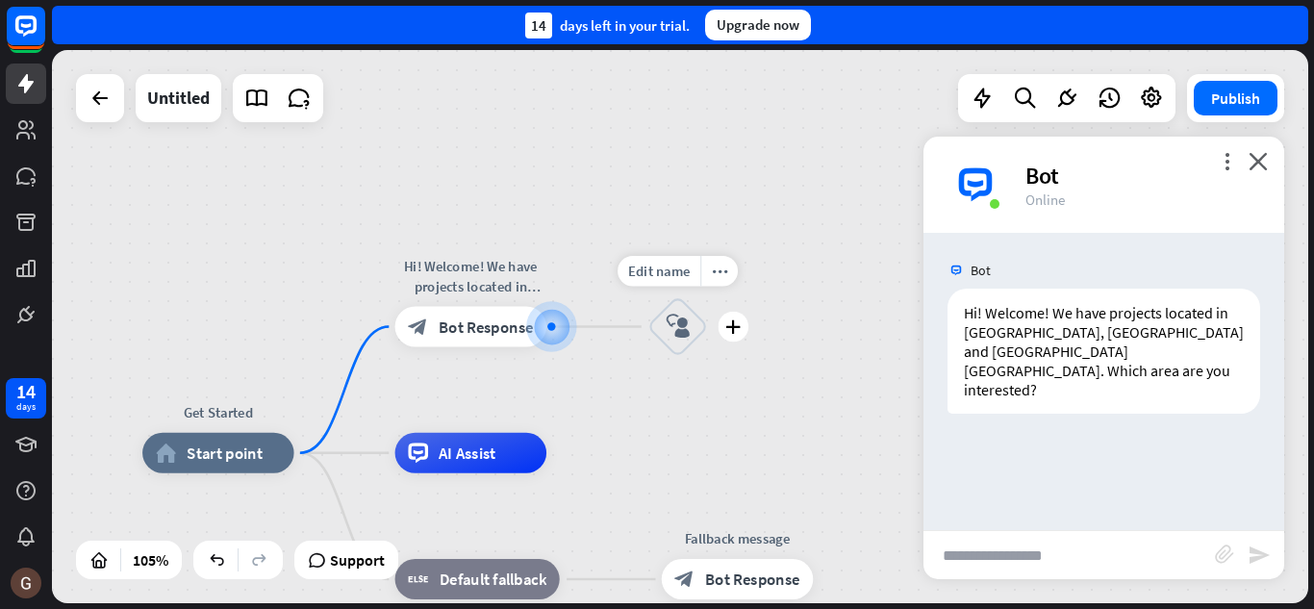
click at [689, 330] on icon "block_user_input" at bounding box center [678, 327] width 24 height 24
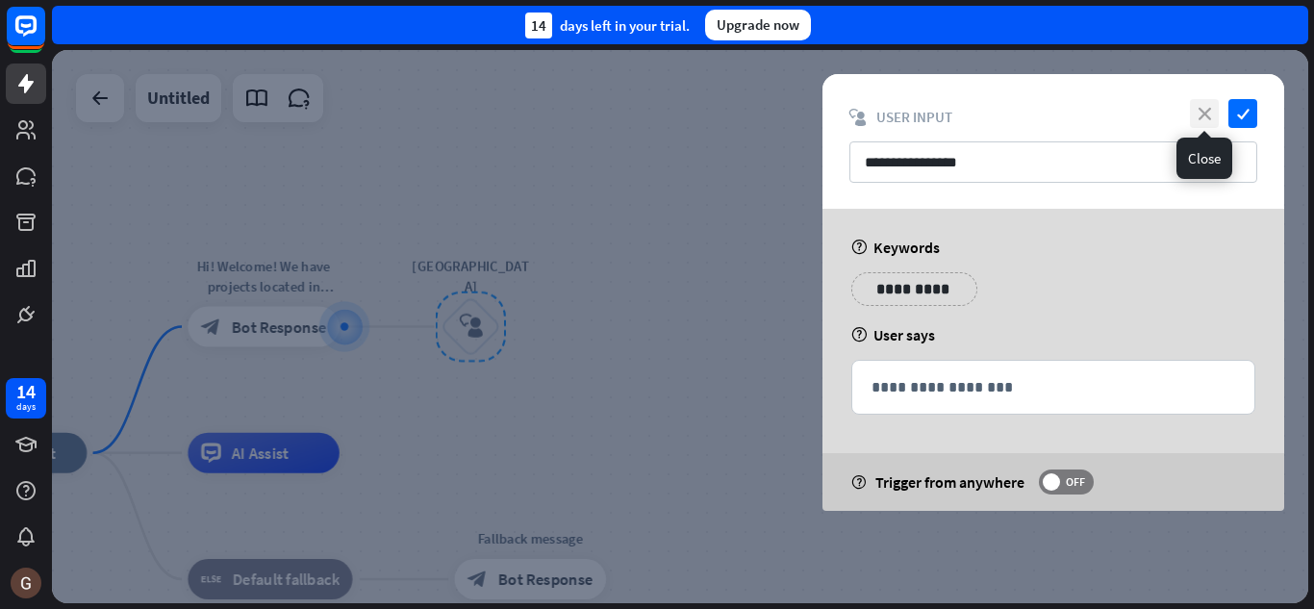
click at [1198, 112] on icon "close" at bounding box center [1204, 113] width 29 height 29
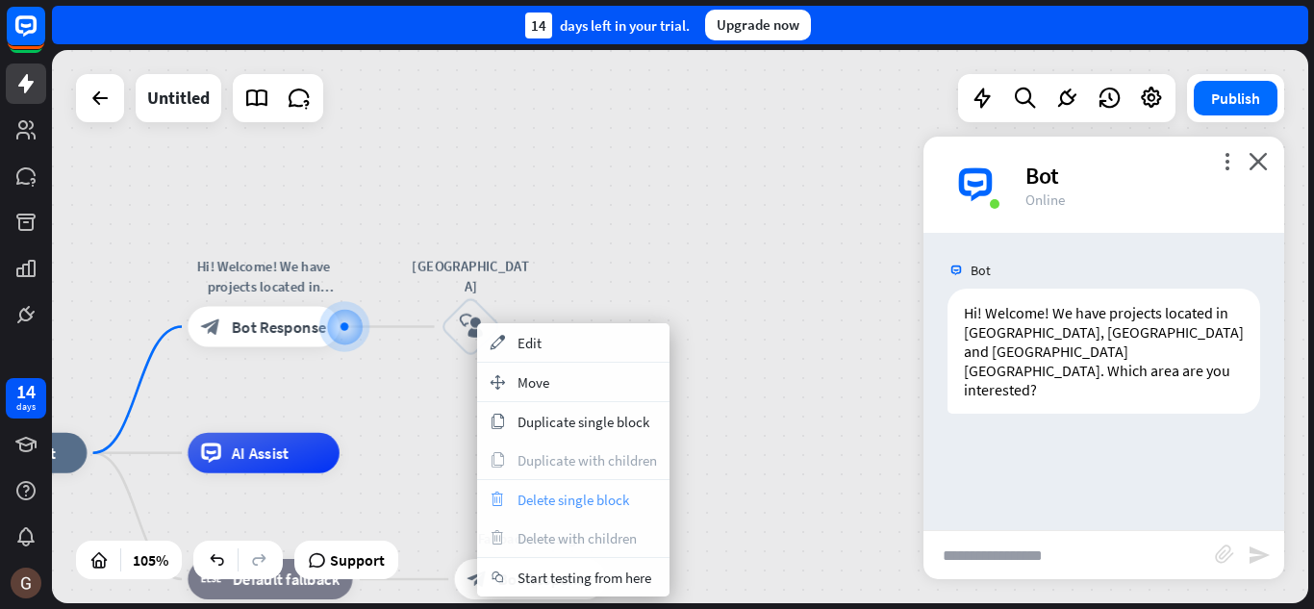
click at [614, 500] on span "Delete single block" at bounding box center [573, 500] width 112 height 18
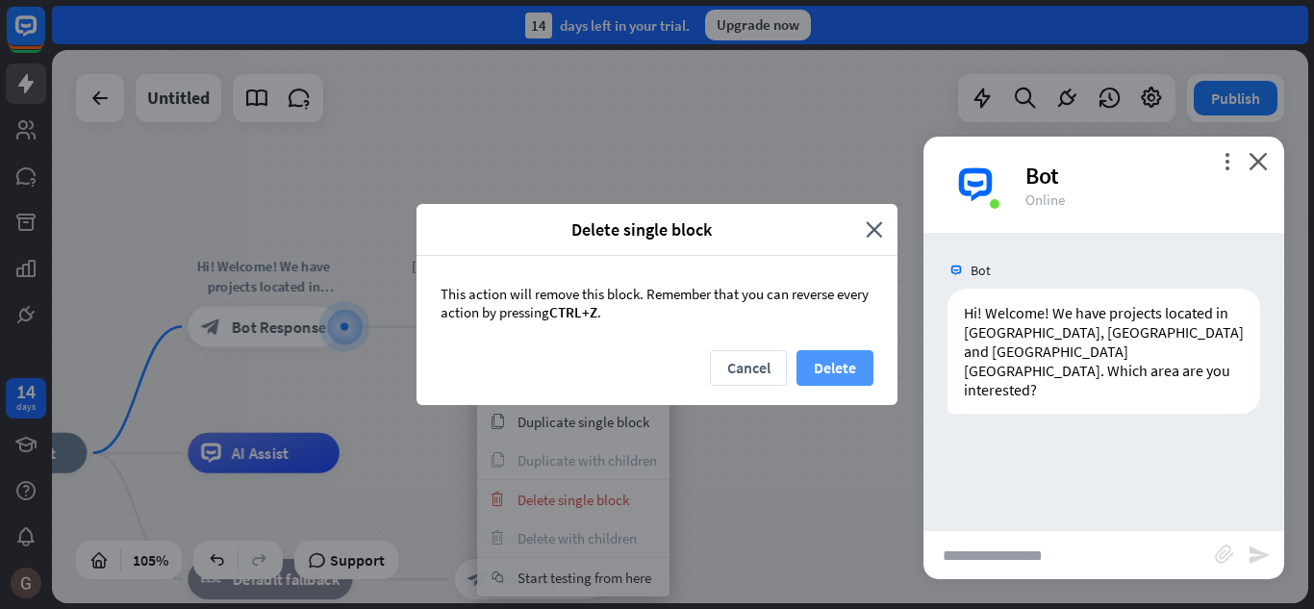
click at [845, 364] on button "Delete" at bounding box center [834, 368] width 77 height 36
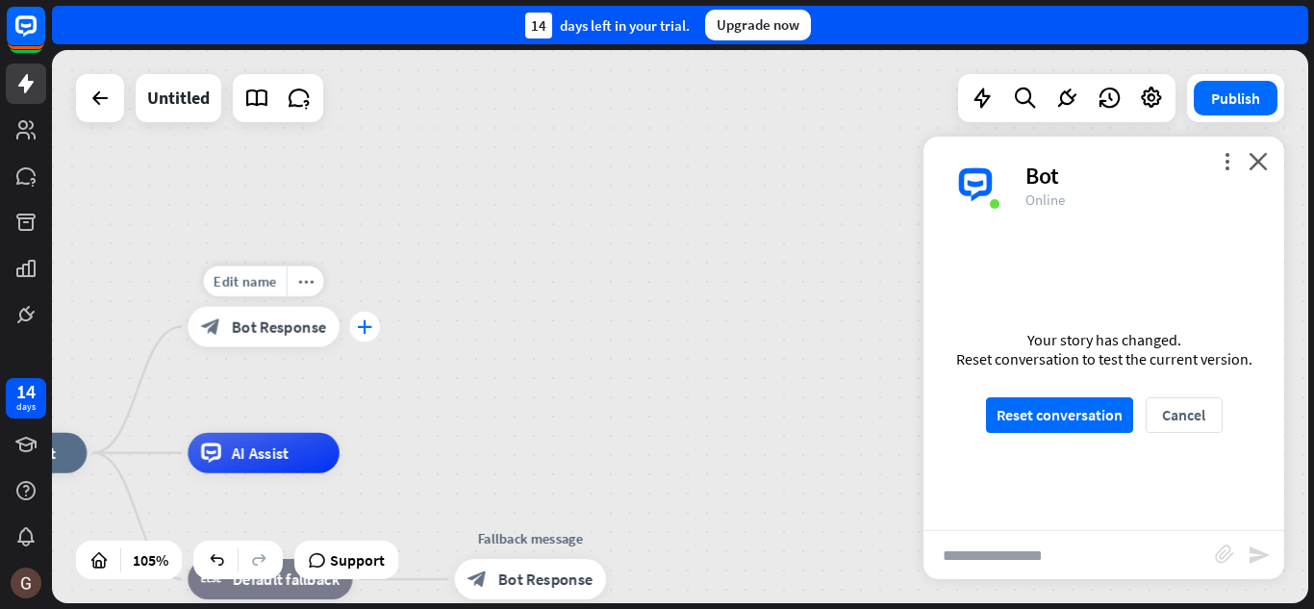
click at [367, 322] on icon "plus" at bounding box center [364, 326] width 15 height 14
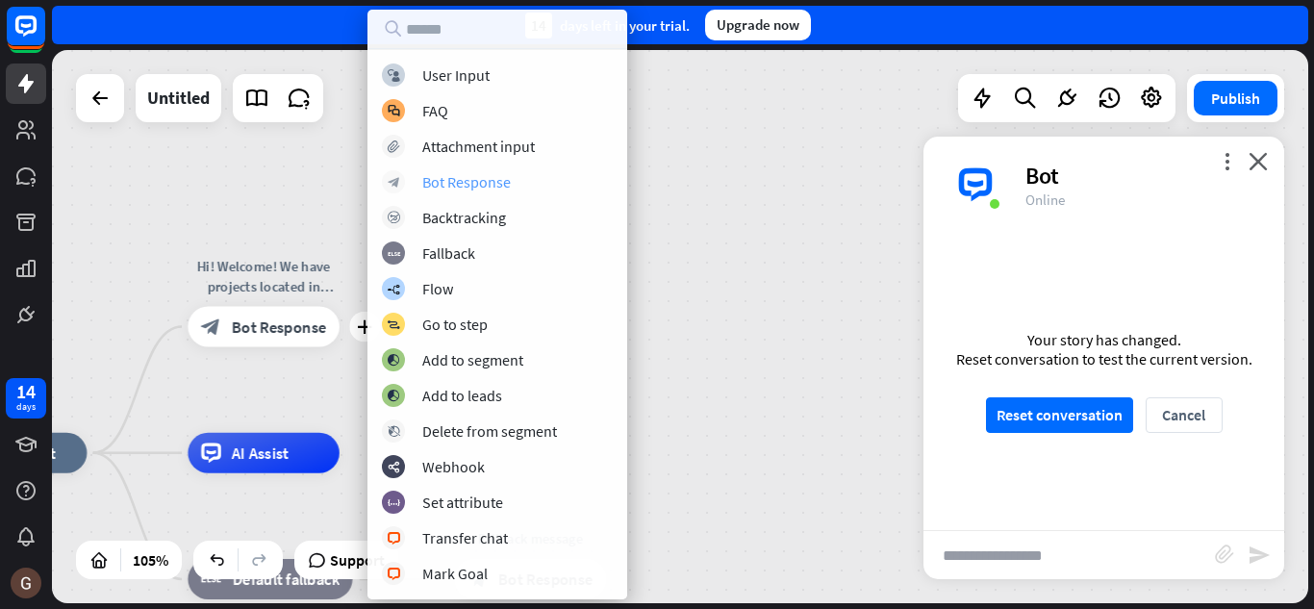
click at [504, 176] on div "Bot Response" at bounding box center [466, 181] width 88 height 19
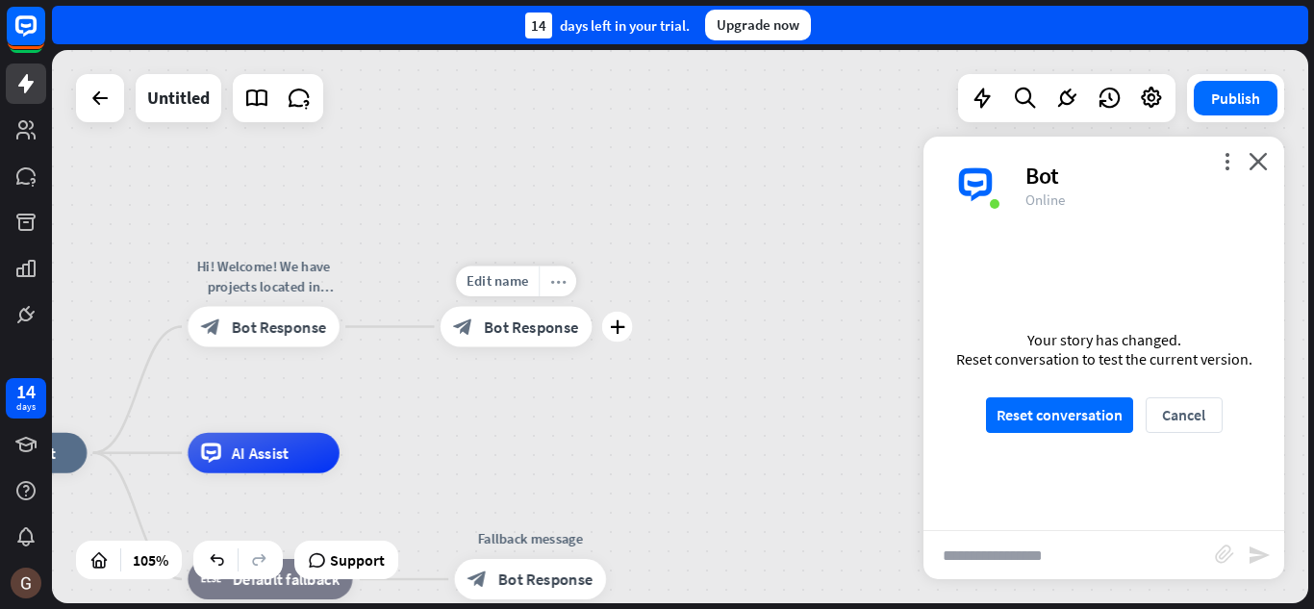
click at [557, 275] on icon "more_horiz" at bounding box center [558, 280] width 16 height 15
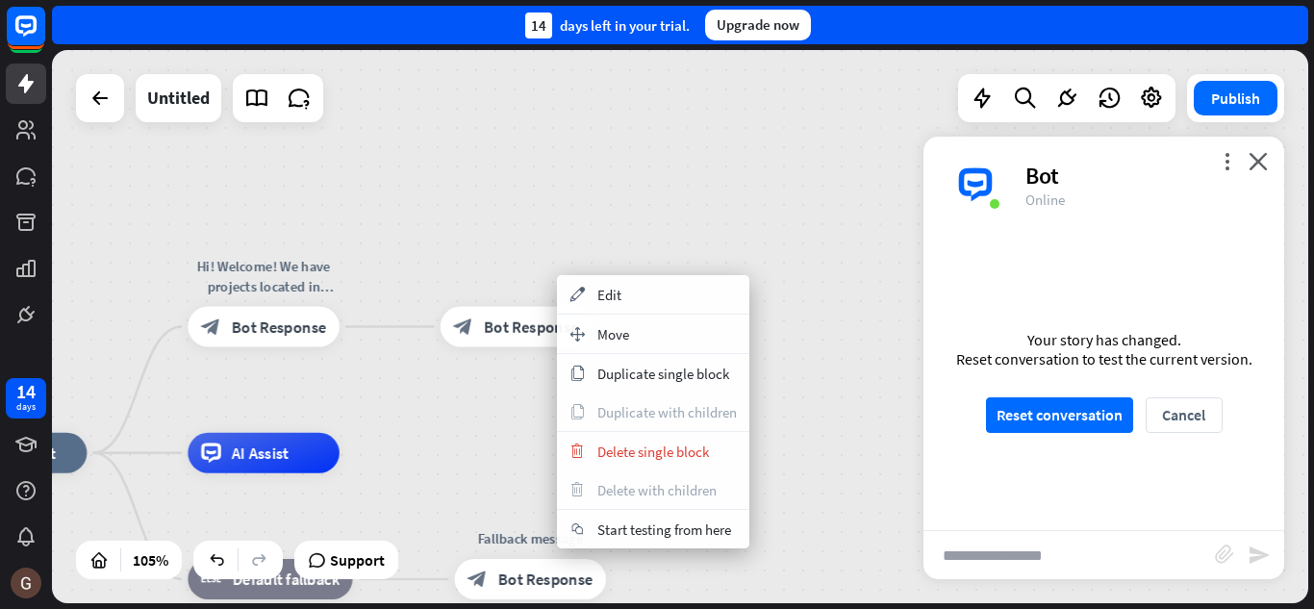
click at [770, 213] on div "Get Started home_2 Start point Hi! Welcome! We have projects located in [GEOGRA…" at bounding box center [680, 326] width 1256 height 553
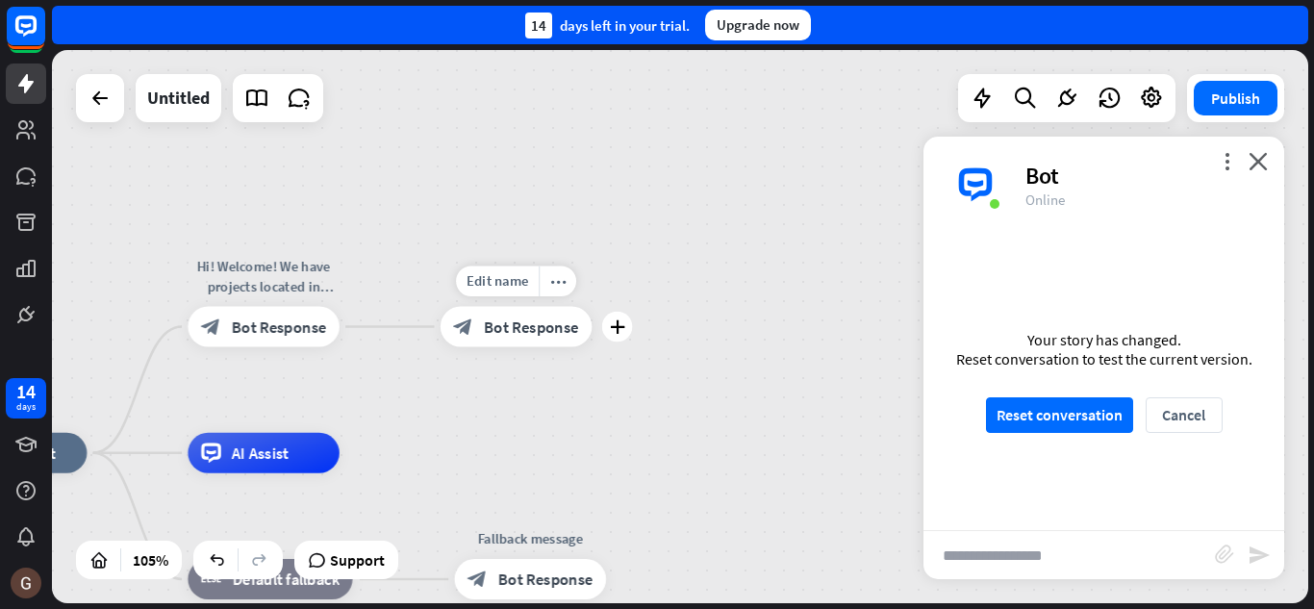
click at [504, 340] on div "block_bot_response Bot Response" at bounding box center [515, 327] width 151 height 40
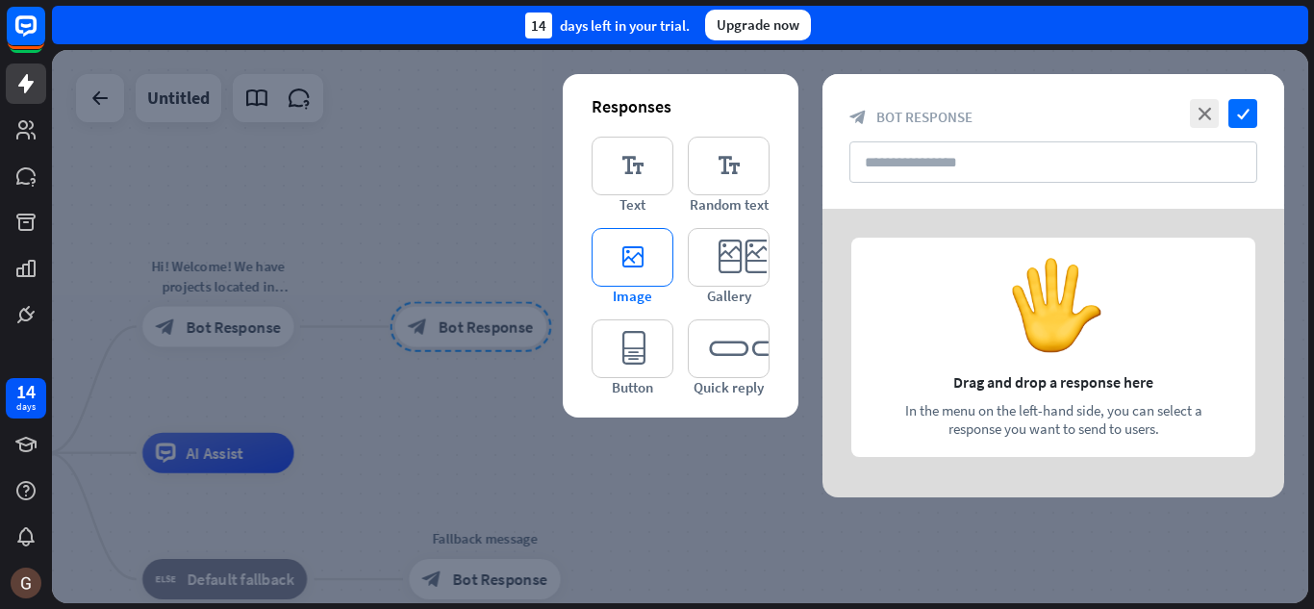
click at [629, 260] on icon "editor_image" at bounding box center [633, 257] width 82 height 59
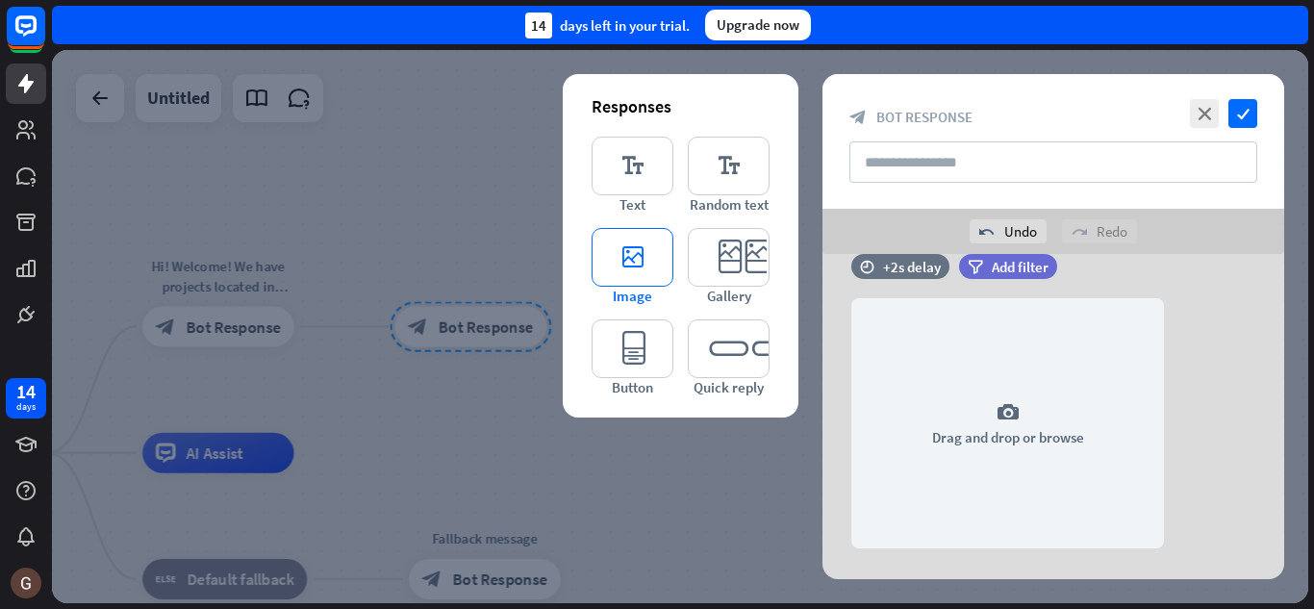
scroll to position [37, 0]
click at [725, 255] on icon "editor_card" at bounding box center [729, 257] width 82 height 59
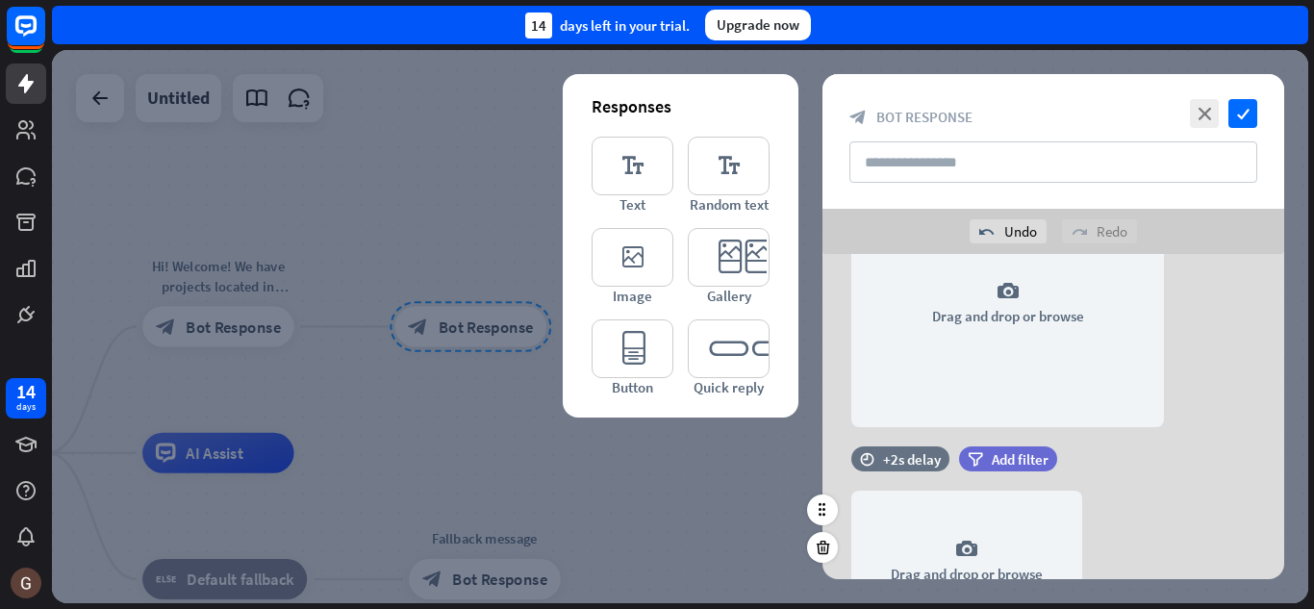
scroll to position [0, 0]
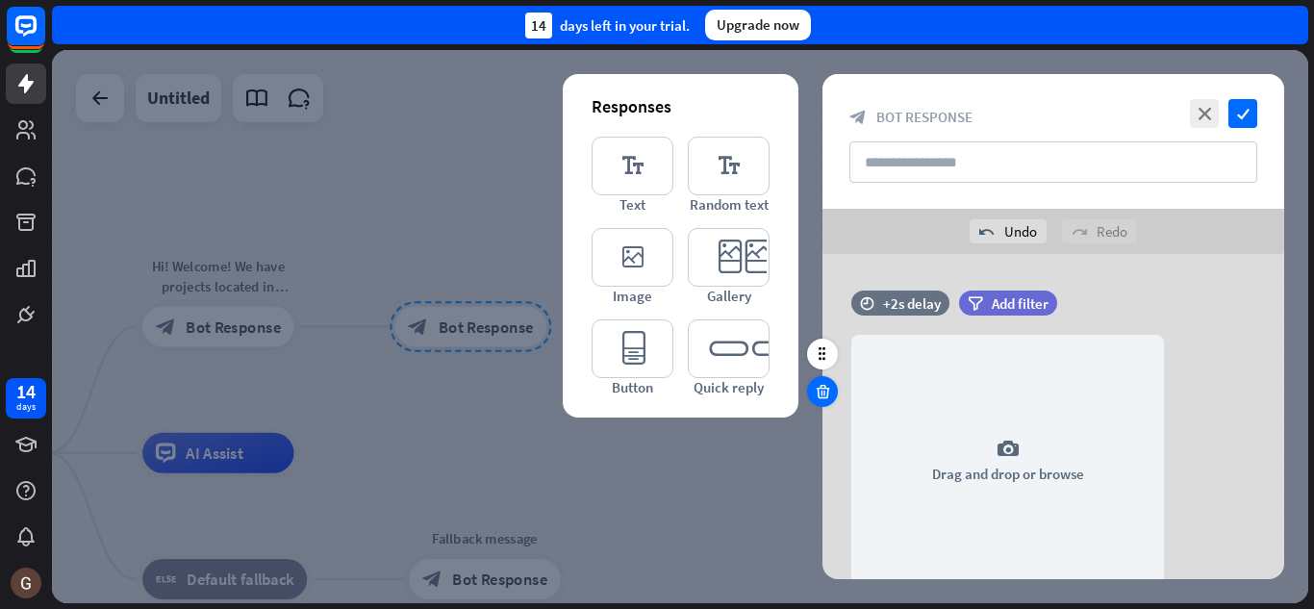
click at [819, 390] on icon at bounding box center [823, 391] width 18 height 17
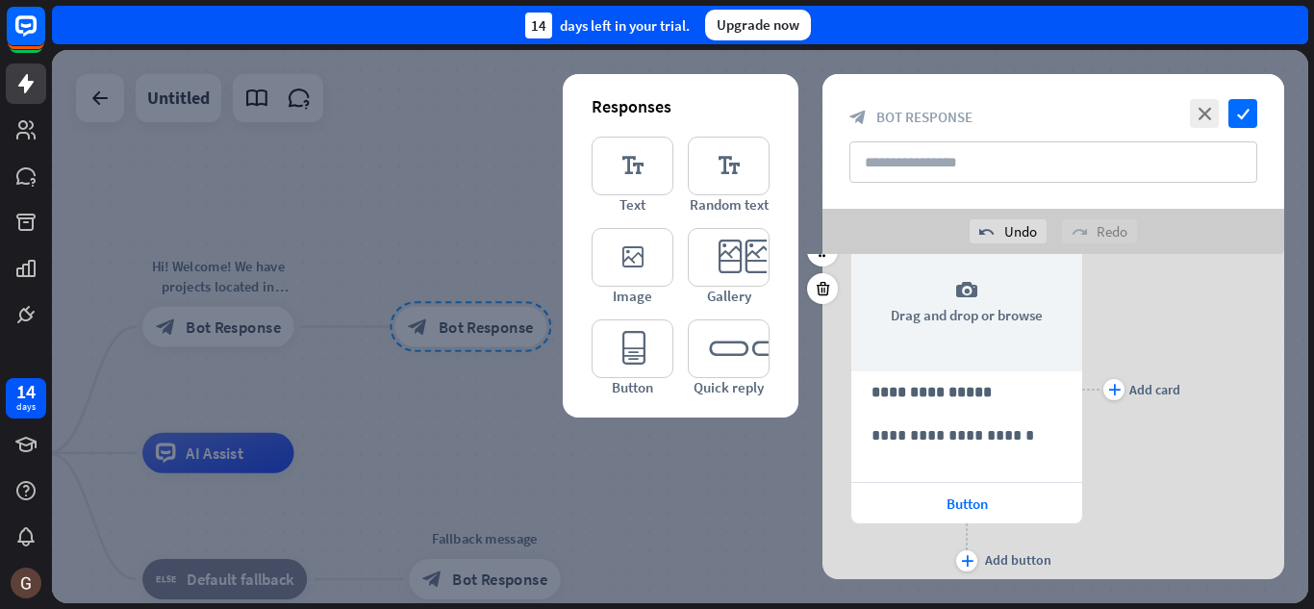
scroll to position [71, 0]
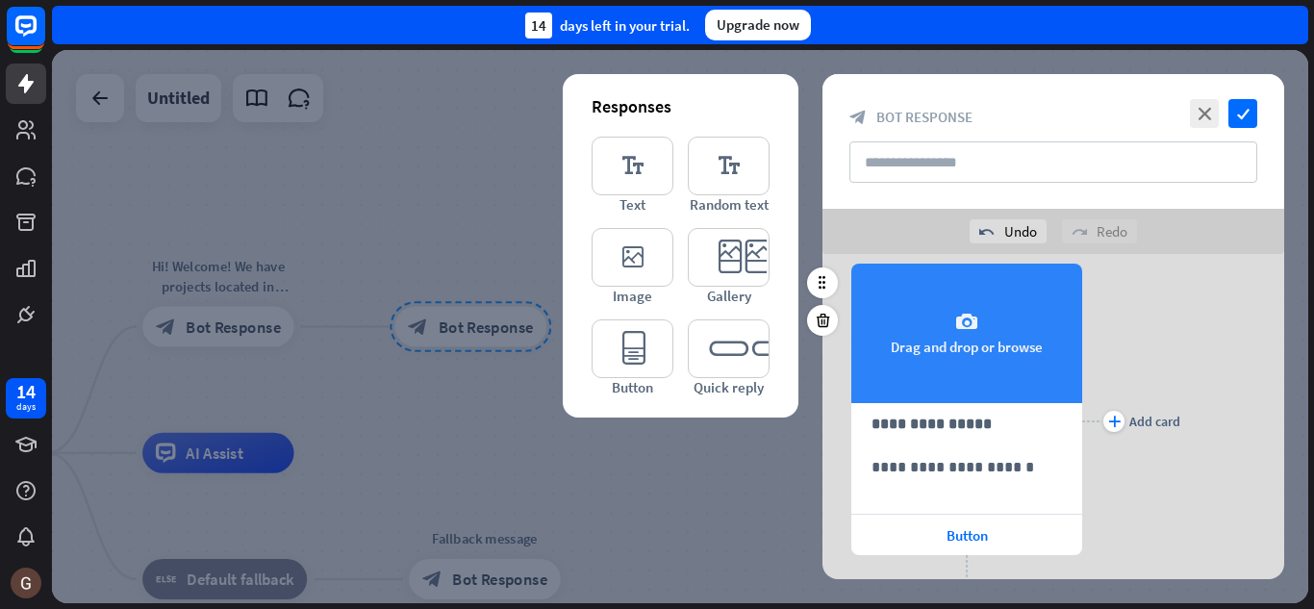
click at [965, 320] on icon "camera" at bounding box center [966, 322] width 23 height 23
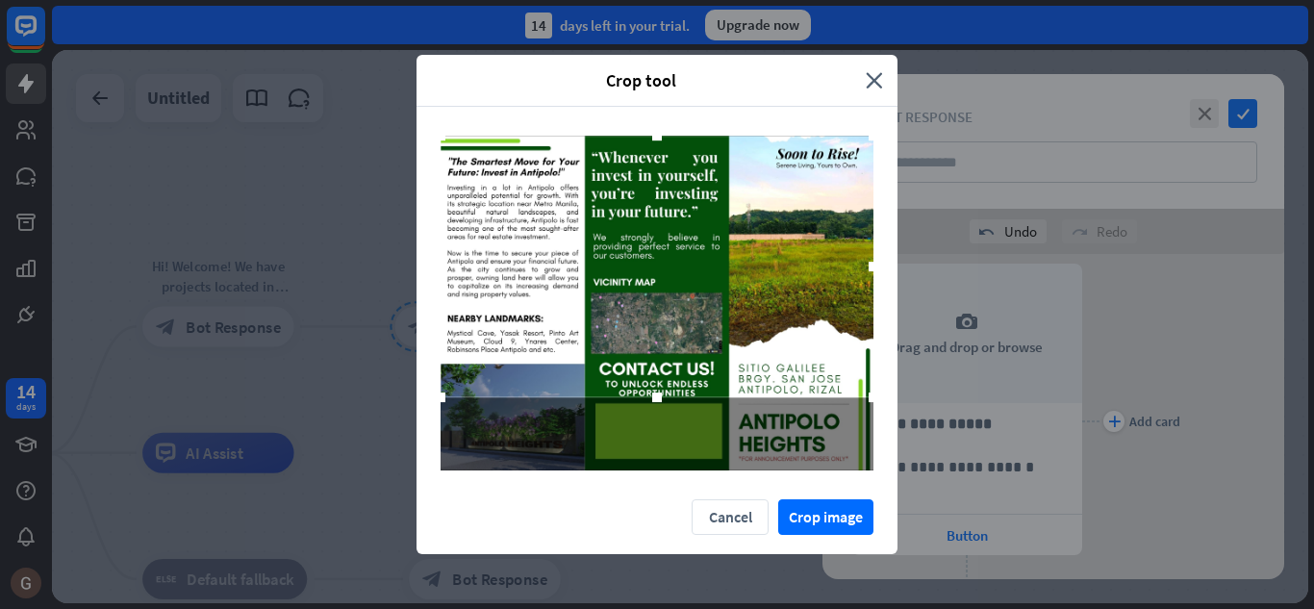
drag, startPoint x: 812, startPoint y: 358, endPoint x: 834, endPoint y: 309, distance: 53.8
click at [834, 309] on div at bounding box center [656, 267] width 433 height 262
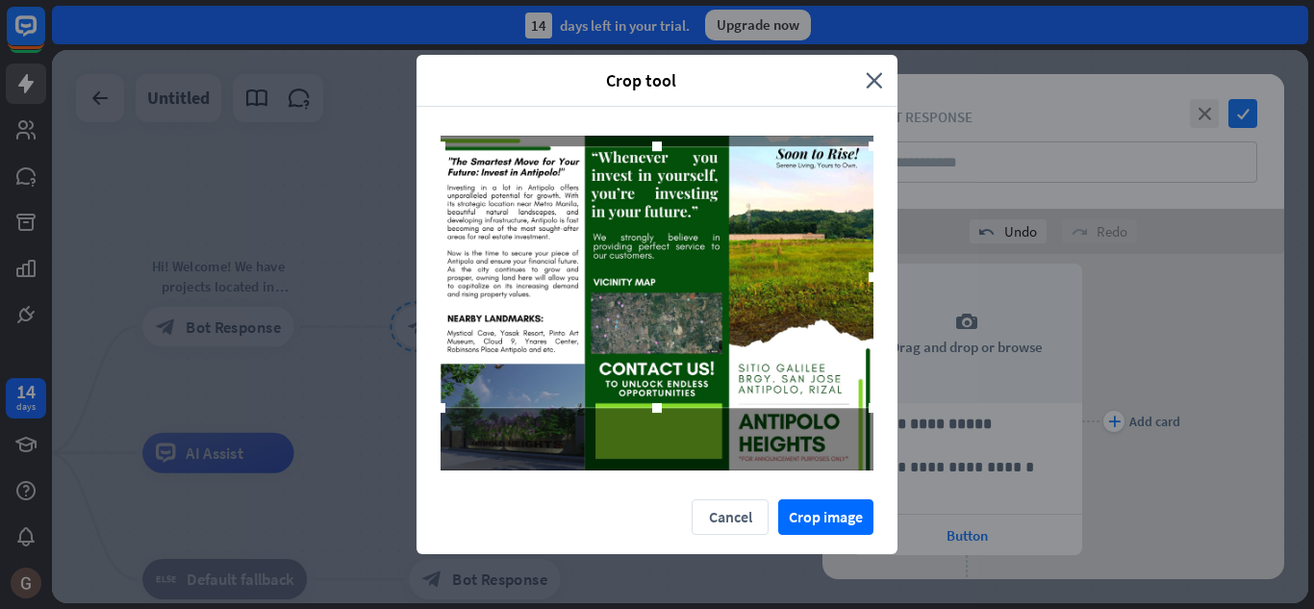
drag, startPoint x: 611, startPoint y: 289, endPoint x: 616, endPoint y: 299, distance: 11.6
click at [616, 299] on div at bounding box center [656, 277] width 433 height 262
click at [734, 517] on button "Cancel" at bounding box center [730, 517] width 77 height 36
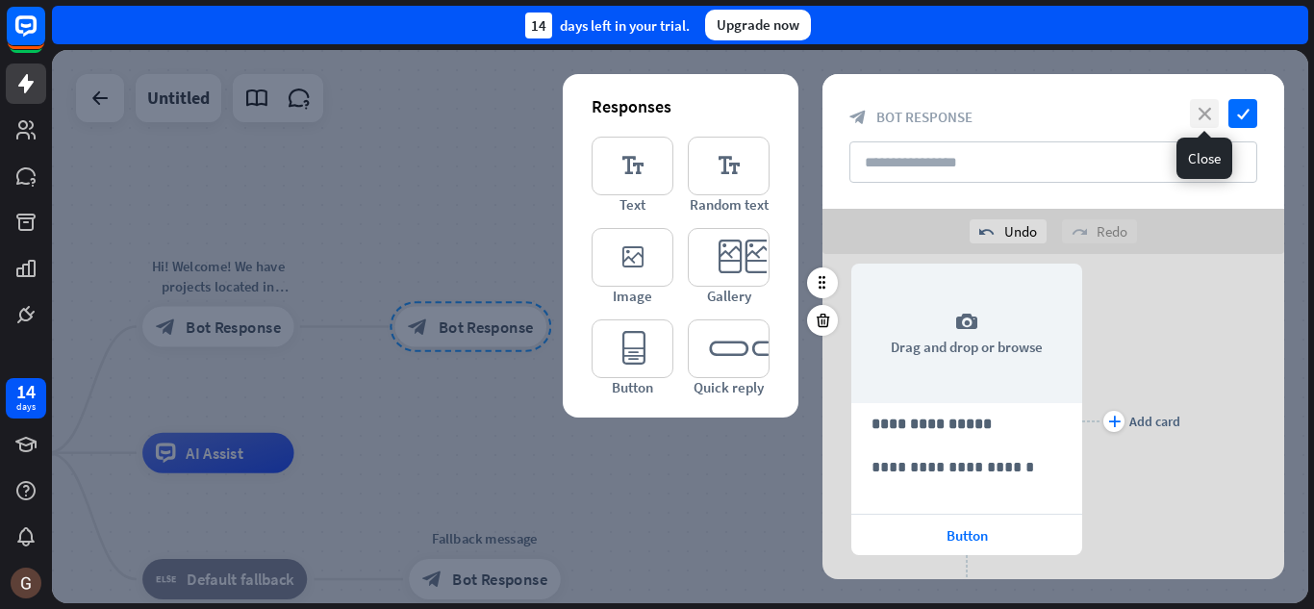
click at [1208, 118] on icon "close" at bounding box center [1204, 113] width 29 height 29
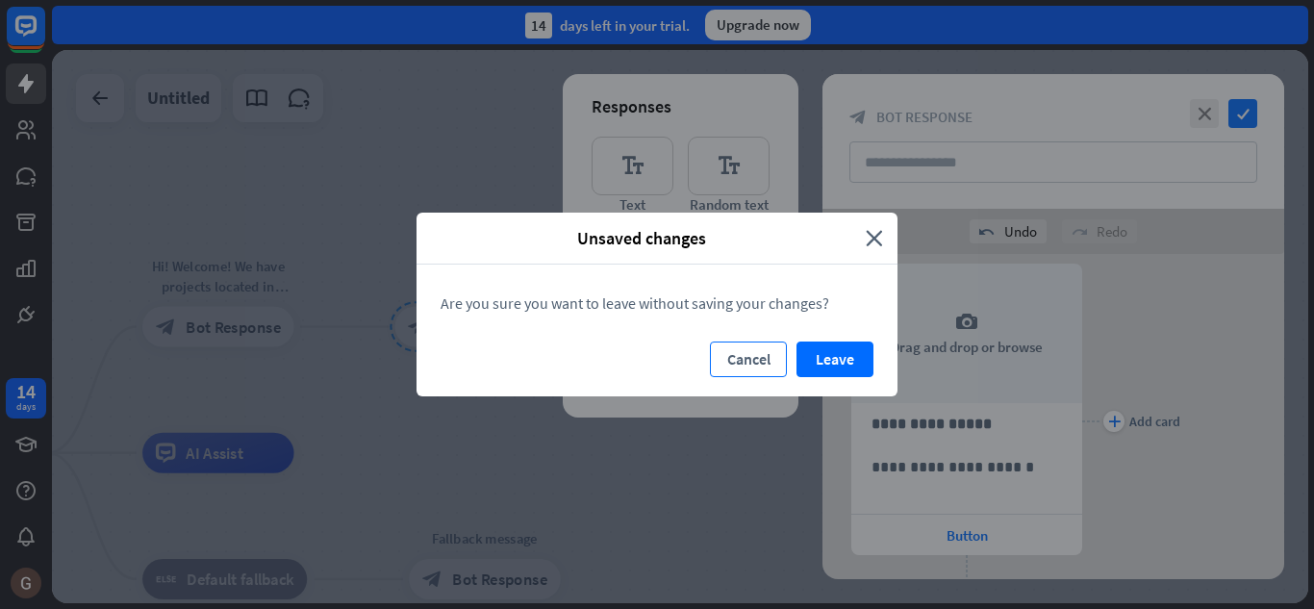
click at [741, 361] on button "Cancel" at bounding box center [748, 359] width 77 height 36
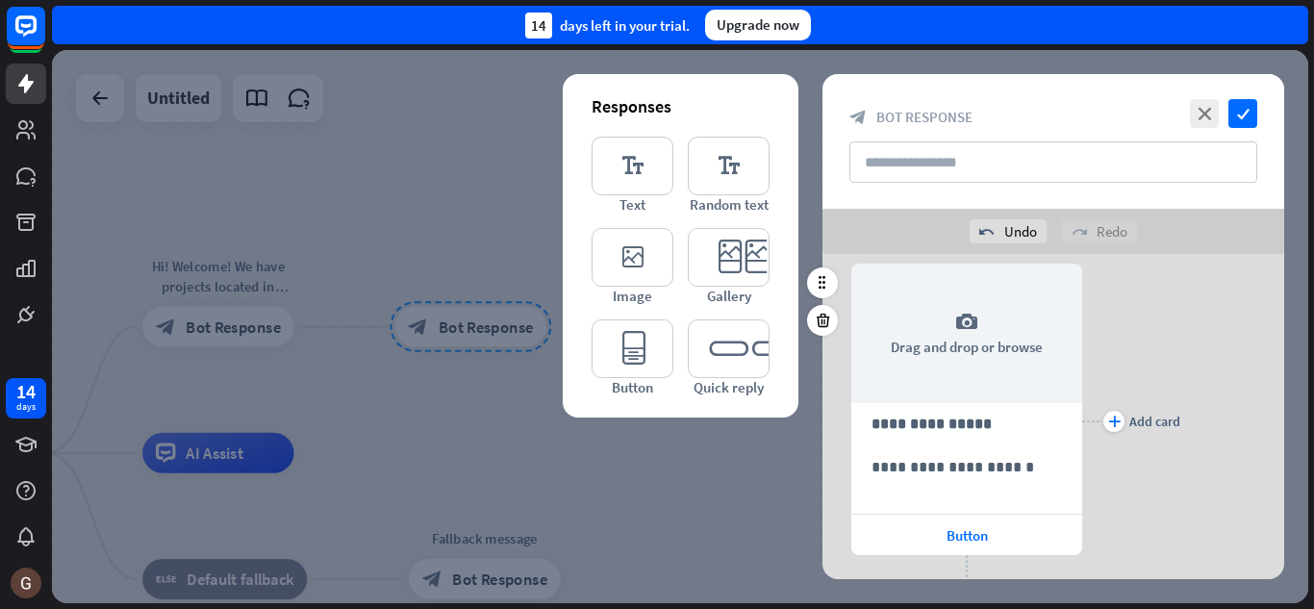
click at [655, 484] on div at bounding box center [680, 326] width 1256 height 553
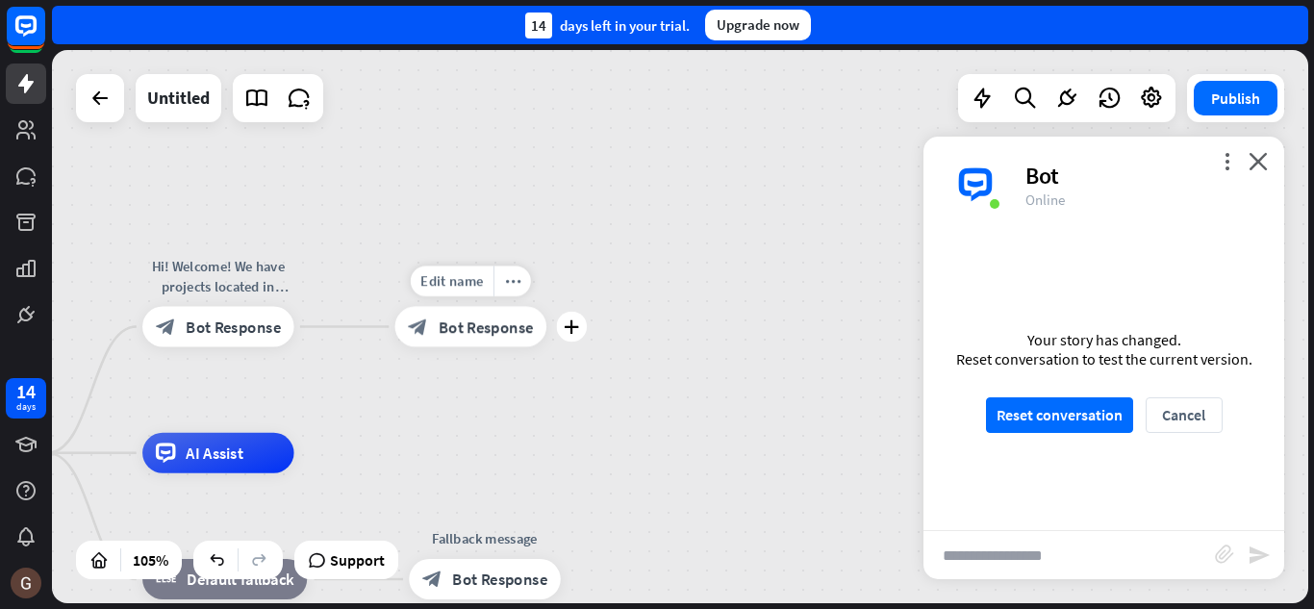
click at [466, 326] on span "Bot Response" at bounding box center [486, 326] width 95 height 20
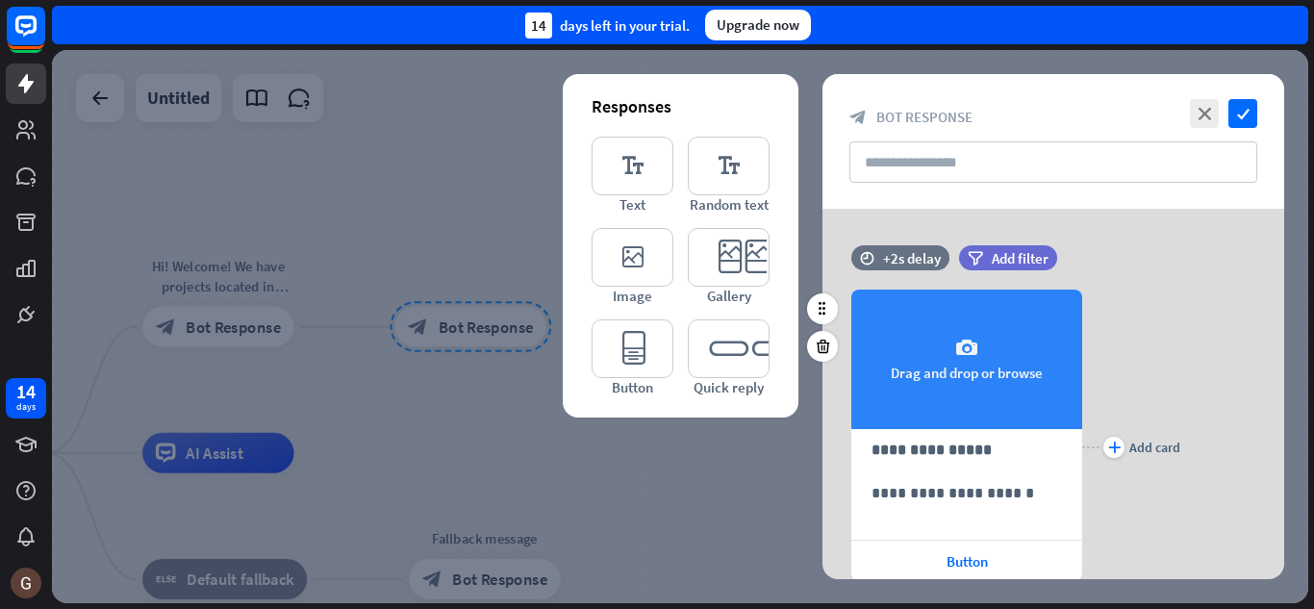
click at [975, 349] on icon "camera" at bounding box center [966, 348] width 23 height 23
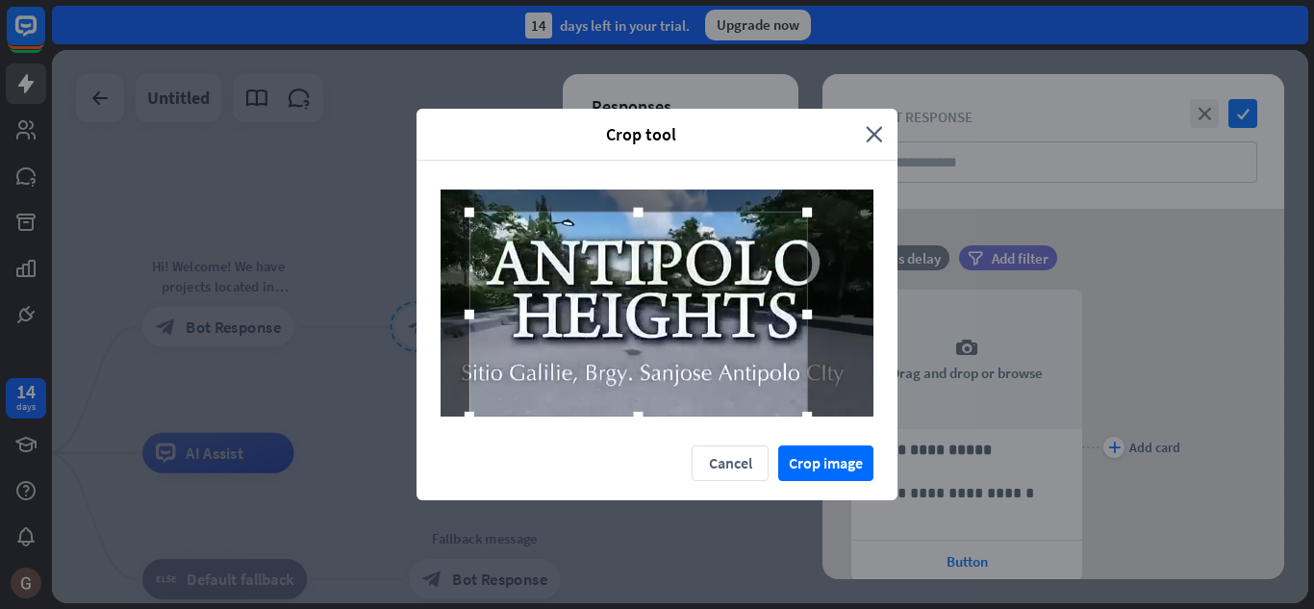
drag, startPoint x: 492, startPoint y: 395, endPoint x: 417, endPoint y: 400, distance: 75.2
click at [417, 400] on div at bounding box center [656, 303] width 481 height 285
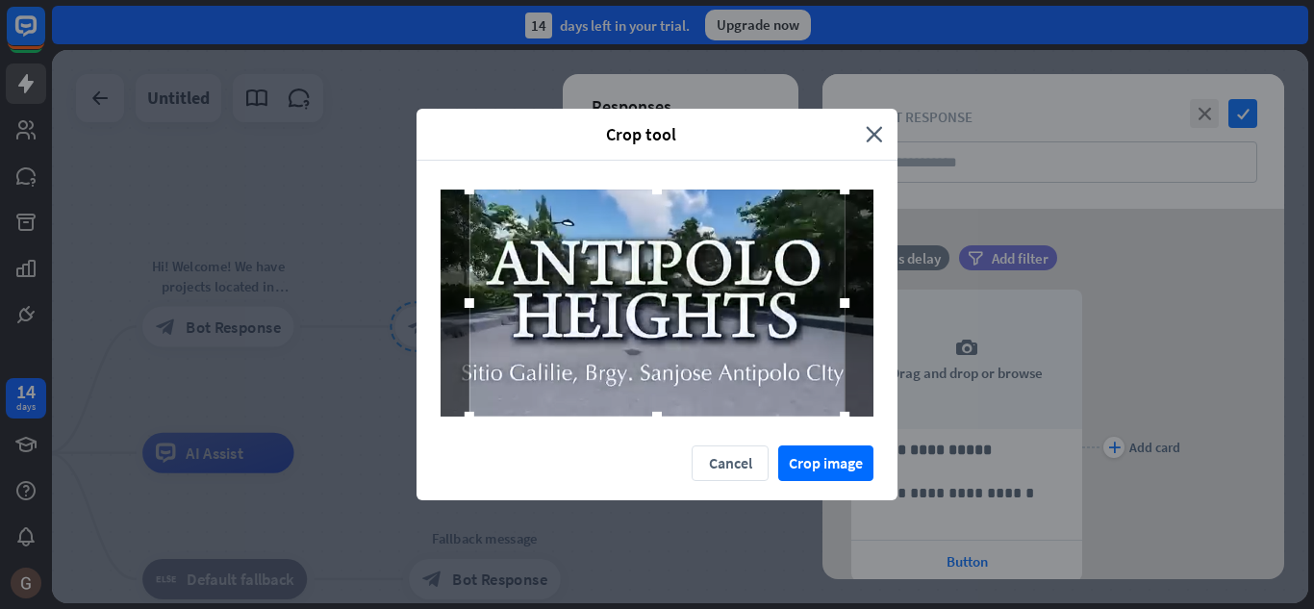
drag, startPoint x: 806, startPoint y: 208, endPoint x: 879, endPoint y: 191, distance: 74.9
click at [879, 191] on div at bounding box center [656, 303] width 481 height 285
click at [802, 242] on div at bounding box center [657, 302] width 375 height 227
drag, startPoint x: 460, startPoint y: 307, endPoint x: 418, endPoint y: 313, distance: 41.8
click at [418, 313] on div at bounding box center [656, 303] width 481 height 285
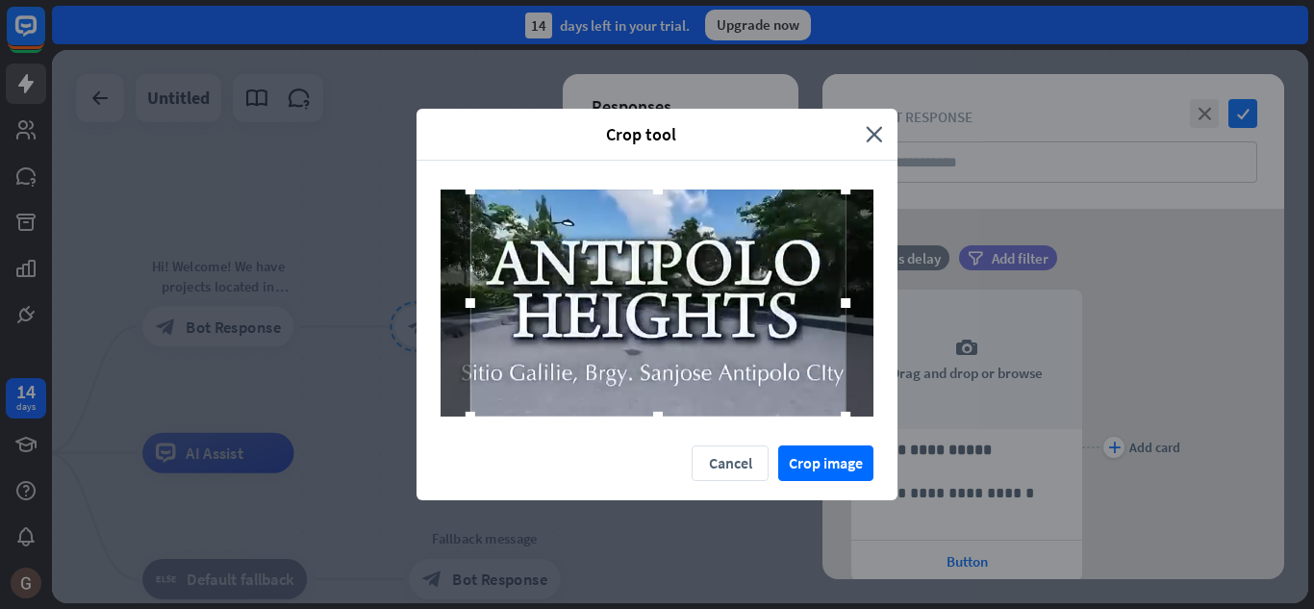
drag, startPoint x: 469, startPoint y: 298, endPoint x: 426, endPoint y: 306, distance: 44.0
click at [426, 306] on div at bounding box center [656, 303] width 481 height 285
click at [863, 294] on div at bounding box center [656, 302] width 433 height 227
click at [700, 318] on div at bounding box center [653, 302] width 375 height 227
click at [833, 463] on button "Crop image" at bounding box center [825, 463] width 95 height 36
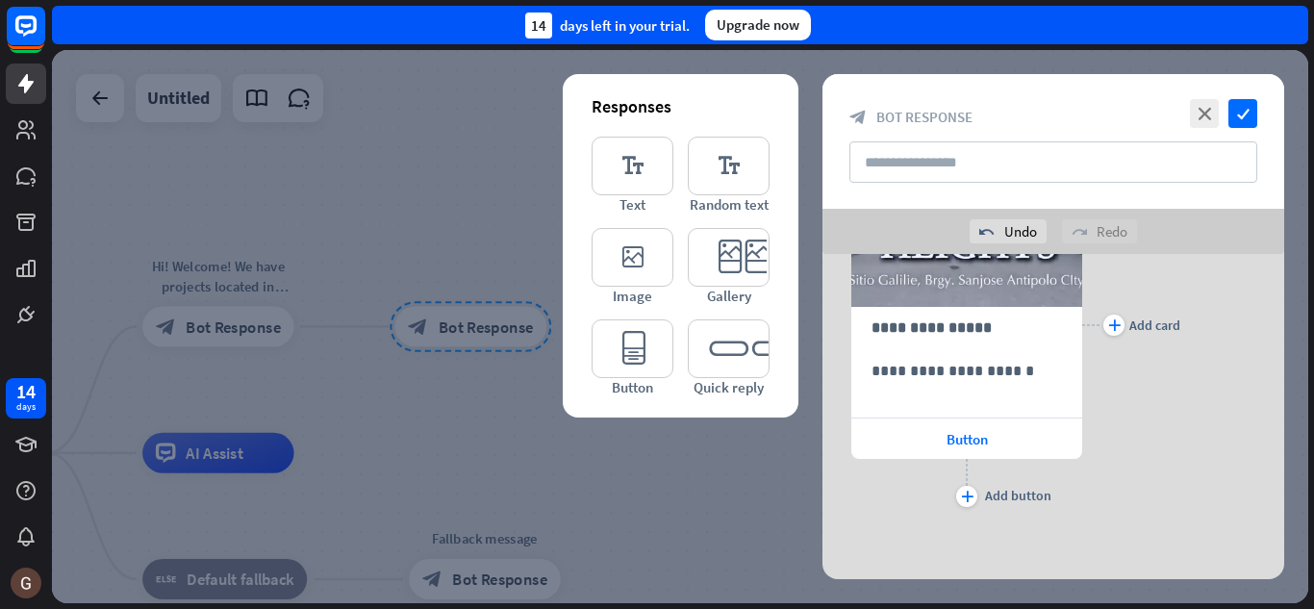
scroll to position [71, 0]
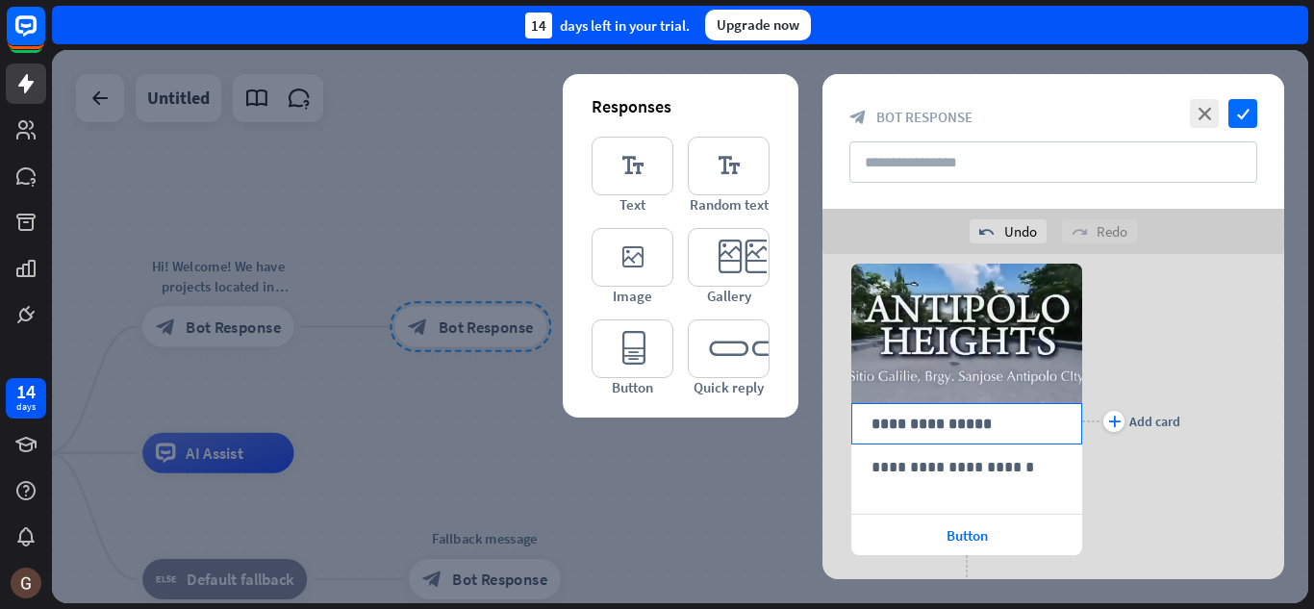
click at [937, 433] on p "**********" at bounding box center [966, 424] width 190 height 24
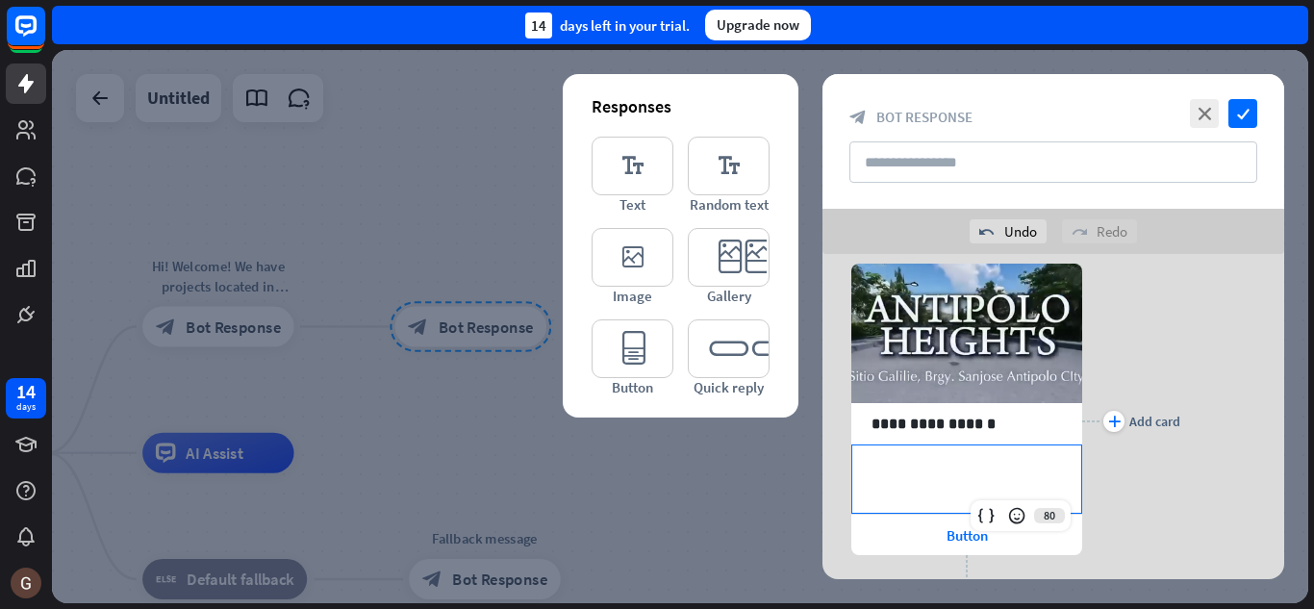
click at [912, 472] on p "**********" at bounding box center [966, 467] width 190 height 24
click at [940, 495] on p "**********" at bounding box center [966, 479] width 190 height 48
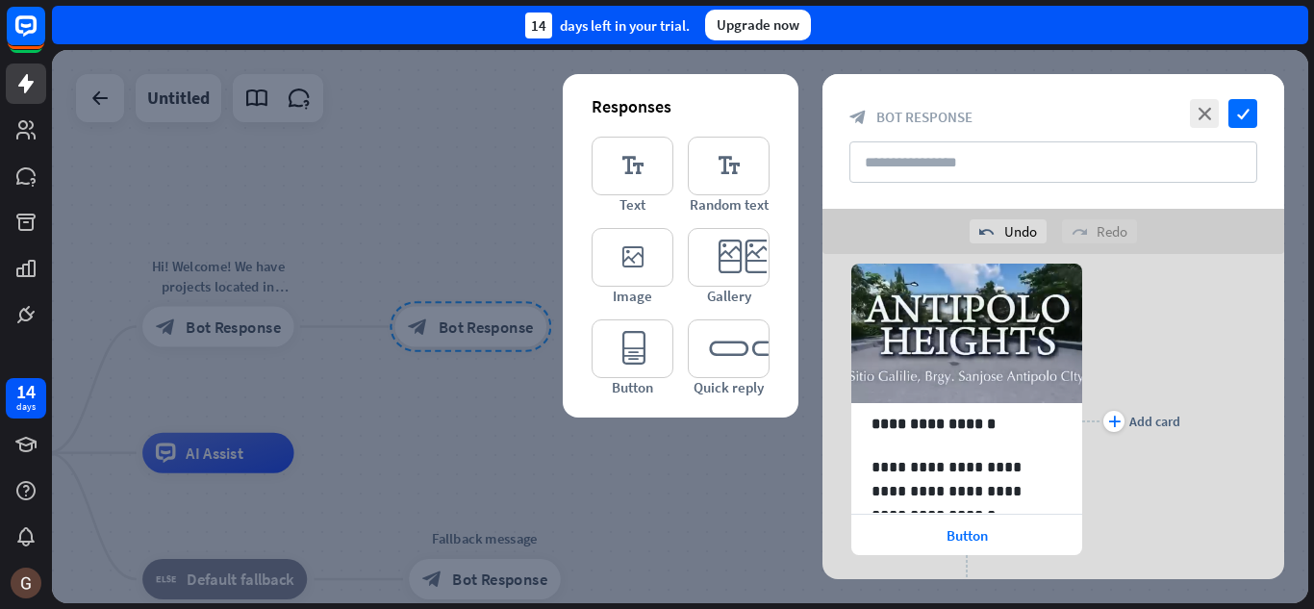
click at [1154, 354] on div "plus Add card" at bounding box center [1131, 421] width 98 height 373
click at [971, 538] on span "Button" at bounding box center [966, 535] width 41 height 18
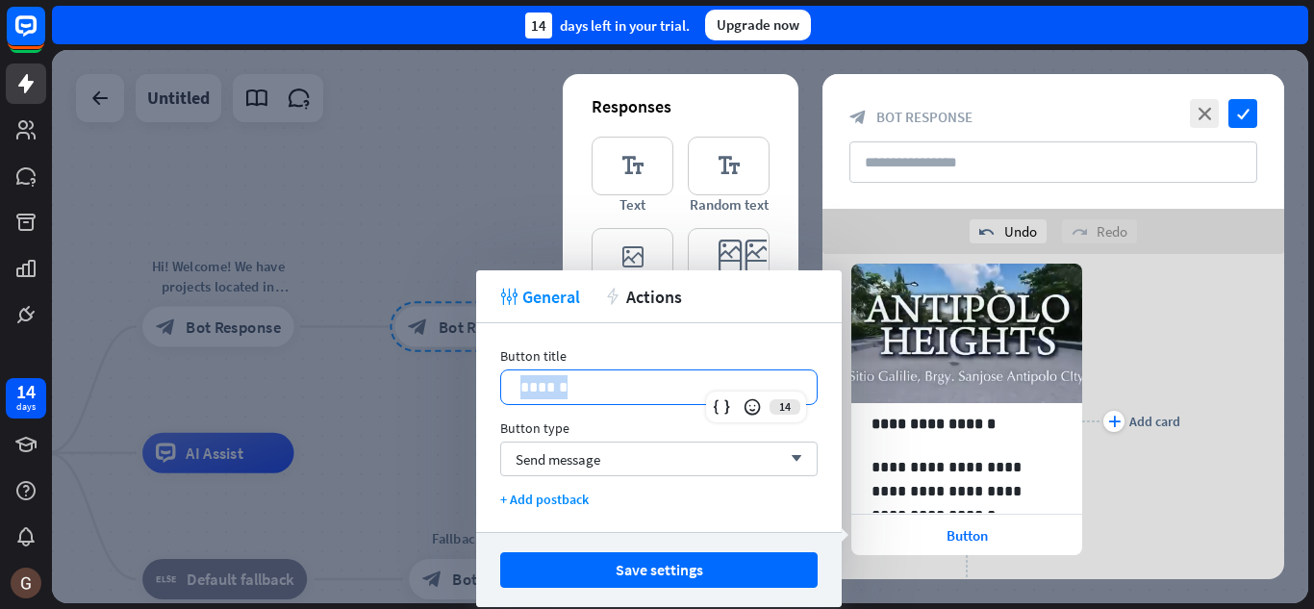
drag, startPoint x: 563, startPoint y: 383, endPoint x: 501, endPoint y: 397, distance: 63.2
click at [501, 397] on div "******" at bounding box center [658, 387] width 315 height 34
click at [791, 459] on icon "arrow_down" at bounding box center [791, 459] width 21 height 12
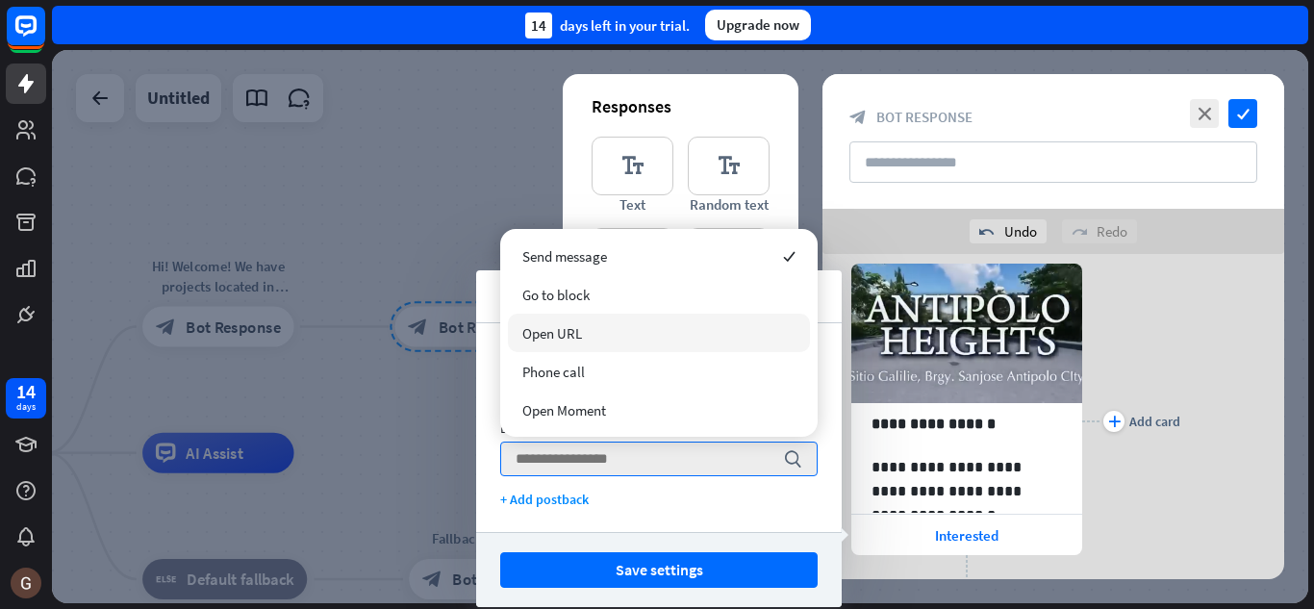
click at [566, 333] on span "Open URL" at bounding box center [552, 333] width 60 height 18
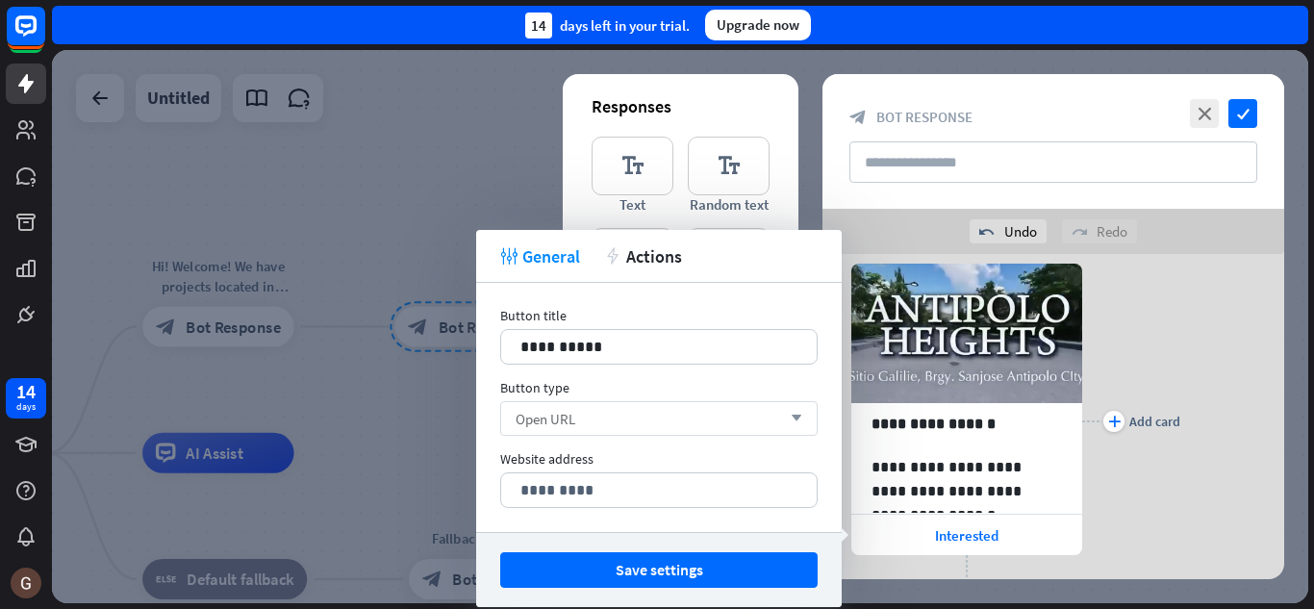
click at [797, 418] on icon "arrow_down" at bounding box center [791, 419] width 21 height 12
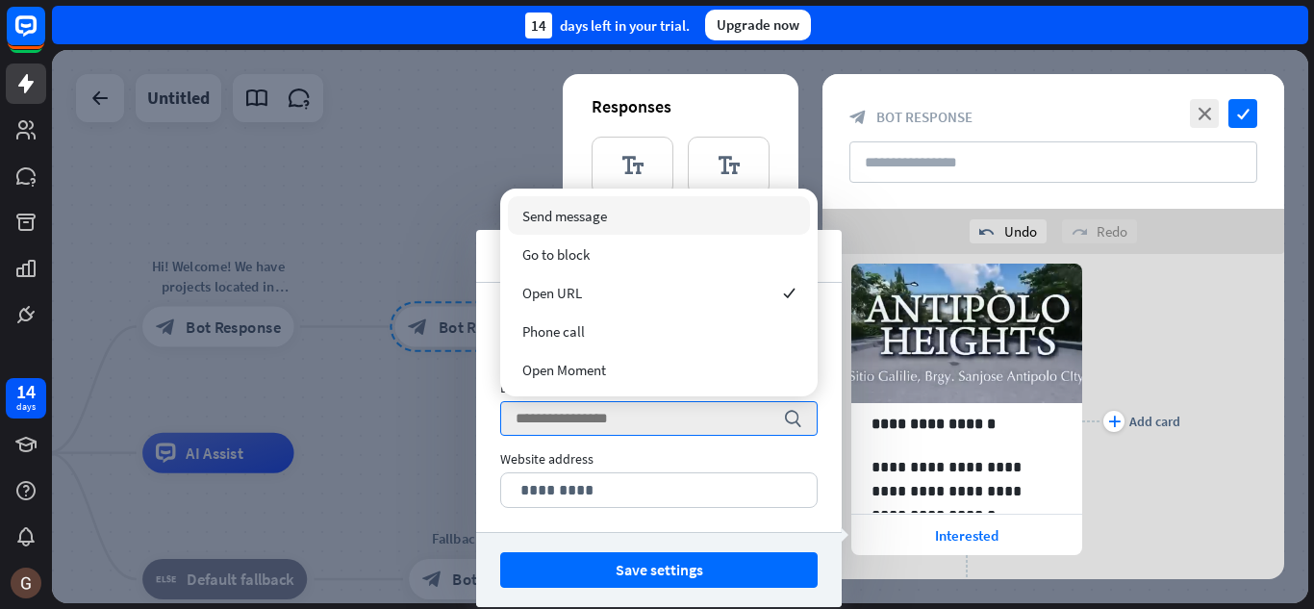
click at [617, 222] on div "Send message" at bounding box center [659, 215] width 302 height 38
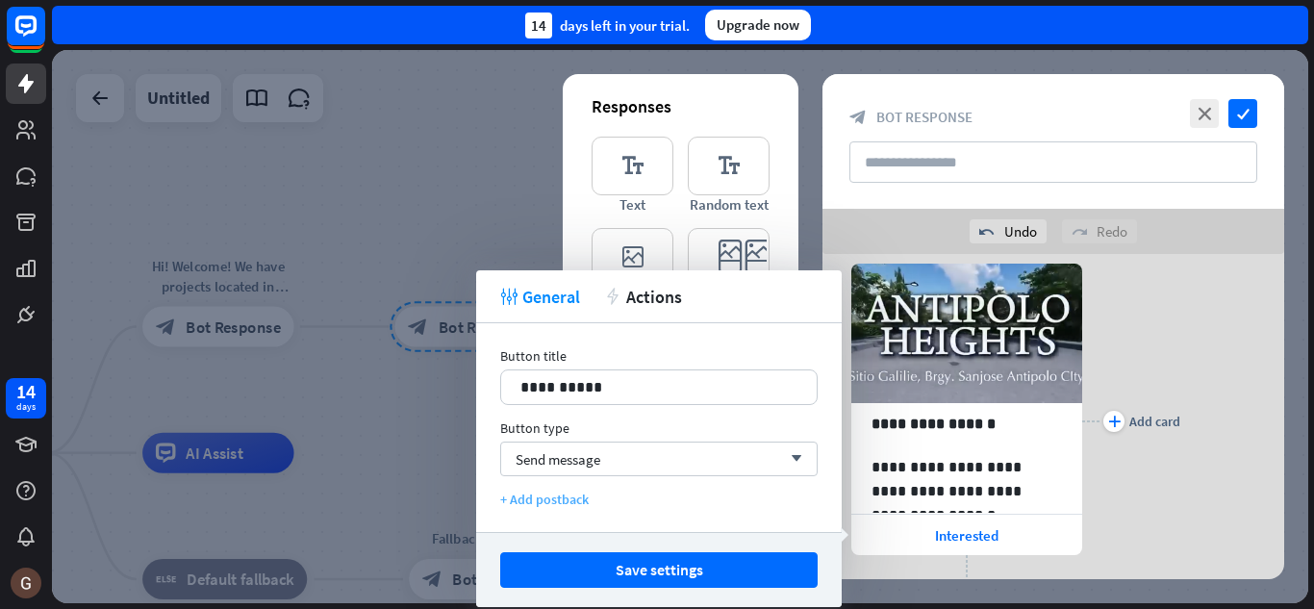
click at [539, 494] on div "+ Add postback" at bounding box center [658, 499] width 317 height 17
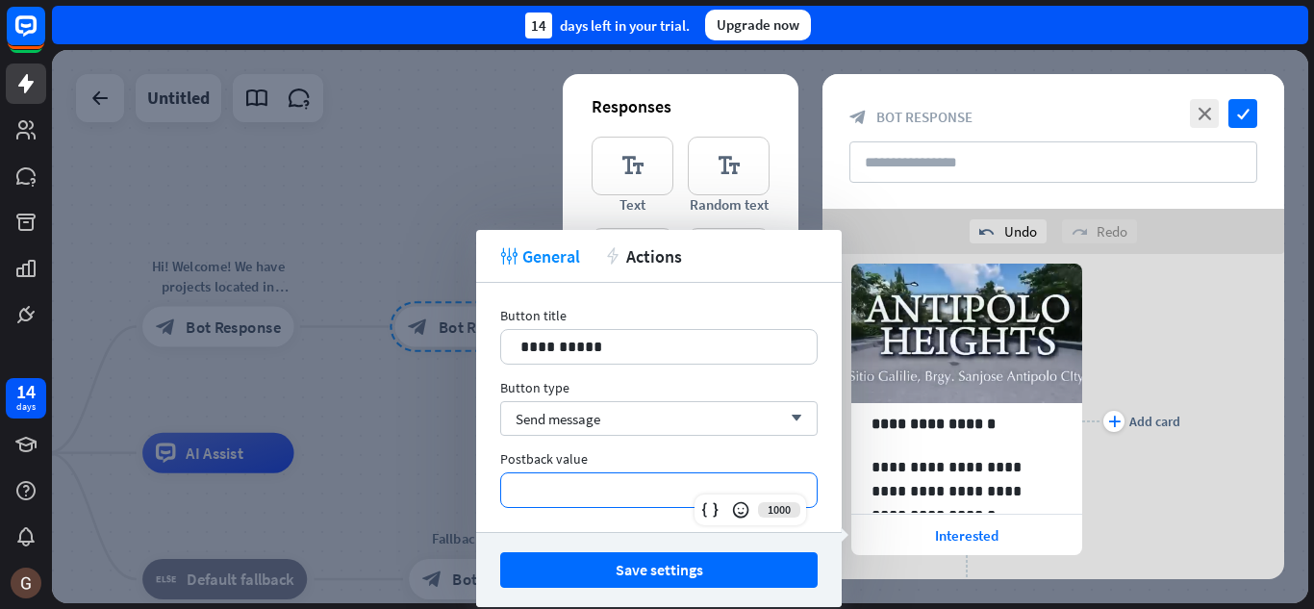
click at [612, 480] on p "**********" at bounding box center [658, 490] width 277 height 24
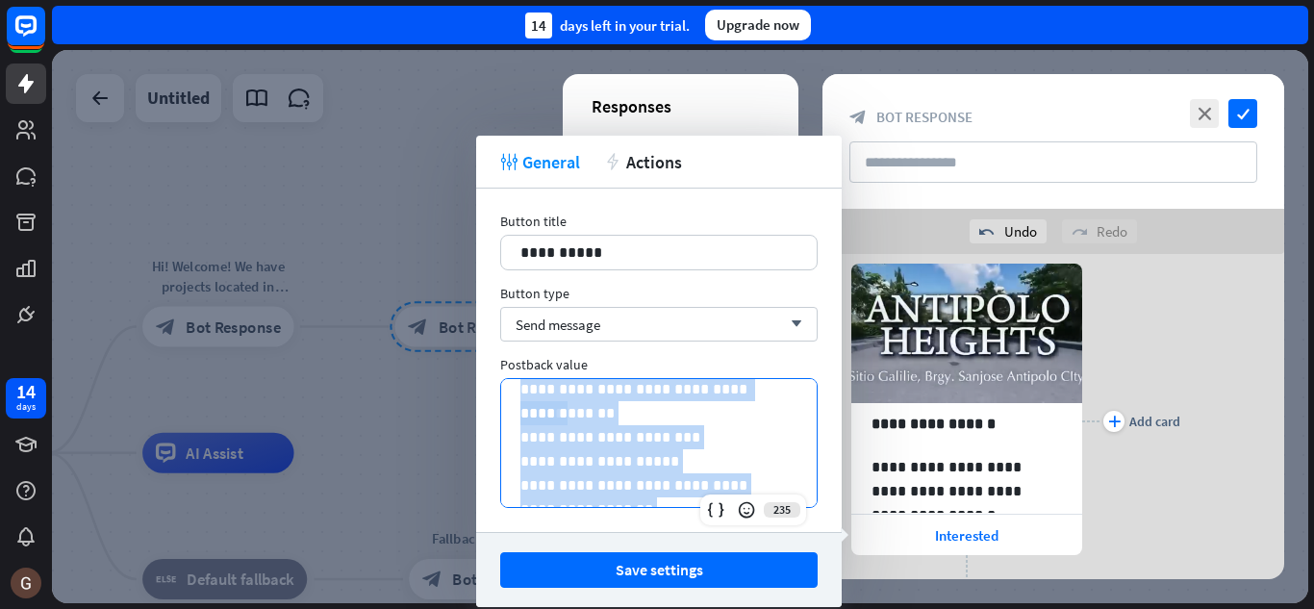
scroll to position [0, 0]
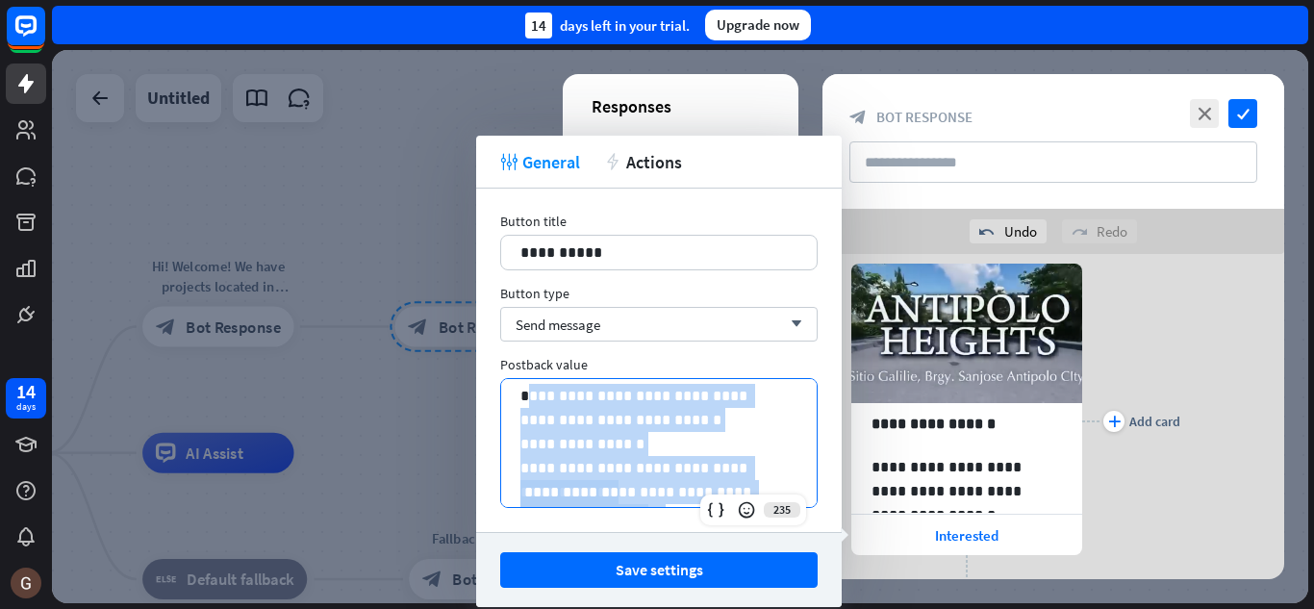
drag, startPoint x: 650, startPoint y: 469, endPoint x: 525, endPoint y: 369, distance: 160.1
click at [525, 369] on div "**********" at bounding box center [658, 432] width 317 height 152
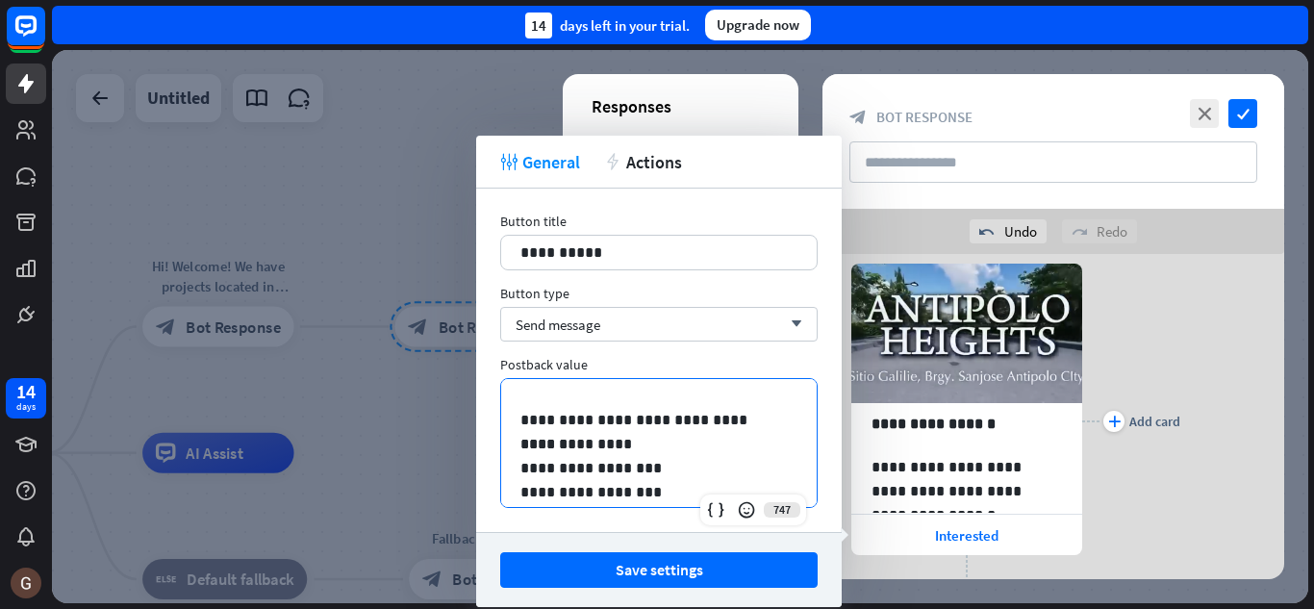
click at [523, 419] on p "**********" at bounding box center [651, 420] width 263 height 24
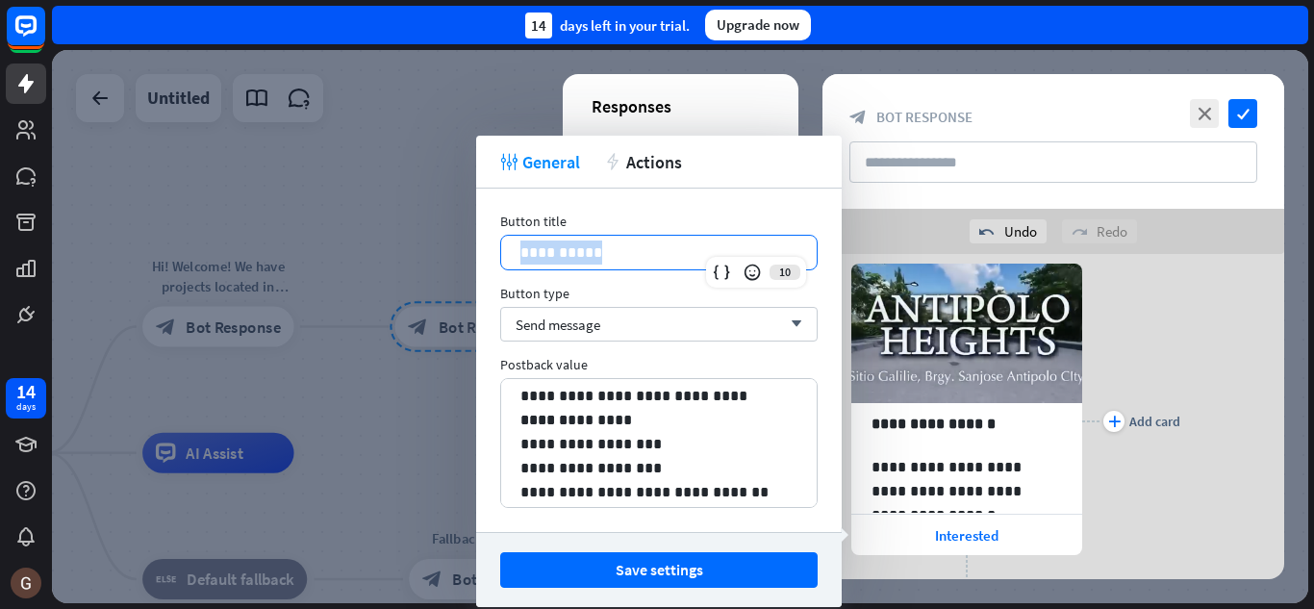
drag, startPoint x: 607, startPoint y: 255, endPoint x: 494, endPoint y: 260, distance: 112.6
click at [494, 260] on div "**********" at bounding box center [658, 360] width 365 height 343
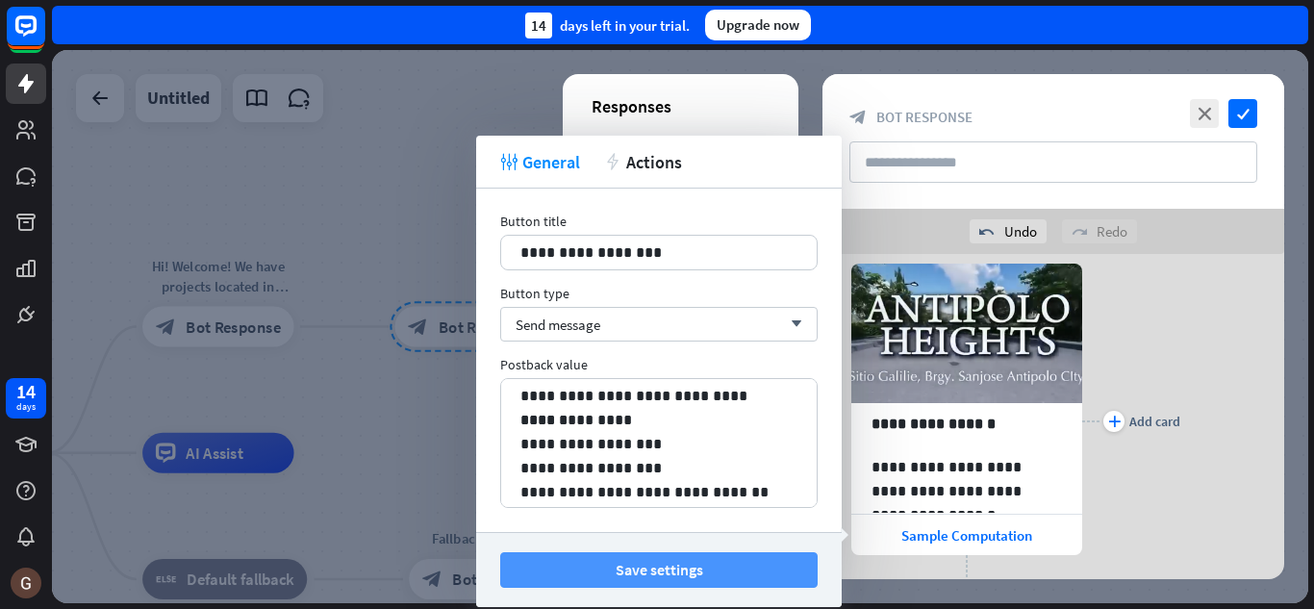
click at [667, 567] on button "Save settings" at bounding box center [658, 570] width 317 height 36
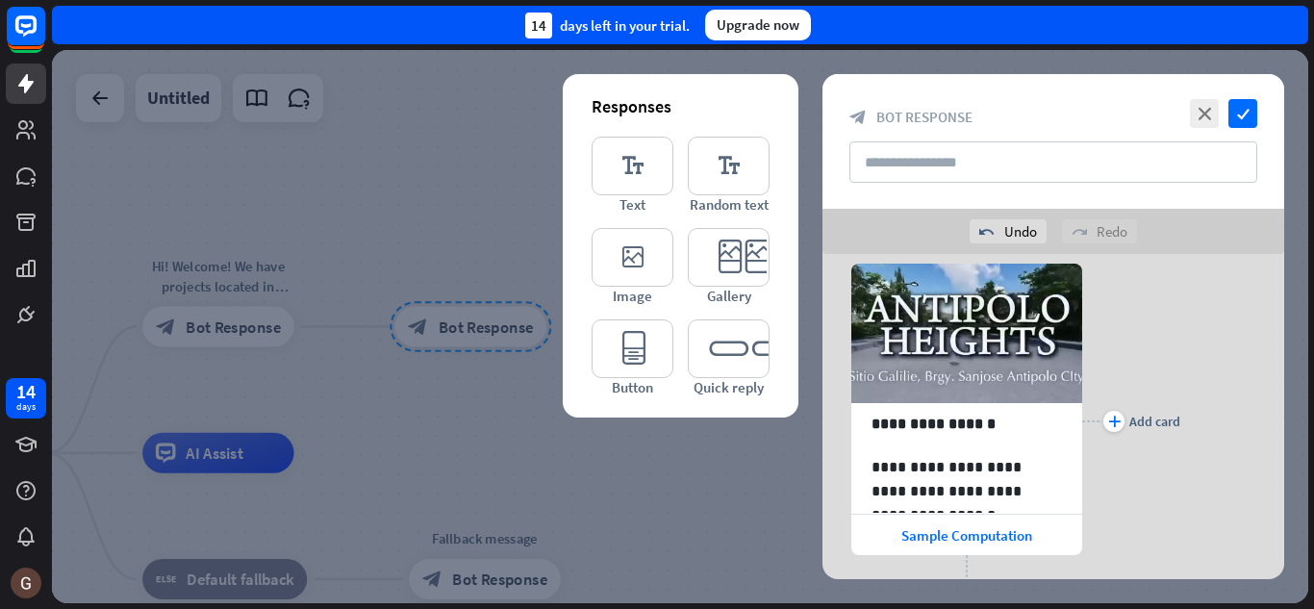
click at [688, 479] on div at bounding box center [680, 326] width 1256 height 553
